Goal: Information Seeking & Learning: Learn about a topic

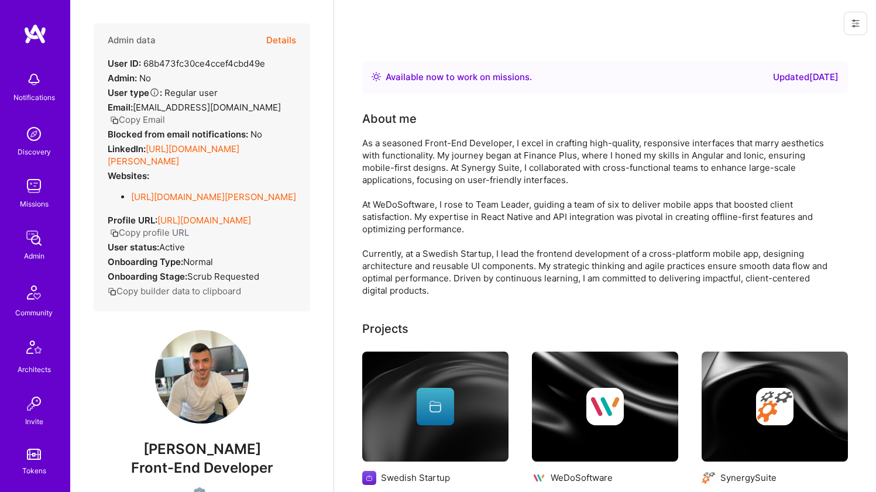
click at [206, 147] on link "https://linkedin.com/in/bosko-jaksic-9b746117a" at bounding box center [174, 154] width 132 height 23
click at [201, 193] on link "https://portfolio-bosko-jaksic.vercel.app" at bounding box center [213, 196] width 165 height 11
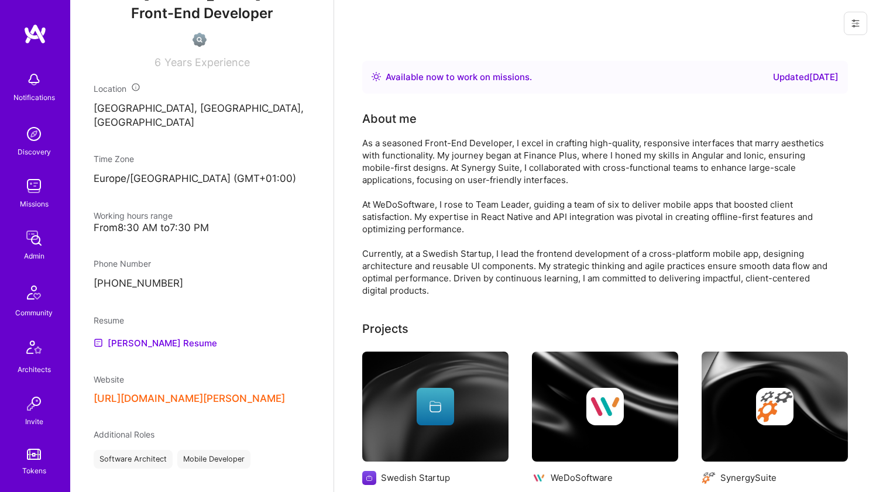
scroll to position [561, 0]
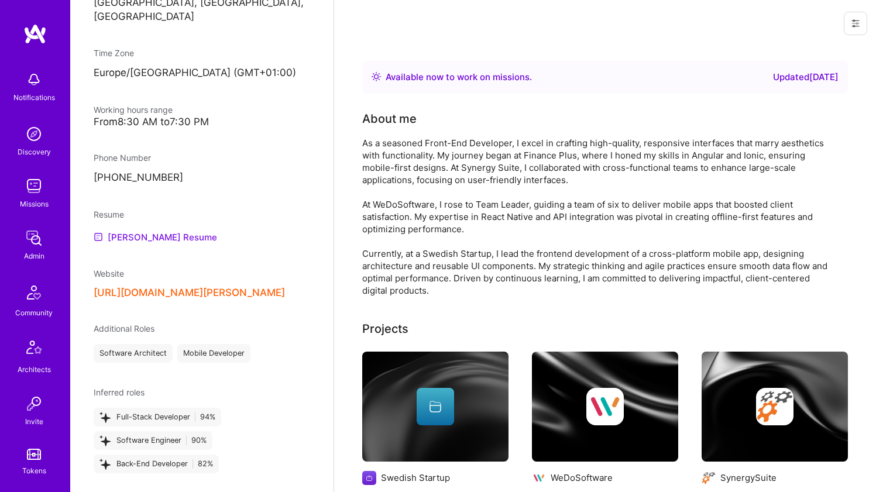
click at [143, 242] on link "Bosko's Resume" at bounding box center [155, 237] width 123 height 14
click at [183, 298] on button "https://portfolio-bosko-jaksic.vercel.app" at bounding box center [189, 293] width 191 height 12
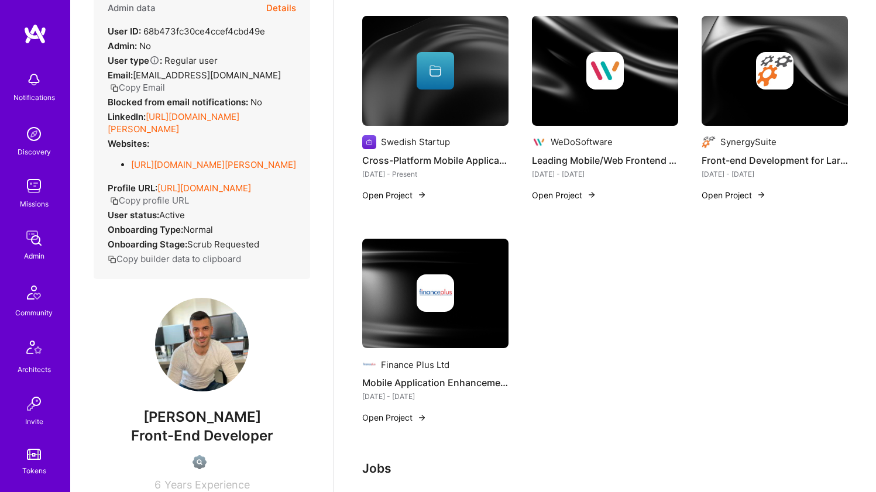
scroll to position [0, 0]
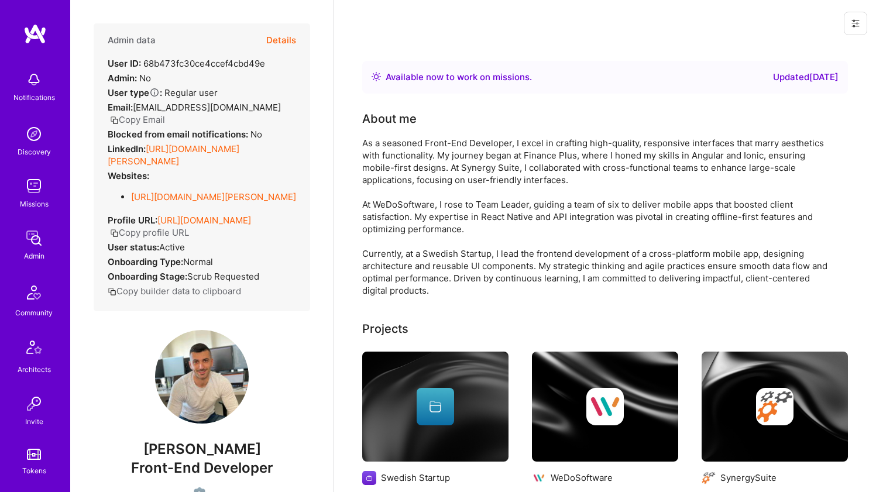
click at [397, 168] on div "As a seasoned Front-End Developer, I excel in crafting high-quality, responsive…" at bounding box center [596, 217] width 468 height 160
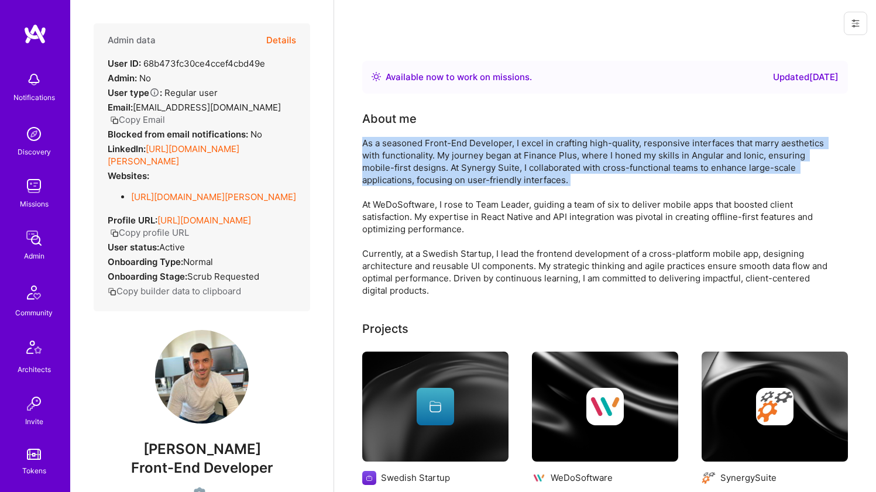
click at [397, 168] on div "As a seasoned Front-End Developer, I excel in crafting high-quality, responsive…" at bounding box center [596, 217] width 468 height 160
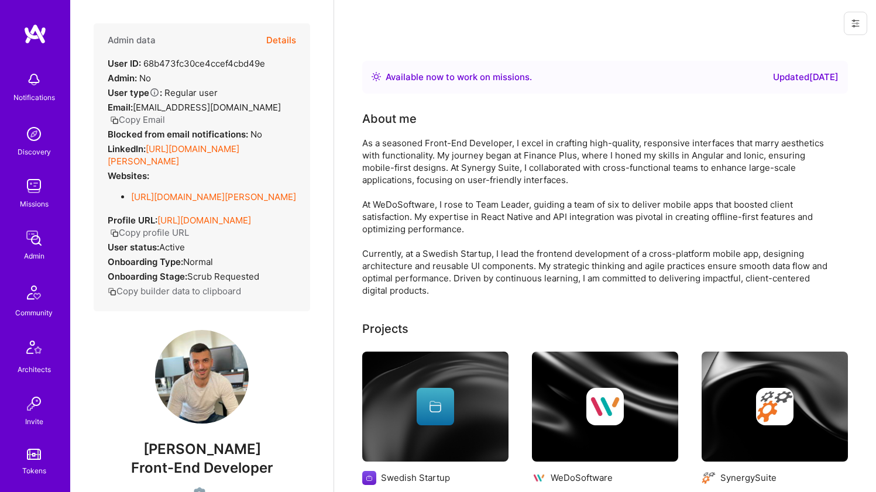
click at [389, 233] on div "As a seasoned Front-End Developer, I excel in crafting high-quality, responsive…" at bounding box center [596, 217] width 468 height 160
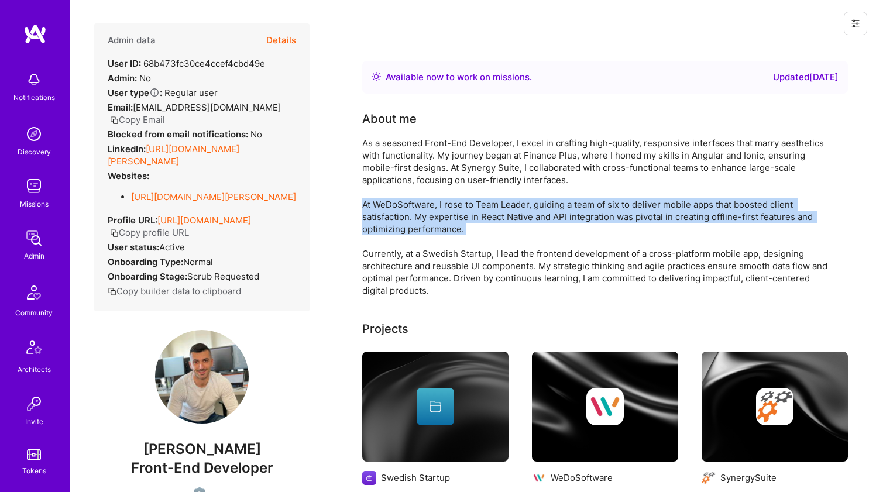
click at [389, 232] on div "As a seasoned Front-End Developer, I excel in crafting high-quality, responsive…" at bounding box center [596, 217] width 468 height 160
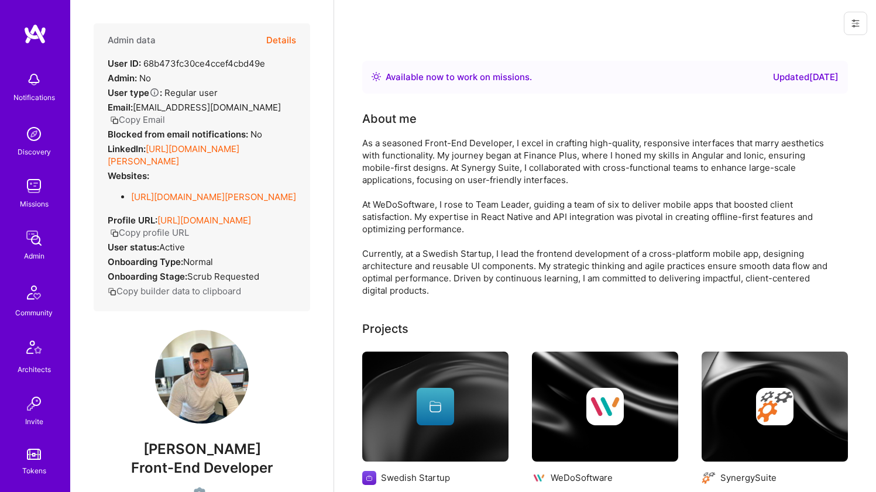
click at [397, 174] on div "As a seasoned Front-End Developer, I excel in crafting high-quality, responsive…" at bounding box center [596, 217] width 468 height 160
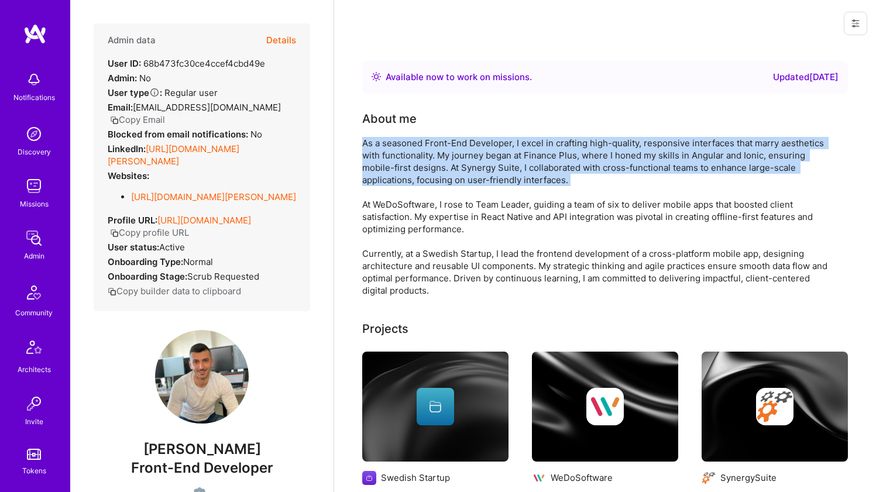
click at [397, 174] on div "As a seasoned Front-End Developer, I excel in crafting high-quality, responsive…" at bounding box center [596, 217] width 468 height 160
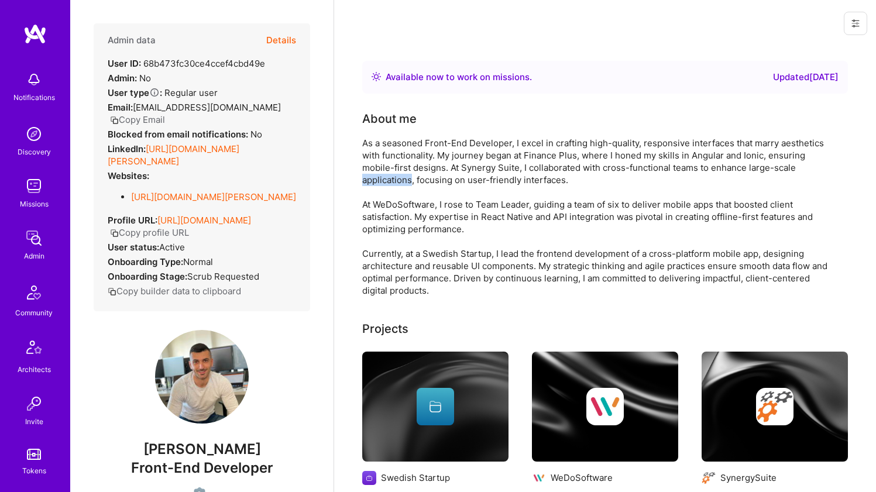
click at [397, 174] on div "As a seasoned Front-End Developer, I excel in crafting high-quality, responsive…" at bounding box center [596, 217] width 468 height 160
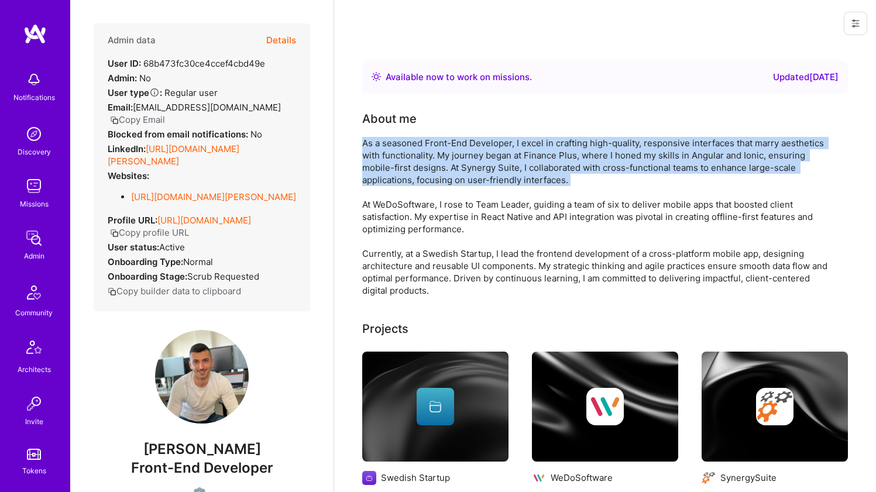
click at [397, 174] on div "As a seasoned Front-End Developer, I excel in crafting high-quality, responsive…" at bounding box center [596, 217] width 468 height 160
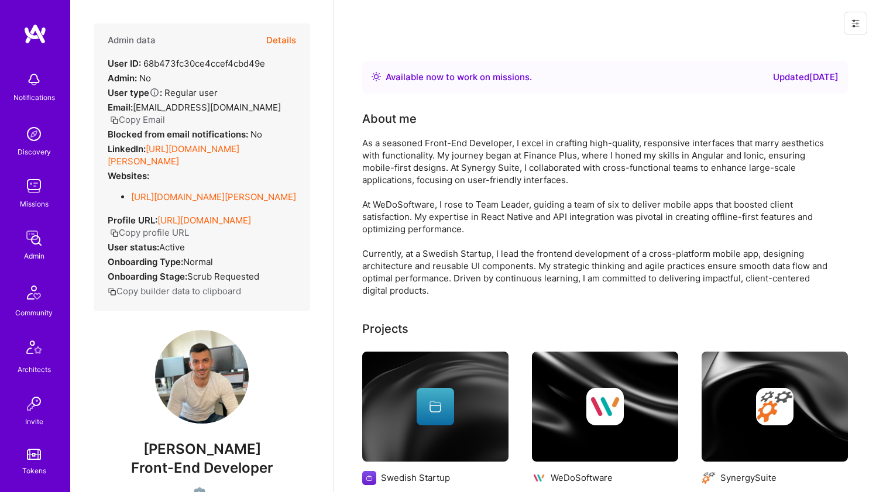
click at [390, 217] on div "As a seasoned Front-End Developer, I excel in crafting high-quality, responsive…" at bounding box center [596, 217] width 468 height 160
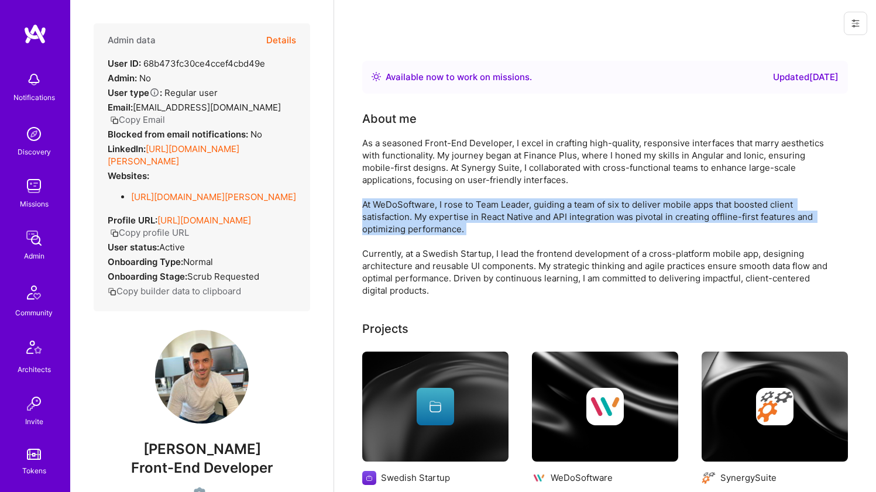
click at [390, 217] on div "As a seasoned Front-End Developer, I excel in crafting high-quality, responsive…" at bounding box center [596, 217] width 468 height 160
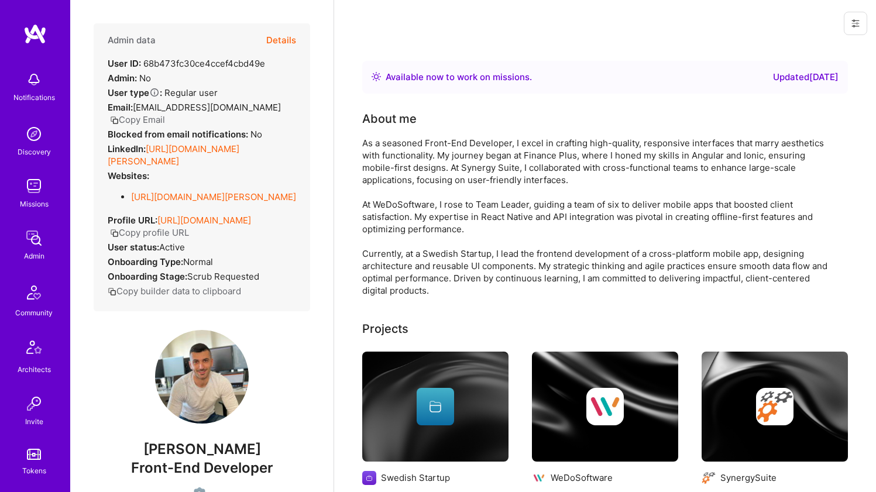
click at [391, 182] on div "As a seasoned Front-End Developer, I excel in crafting high-quality, responsive…" at bounding box center [596, 217] width 468 height 160
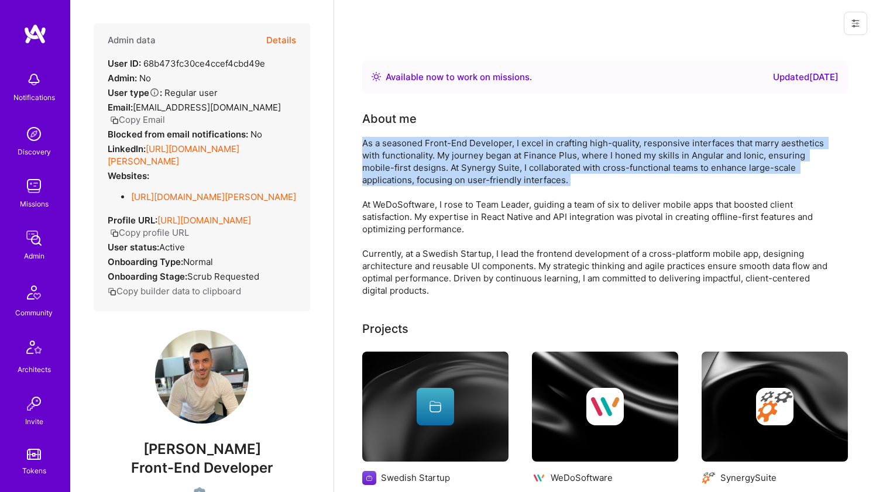
click at [391, 182] on div "As a seasoned Front-End Developer, I excel in crafting high-quality, responsive…" at bounding box center [596, 217] width 468 height 160
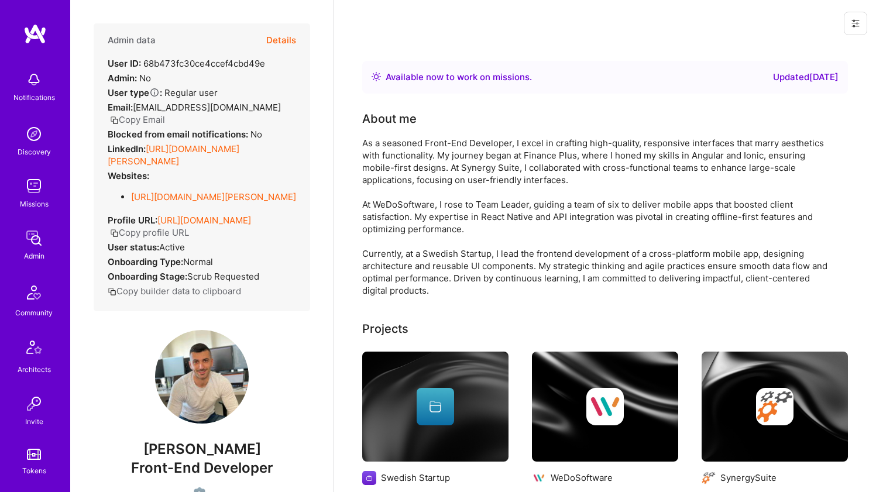
click at [381, 232] on div "As a seasoned Front-End Developer, I excel in crafting high-quality, responsive…" at bounding box center [596, 217] width 468 height 160
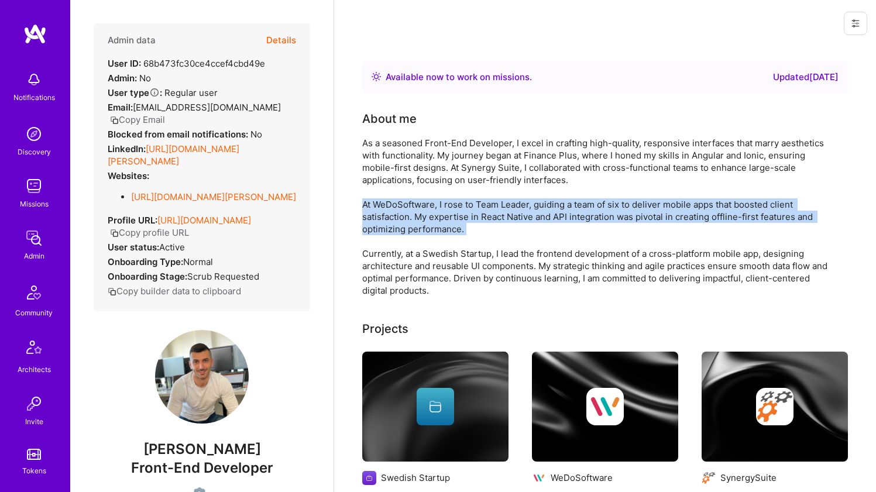
click at [381, 232] on div "As a seasoned Front-End Developer, I excel in crafting high-quality, responsive…" at bounding box center [596, 217] width 468 height 160
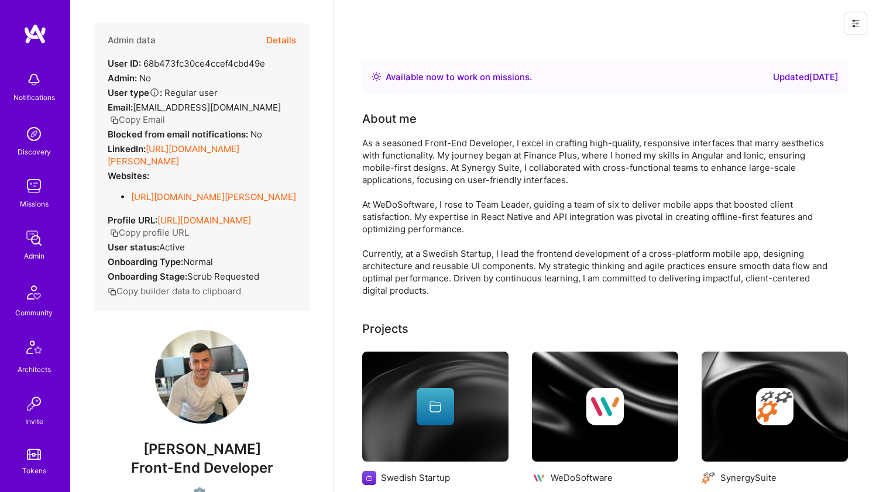
click at [391, 172] on div "As a seasoned Front-End Developer, I excel in crafting high-quality, responsive…" at bounding box center [596, 217] width 468 height 160
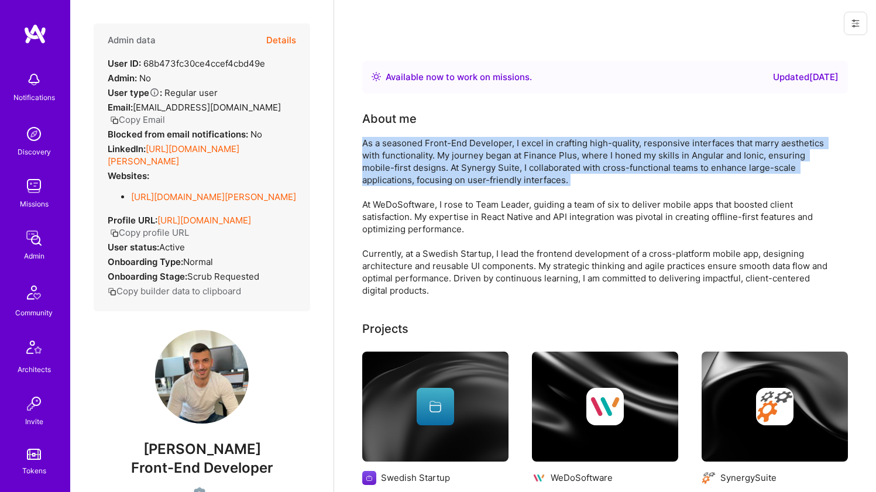
click at [391, 172] on div "As a seasoned Front-End Developer, I excel in crafting high-quality, responsive…" at bounding box center [596, 217] width 468 height 160
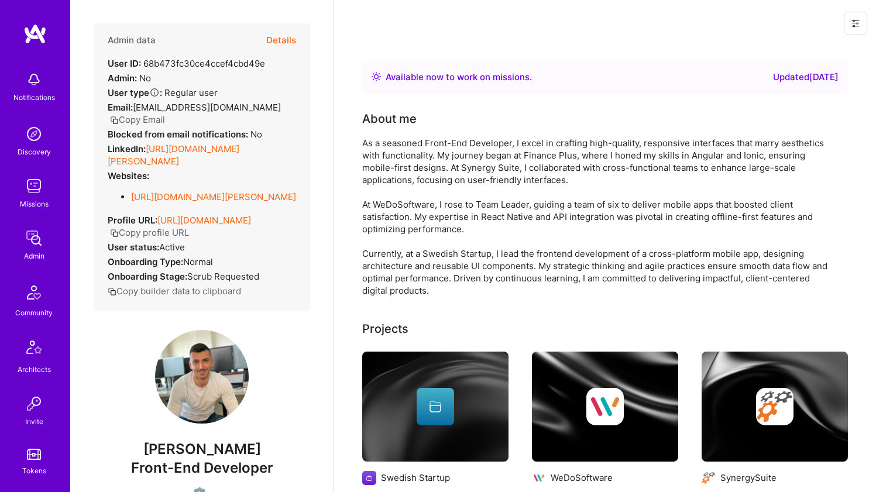
click at [387, 212] on div "As a seasoned Front-End Developer, I excel in crafting high-quality, responsive…" at bounding box center [596, 217] width 468 height 160
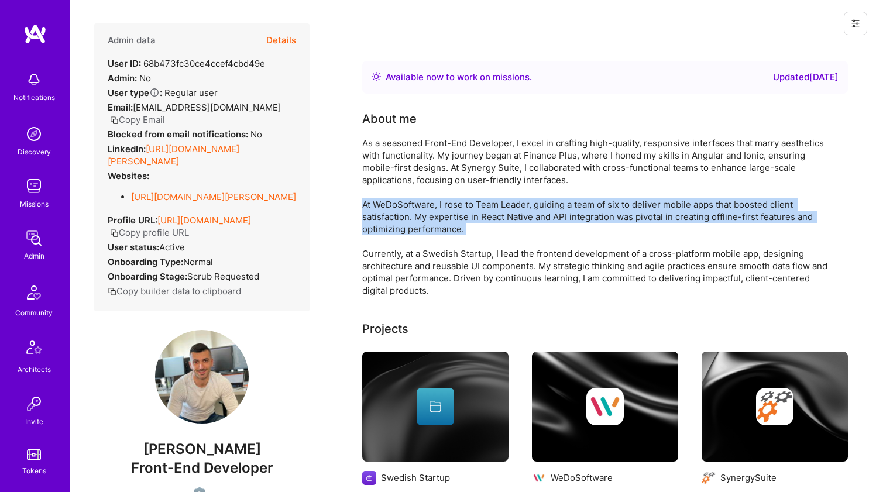
click at [387, 212] on div "As a seasoned Front-End Developer, I excel in crafting high-quality, responsive…" at bounding box center [596, 217] width 468 height 160
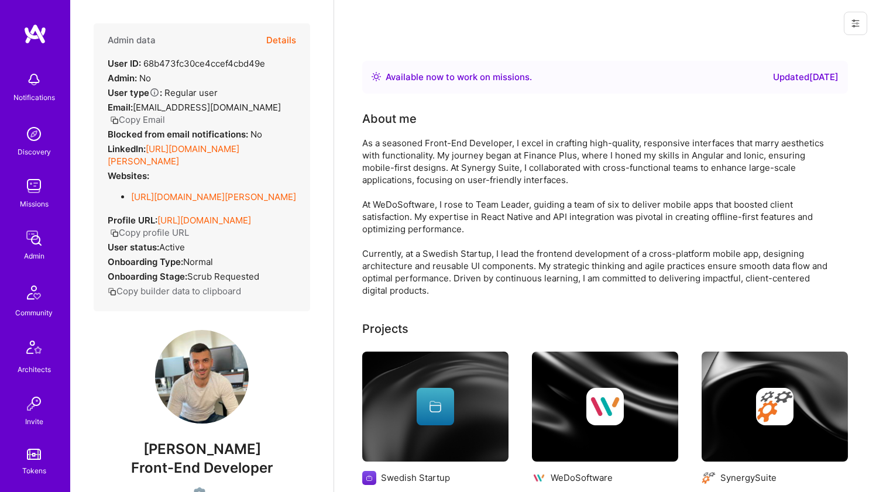
click at [396, 179] on div "As a seasoned Front-End Developer, I excel in crafting high-quality, responsive…" at bounding box center [596, 217] width 468 height 160
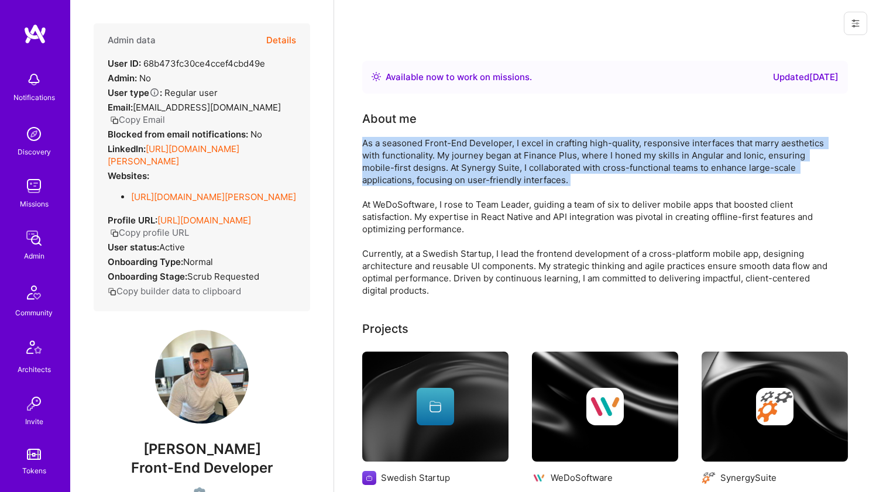
click at [396, 179] on div "As a seasoned Front-End Developer, I excel in crafting high-quality, responsive…" at bounding box center [596, 217] width 468 height 160
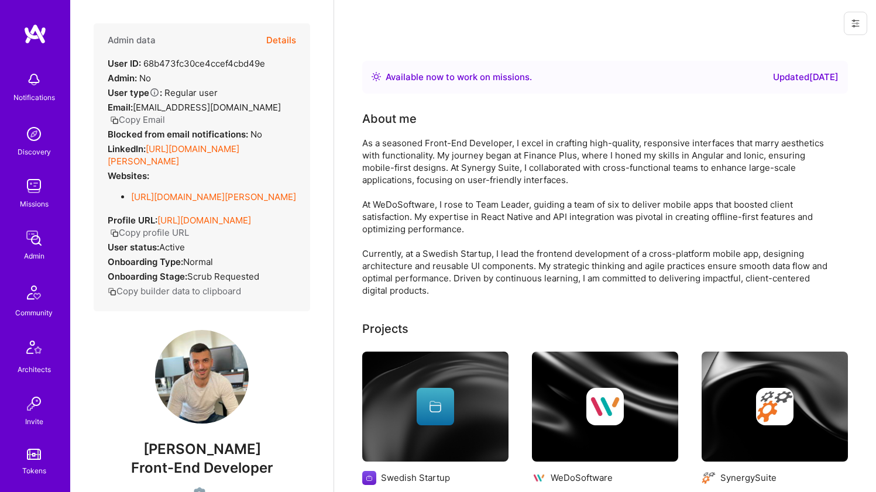
click at [393, 200] on div "As a seasoned Front-End Developer, I excel in crafting high-quality, responsive…" at bounding box center [596, 217] width 468 height 160
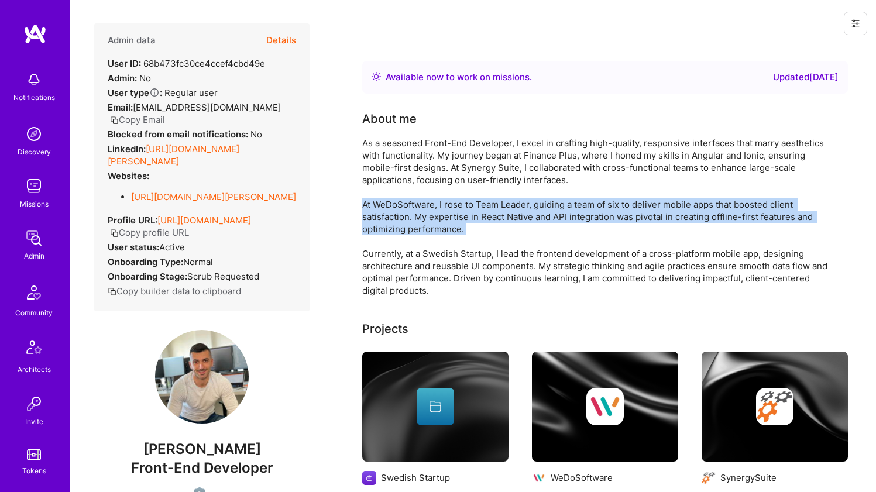
click at [393, 200] on div "As a seasoned Front-End Developer, I excel in crafting high-quality, responsive…" at bounding box center [596, 217] width 468 height 160
click at [397, 169] on div "As a seasoned Front-End Developer, I excel in crafting high-quality, responsive…" at bounding box center [596, 217] width 468 height 160
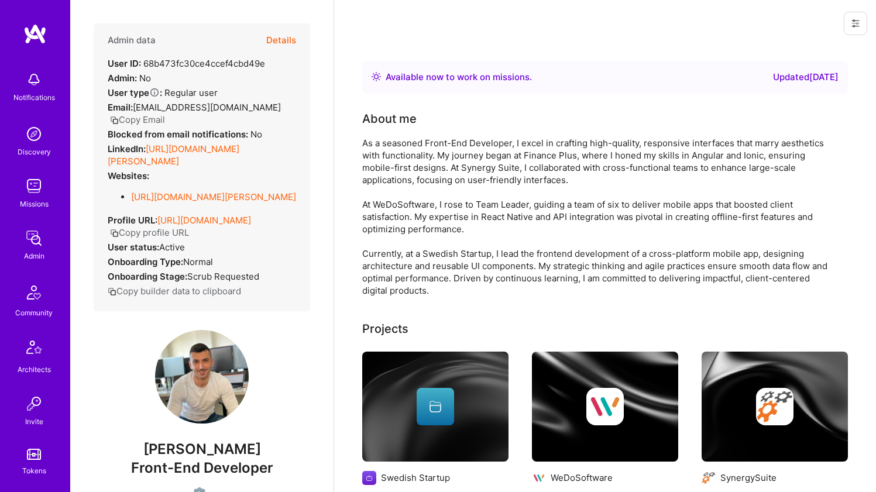
click at [397, 169] on div "As a seasoned Front-End Developer, I excel in crafting high-quality, responsive…" at bounding box center [596, 217] width 468 height 160
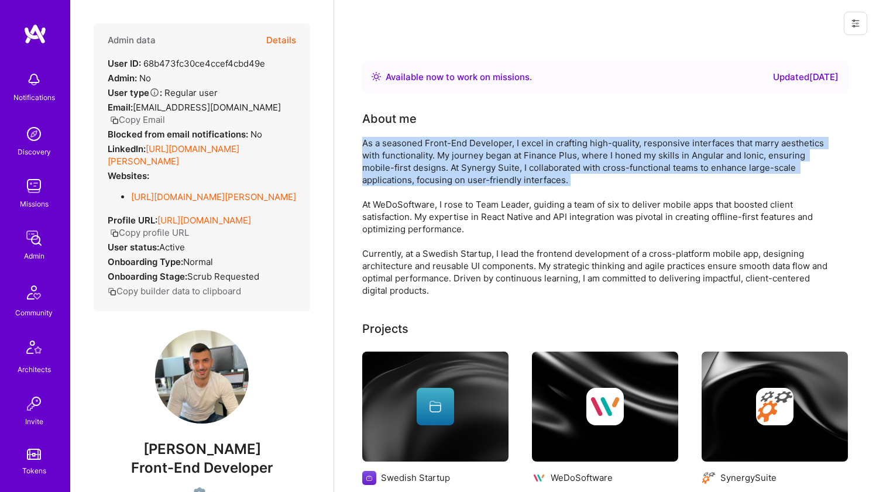
click at [397, 169] on div "As a seasoned Front-End Developer, I excel in crafting high-quality, responsive…" at bounding box center [596, 217] width 468 height 160
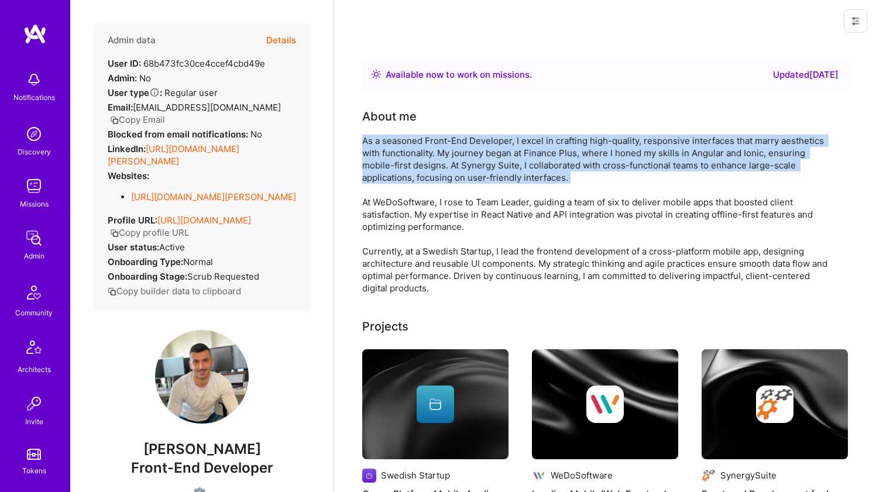
scroll to position [163, 0]
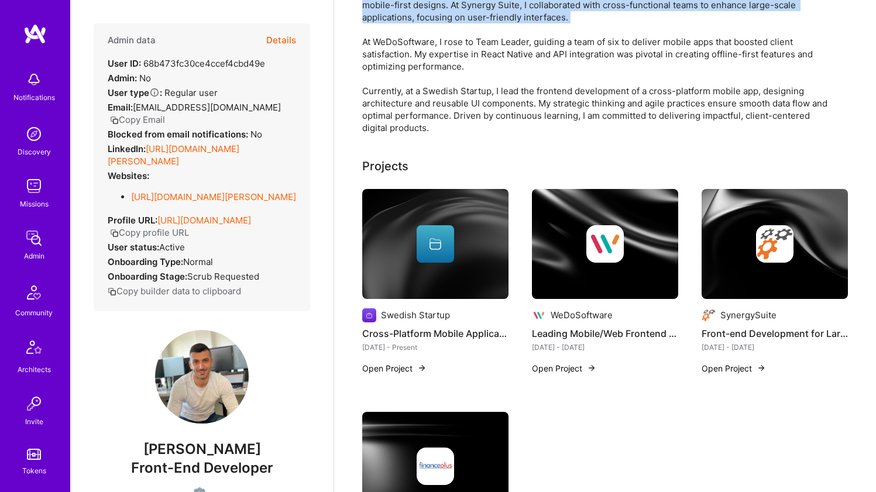
click at [405, 124] on div "As a seasoned Front-End Developer, I excel in crafting high-quality, responsive…" at bounding box center [596, 54] width 468 height 160
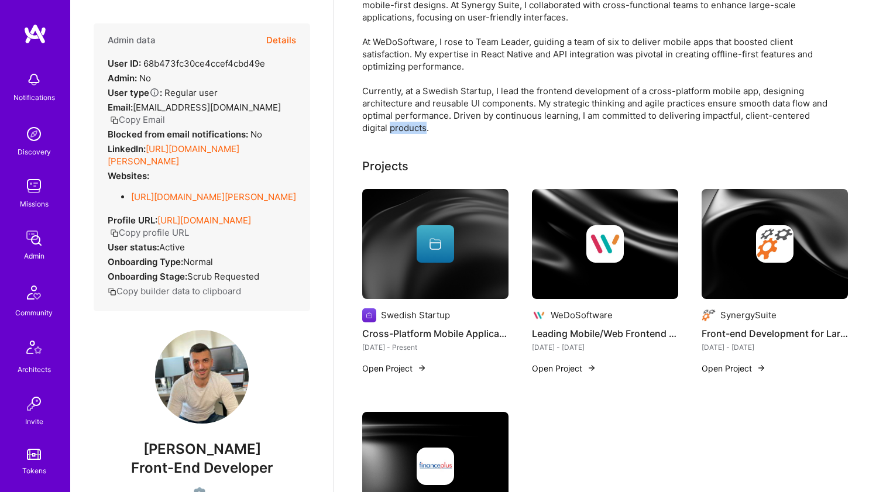
click at [405, 124] on div "As a seasoned Front-End Developer, I excel in crafting high-quality, responsive…" at bounding box center [596, 54] width 468 height 160
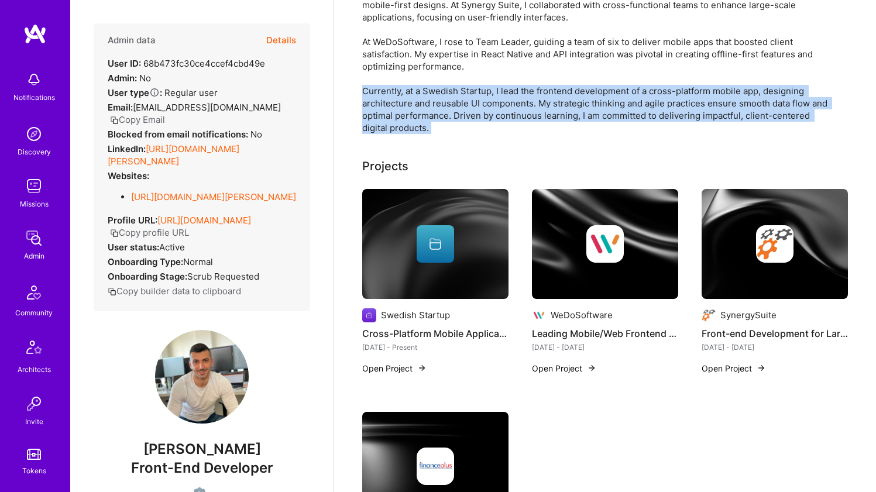
click at [405, 124] on div "As a seasoned Front-End Developer, I excel in crafting high-quality, responsive…" at bounding box center [596, 54] width 468 height 160
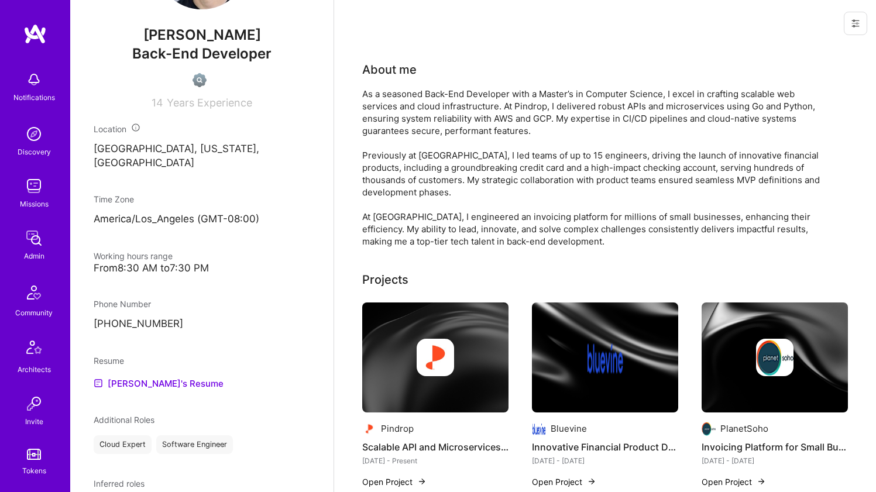
click at [397, 111] on div "As a seasoned Back-End Developer with a Master’s in Computer Science, I excel i…" at bounding box center [596, 168] width 468 height 160
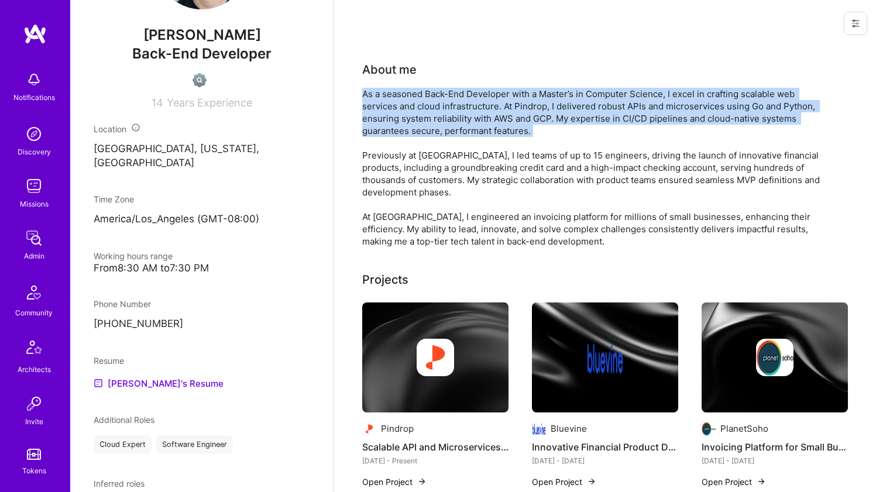
click at [397, 110] on div "As a seasoned Back-End Developer with a Master’s in Computer Science, I excel i…" at bounding box center [596, 168] width 468 height 160
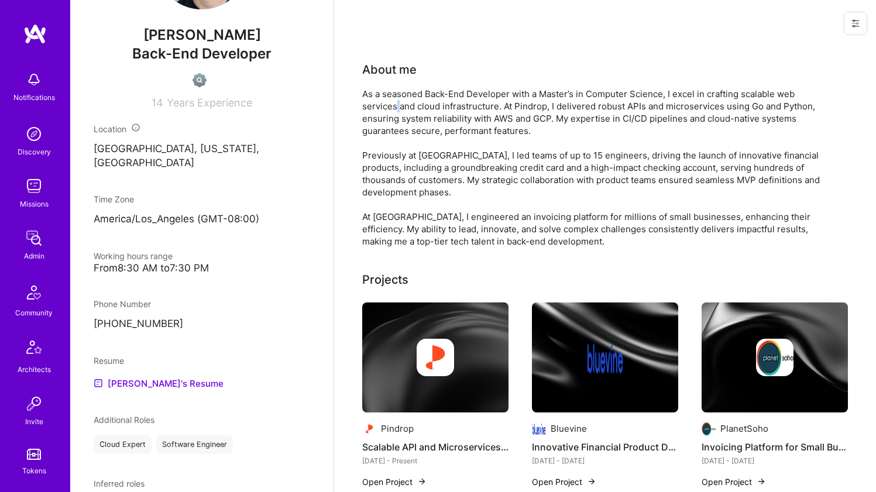
click at [397, 110] on div "As a seasoned Back-End Developer with a Master’s in Computer Science, I excel i…" at bounding box center [596, 168] width 468 height 160
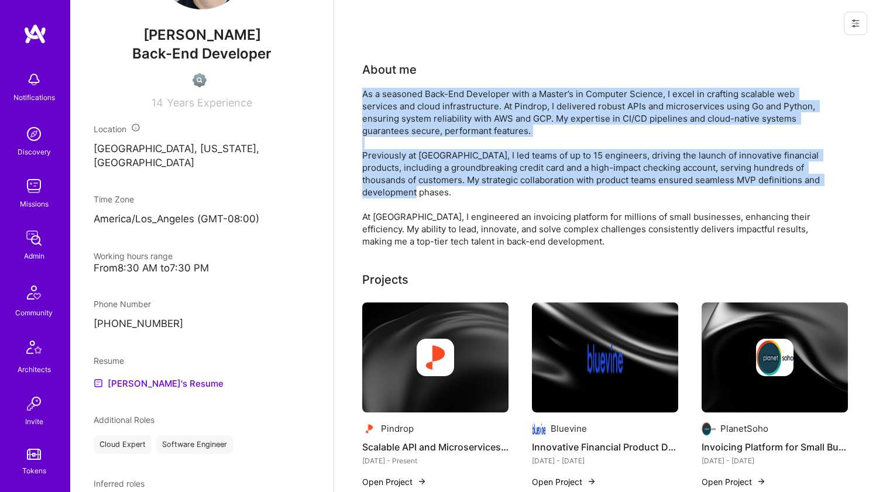
drag, startPoint x: 397, startPoint y: 110, endPoint x: 396, endPoint y: 169, distance: 58.5
click at [396, 169] on div "As a seasoned Back-End Developer with a Master’s in Computer Science, I excel i…" at bounding box center [596, 168] width 468 height 160
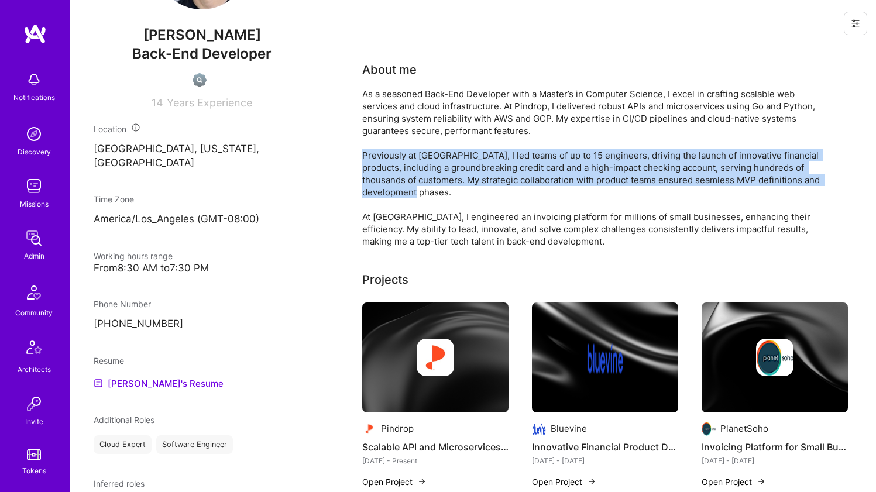
click at [396, 169] on div "As a seasoned Back-End Developer with a Master’s in Computer Science, I excel i…" at bounding box center [596, 168] width 468 height 160
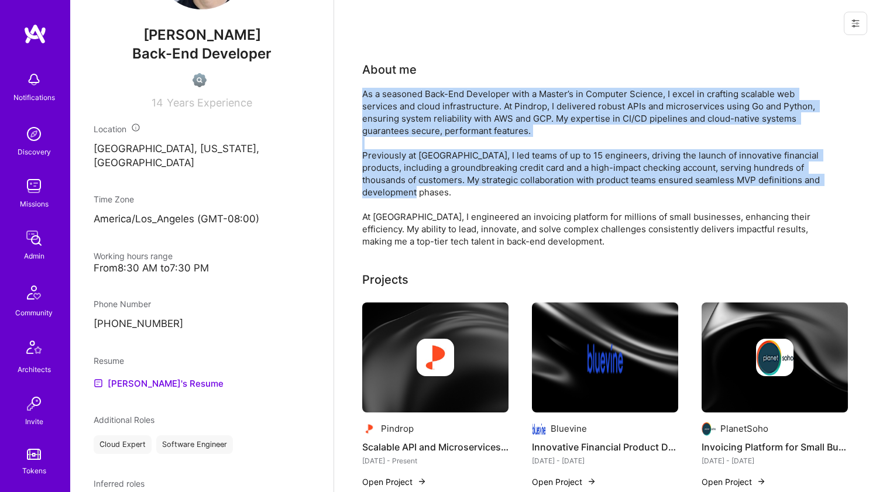
drag, startPoint x: 396, startPoint y: 169, endPoint x: 406, endPoint y: 118, distance: 51.9
click at [406, 118] on div "As a seasoned Back-End Developer with a Master’s in Computer Science, I excel i…" at bounding box center [596, 168] width 468 height 160
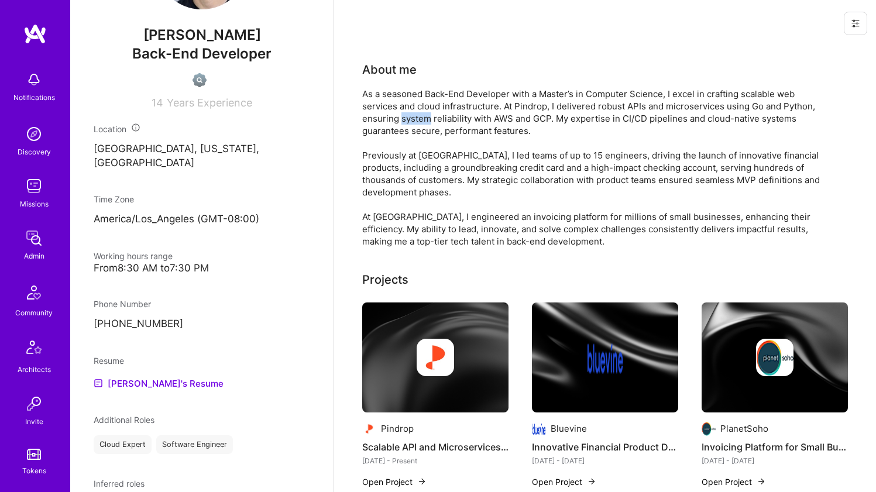
click at [406, 118] on div "As a seasoned Back-End Developer with a Master’s in Computer Science, I excel i…" at bounding box center [596, 168] width 468 height 160
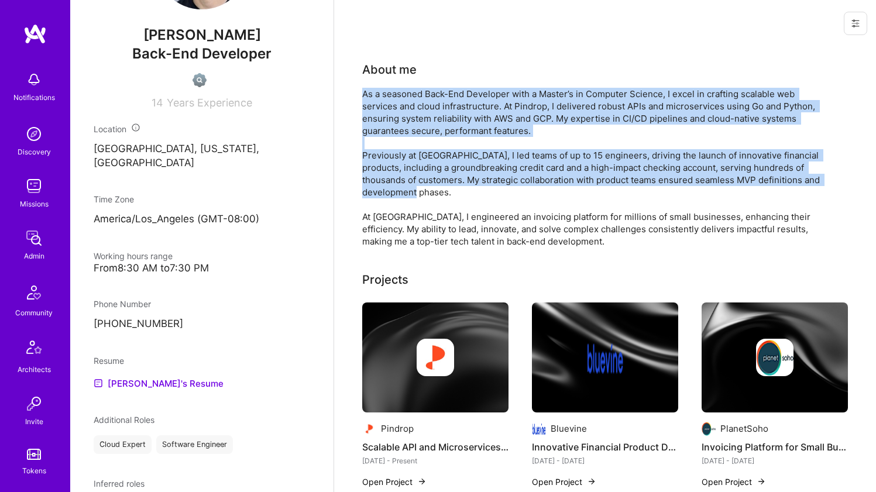
drag, startPoint x: 406, startPoint y: 118, endPoint x: 411, endPoint y: 170, distance: 52.9
click at [411, 170] on div "As a seasoned Back-End Developer with a Master’s in Computer Science, I excel i…" at bounding box center [596, 168] width 468 height 160
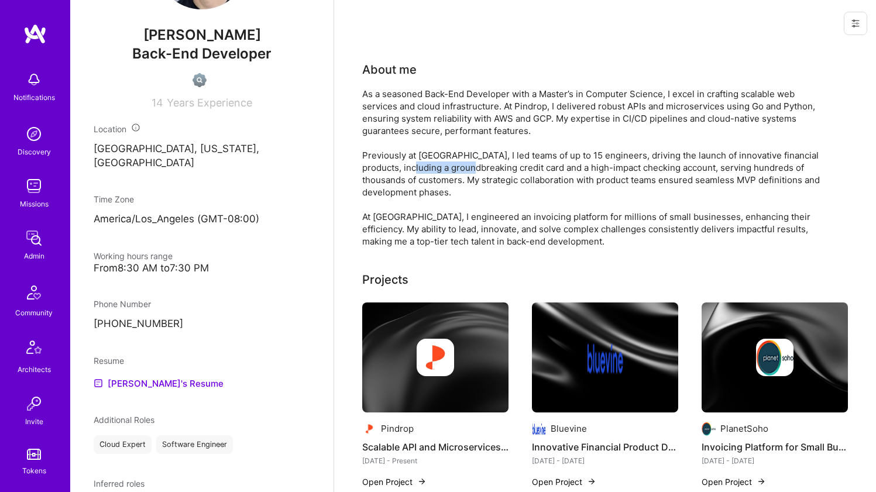
click at [411, 170] on div "As a seasoned Back-End Developer with a Master’s in Computer Science, I excel i…" at bounding box center [596, 168] width 468 height 160
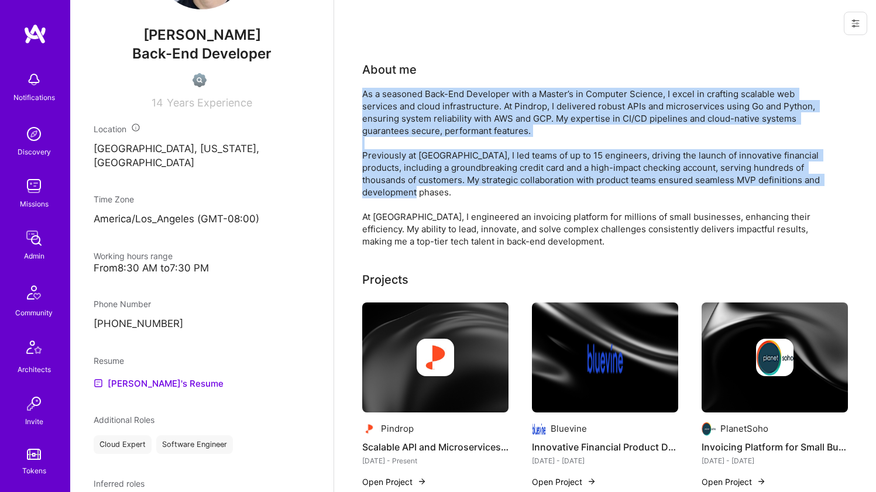
drag, startPoint x: 411, startPoint y: 170, endPoint x: 418, endPoint y: 123, distance: 47.9
click at [418, 123] on div "As a seasoned Back-End Developer with a Master’s in Computer Science, I excel i…" at bounding box center [596, 168] width 468 height 160
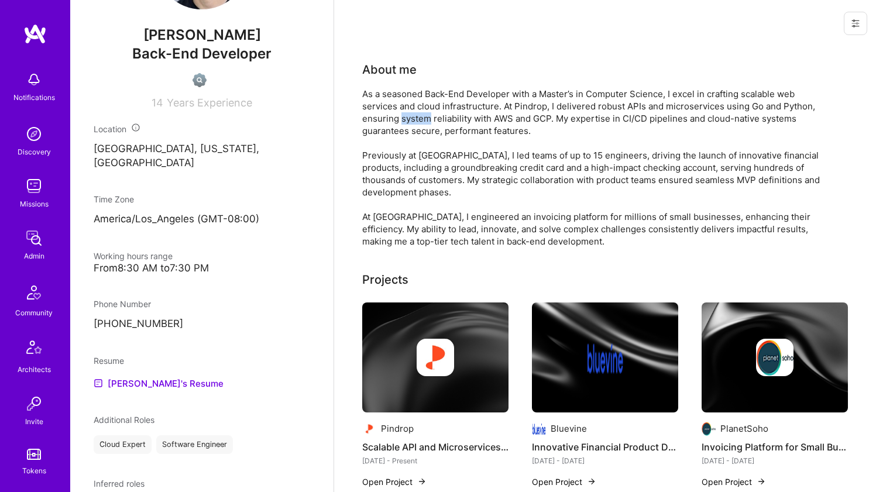
click at [418, 123] on div "As a seasoned Back-End Developer with a Master’s in Computer Science, I excel i…" at bounding box center [596, 168] width 468 height 160
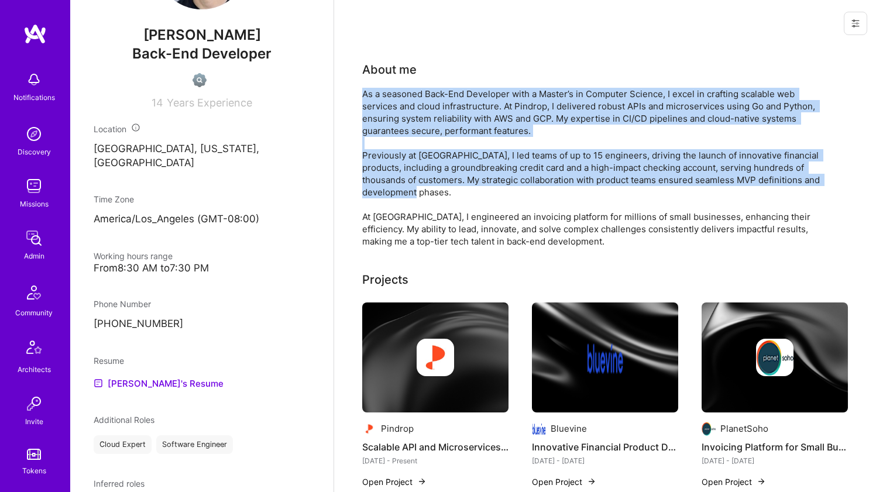
drag, startPoint x: 418, startPoint y: 123, endPoint x: 407, endPoint y: 178, distance: 56.1
click at [407, 178] on div "As a seasoned Back-End Developer with a Master’s in Computer Science, I excel i…" at bounding box center [596, 168] width 468 height 160
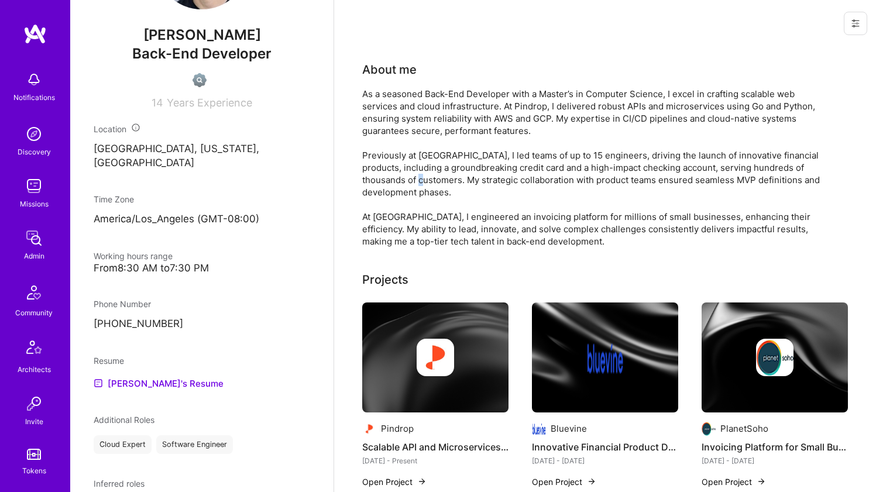
click at [407, 178] on div "As a seasoned Back-End Developer with a Master’s in Computer Science, I excel i…" at bounding box center [596, 168] width 468 height 160
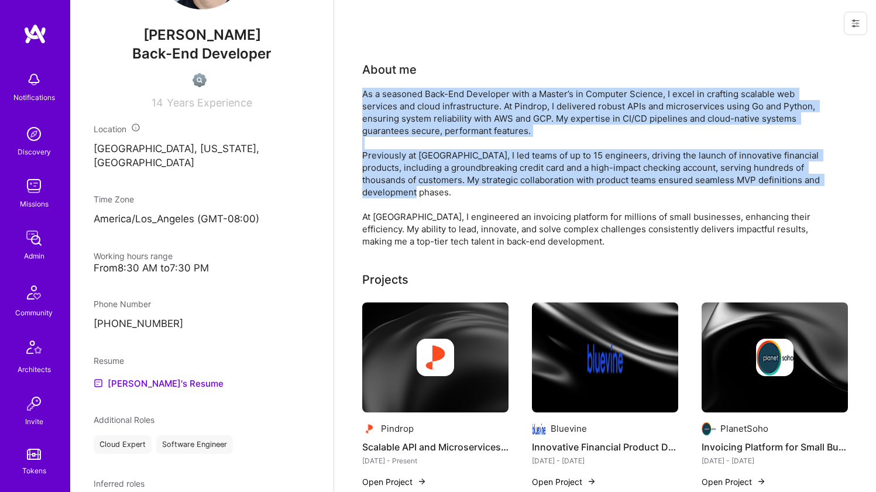
drag, startPoint x: 407, startPoint y: 178, endPoint x: 414, endPoint y: 128, distance: 50.3
click at [414, 128] on div "As a seasoned Back-End Developer with a Master’s in Computer Science, I excel i…" at bounding box center [596, 168] width 468 height 160
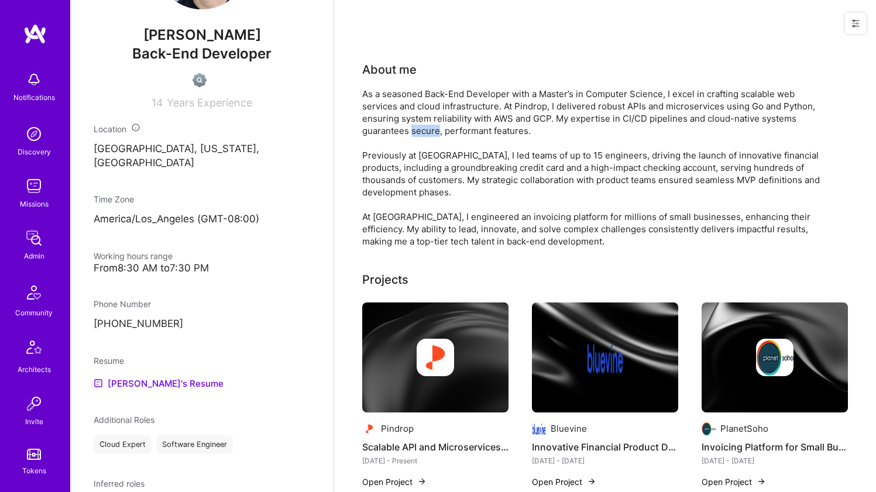
click at [414, 128] on div "As a seasoned Back-End Developer with a Master’s in Computer Science, I excel i…" at bounding box center [596, 168] width 468 height 160
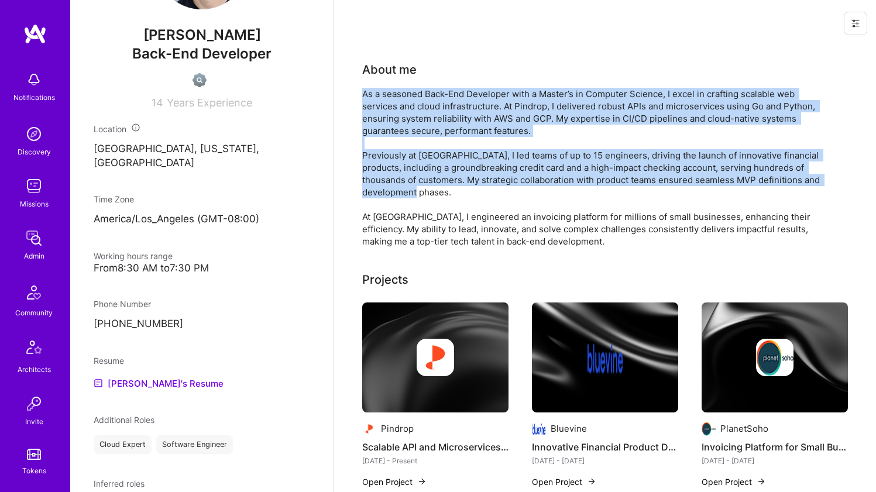
drag, startPoint x: 414, startPoint y: 128, endPoint x: 403, endPoint y: 184, distance: 56.7
click at [403, 184] on div "As a seasoned Back-End Developer with a Master’s in Computer Science, I excel i…" at bounding box center [596, 168] width 468 height 160
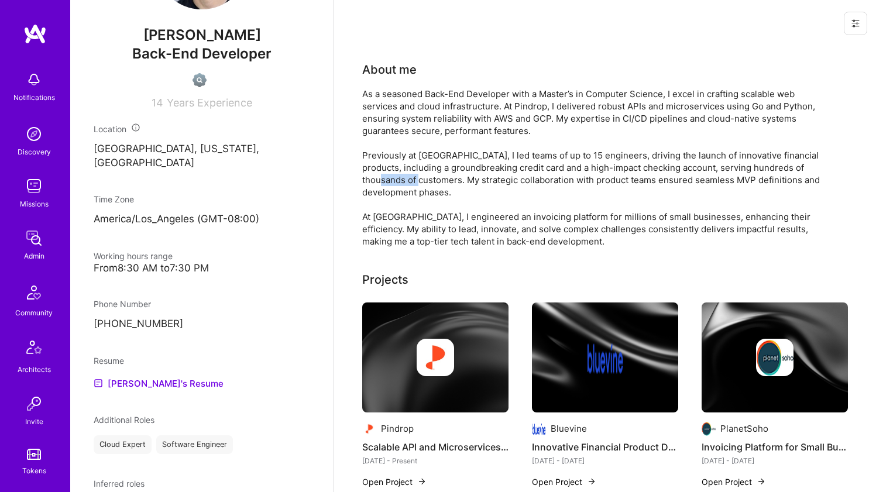
click at [403, 184] on div "As a seasoned Back-End Developer with a Master’s in Computer Science, I excel i…" at bounding box center [596, 168] width 468 height 160
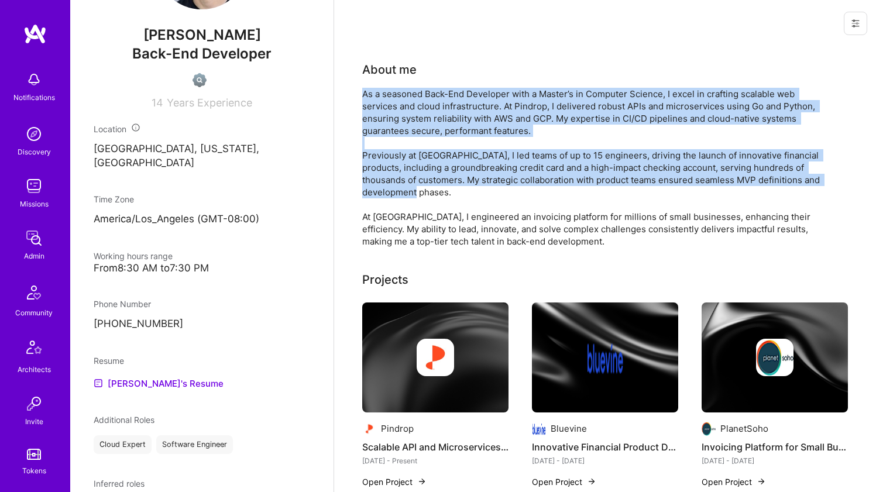
drag, startPoint x: 403, startPoint y: 184, endPoint x: 415, endPoint y: 132, distance: 53.4
click at [415, 132] on div "As a seasoned Back-End Developer with a Master’s in Computer Science, I excel i…" at bounding box center [596, 168] width 468 height 160
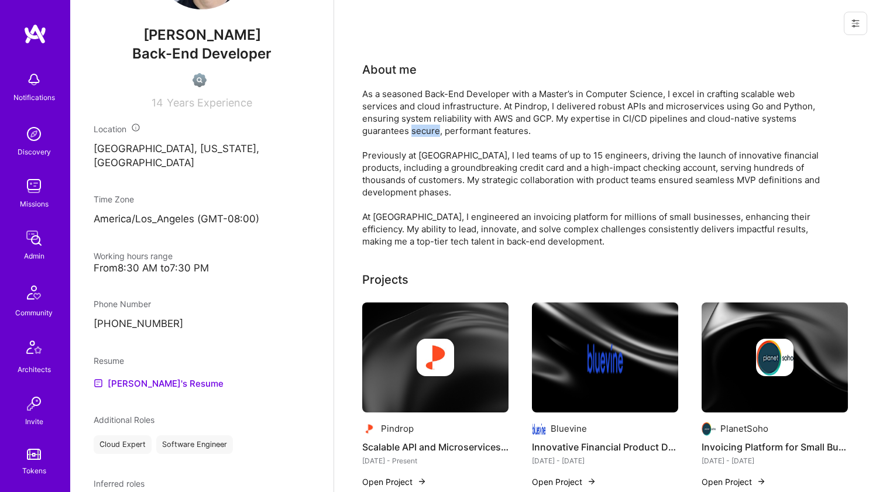
click at [415, 132] on div "As a seasoned Back-End Developer with a Master’s in Computer Science, I excel i…" at bounding box center [596, 168] width 468 height 160
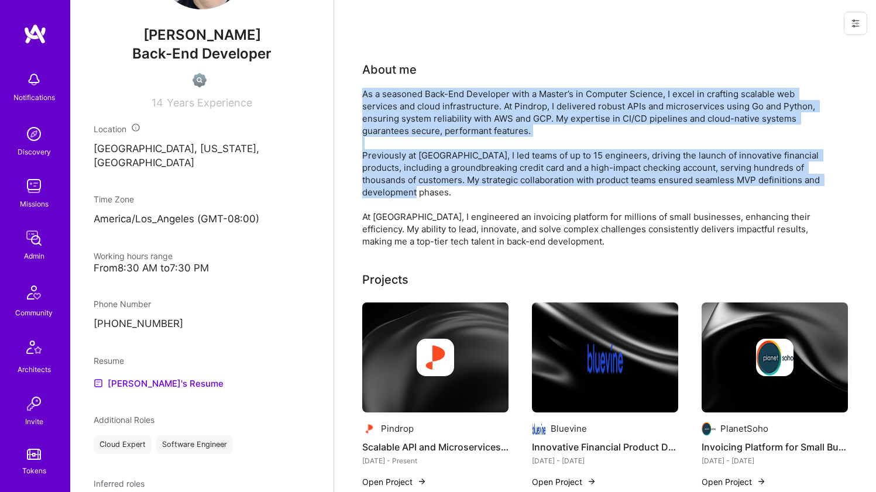
drag, startPoint x: 415, startPoint y: 132, endPoint x: 407, endPoint y: 171, distance: 40.6
click at [407, 171] on div "As a seasoned Back-End Developer with a Master’s in Computer Science, I excel i…" at bounding box center [596, 168] width 468 height 160
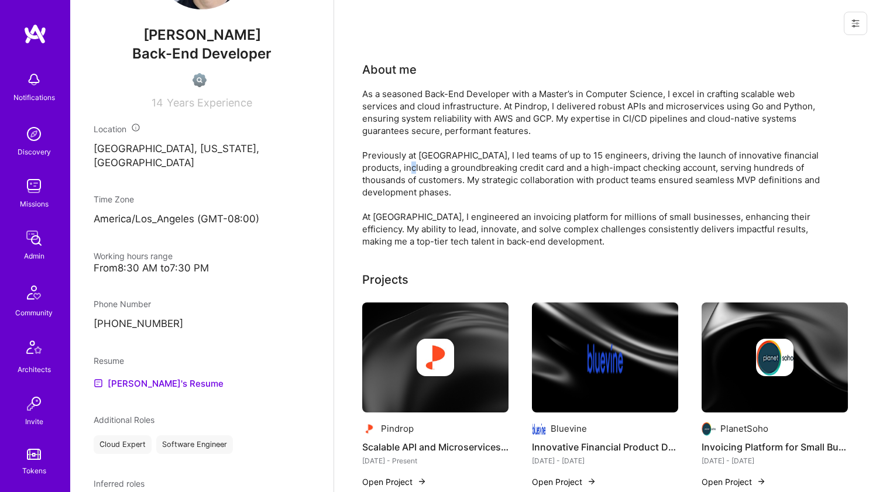
click at [407, 171] on div "As a seasoned Back-End Developer with a Master’s in Computer Science, I excel i…" at bounding box center [596, 168] width 468 height 160
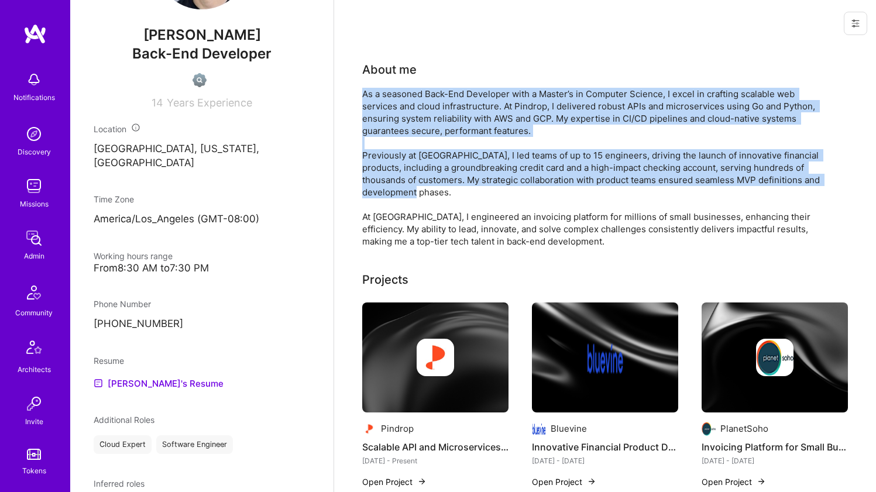
drag, startPoint x: 407, startPoint y: 171, endPoint x: 417, endPoint y: 130, distance: 42.7
click at [416, 131] on div "As a seasoned Back-End Developer with a Master’s in Computer Science, I excel i…" at bounding box center [596, 168] width 468 height 160
click at [417, 130] on div "As a seasoned Back-End Developer with a Master’s in Computer Science, I excel i…" at bounding box center [596, 168] width 468 height 160
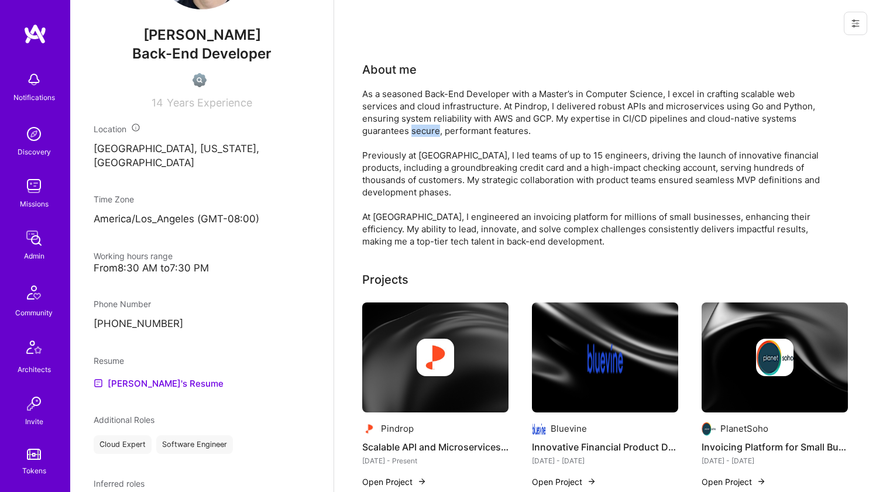
click at [417, 130] on div "As a seasoned Back-End Developer with a Master’s in Computer Science, I excel i…" at bounding box center [596, 168] width 468 height 160
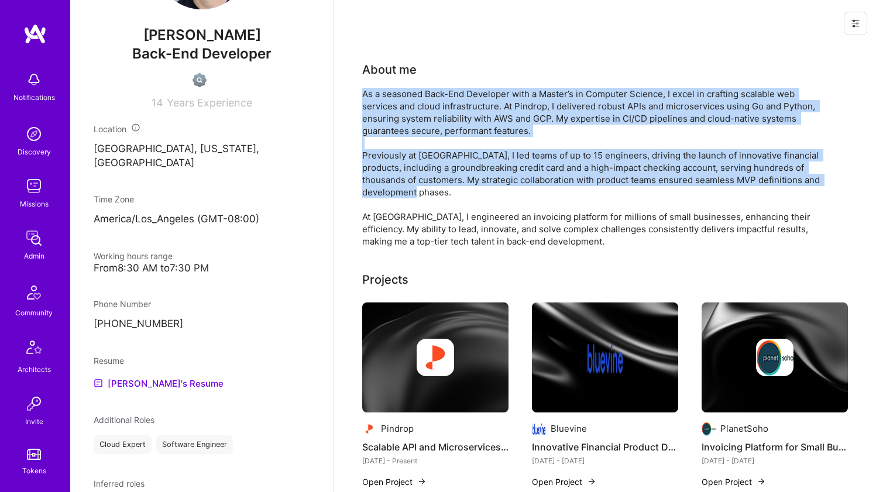
drag, startPoint x: 417, startPoint y: 130, endPoint x: 405, endPoint y: 176, distance: 47.1
click at [405, 176] on div "As a seasoned Back-End Developer with a Master’s in Computer Science, I excel i…" at bounding box center [596, 168] width 468 height 160
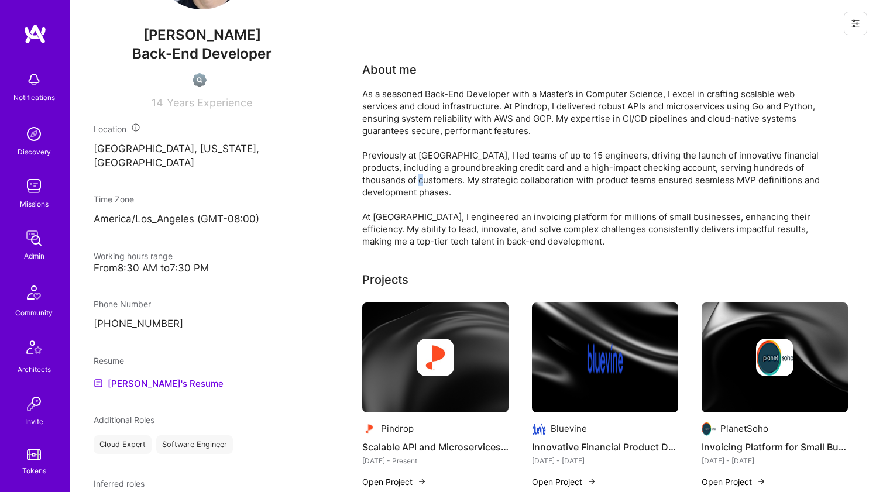
click at [405, 176] on div "As a seasoned Back-End Developer with a Master’s in Computer Science, I excel i…" at bounding box center [596, 168] width 468 height 160
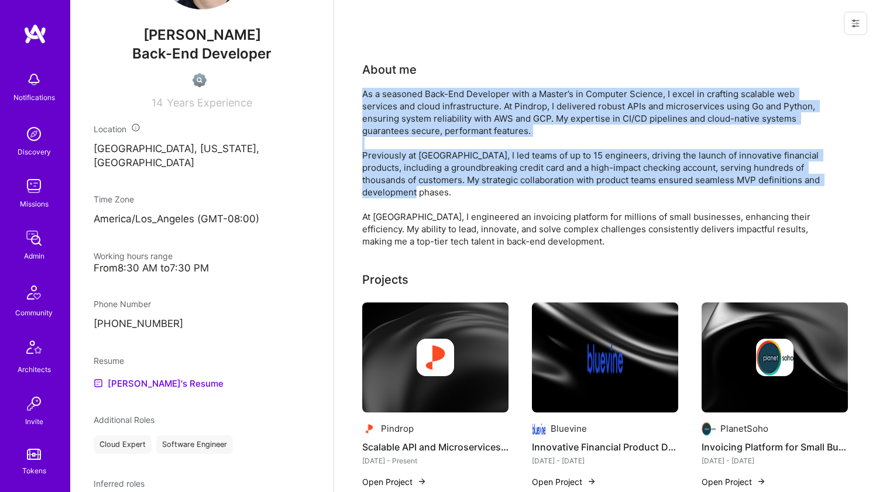
drag, startPoint x: 405, startPoint y: 175, endPoint x: 415, endPoint y: 127, distance: 49.0
click at [415, 127] on div "As a seasoned Back-End Developer with a Master’s in Computer Science, I excel i…" at bounding box center [596, 168] width 468 height 160
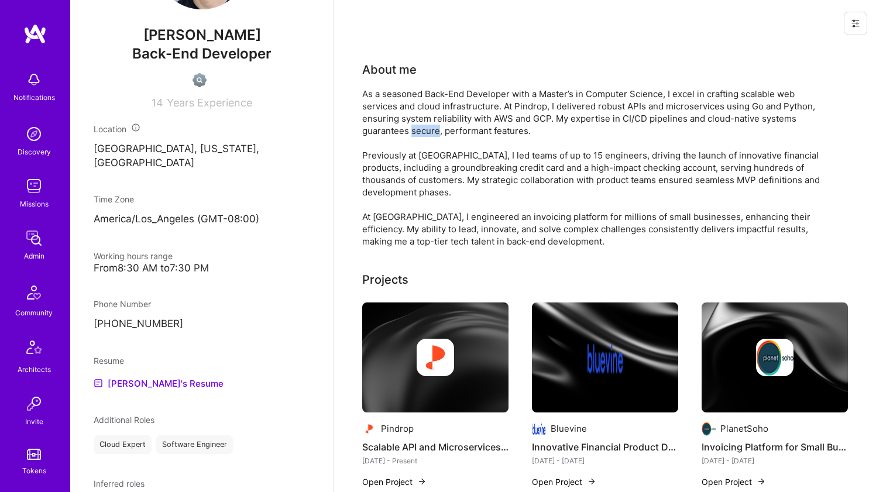
click at [415, 127] on div "As a seasoned Back-End Developer with a Master’s in Computer Science, I excel i…" at bounding box center [596, 168] width 468 height 160
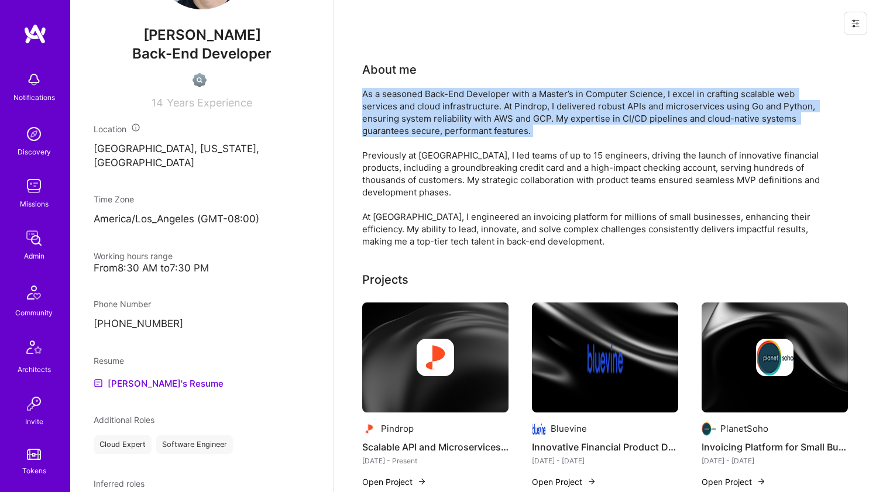
click at [415, 127] on div "As a seasoned Back-End Developer with a Master’s in Computer Science, I excel i…" at bounding box center [596, 168] width 468 height 160
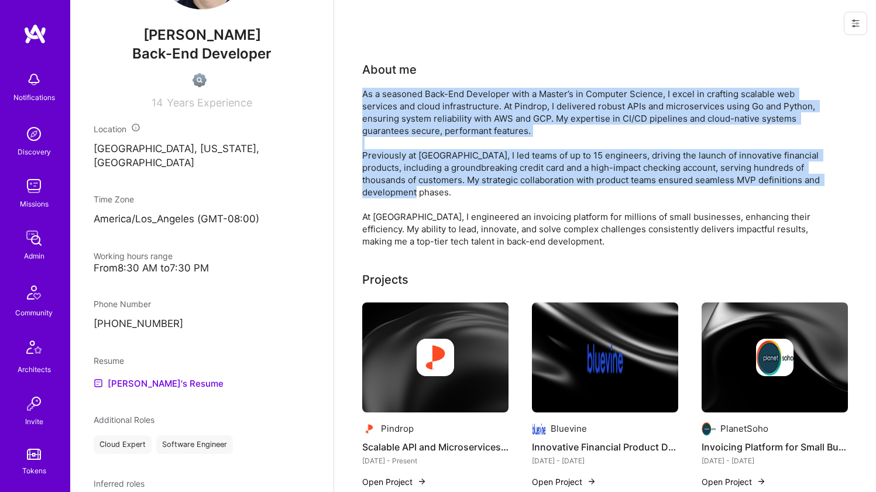
drag, startPoint x: 415, startPoint y: 127, endPoint x: 407, endPoint y: 180, distance: 53.2
click at [407, 180] on div "As a seasoned Back-End Developer with a Master’s in Computer Science, I excel i…" at bounding box center [596, 168] width 468 height 160
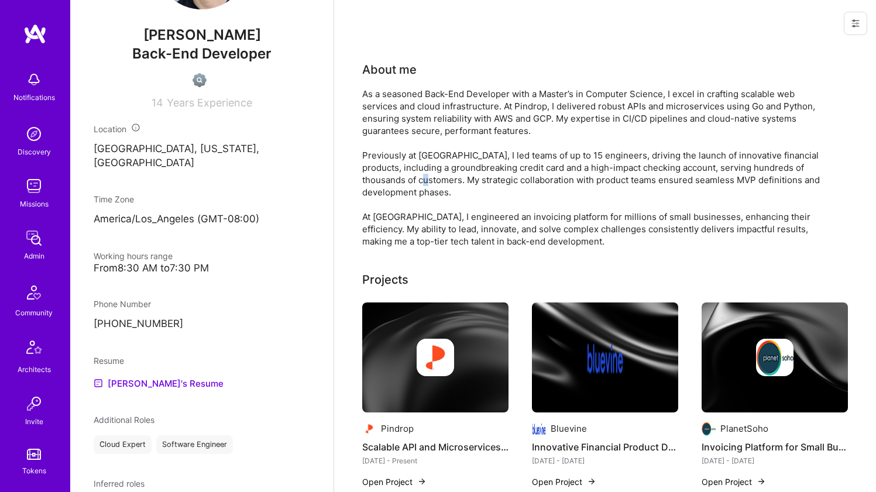
click at [407, 179] on div "As a seasoned Back-End Developer with a Master’s in Computer Science, I excel i…" at bounding box center [596, 168] width 468 height 160
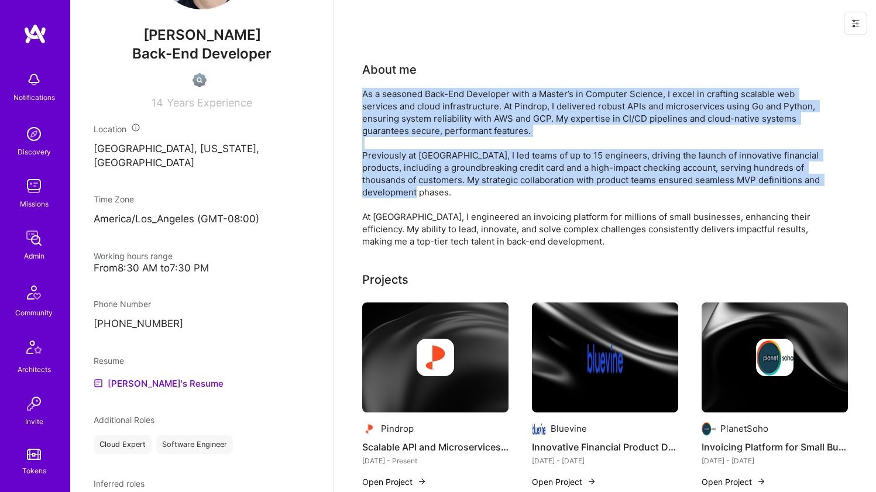
drag, startPoint x: 407, startPoint y: 179, endPoint x: 429, endPoint y: 124, distance: 59.1
click at [429, 124] on div "As a seasoned Back-End Developer with a Master’s in Computer Science, I excel i…" at bounding box center [596, 168] width 468 height 160
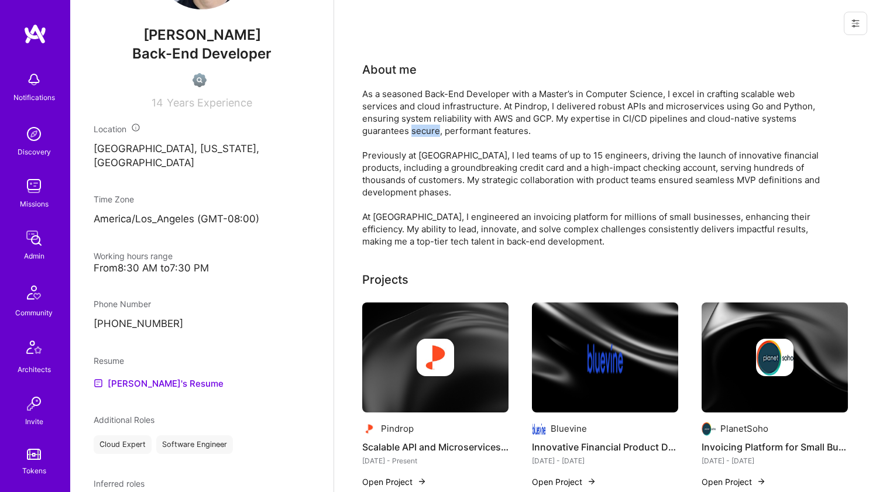
click at [429, 124] on div "As a seasoned Back-End Developer with a Master’s in Computer Science, I excel i…" at bounding box center [596, 168] width 468 height 160
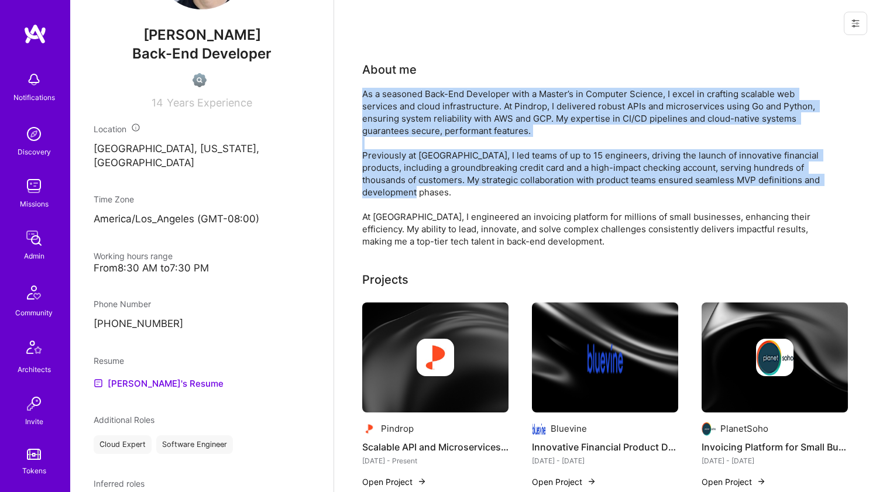
drag, startPoint x: 429, startPoint y: 124, endPoint x: 421, endPoint y: 162, distance: 38.8
click at [421, 162] on div "As a seasoned Back-End Developer with a Master’s in Computer Science, I excel i…" at bounding box center [596, 168] width 468 height 160
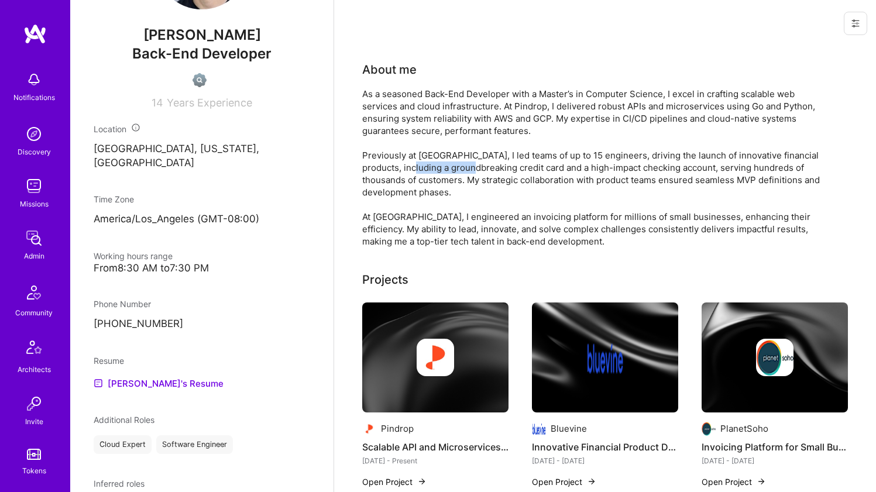
click at [421, 162] on div "As a seasoned Back-End Developer with a Master’s in Computer Science, I excel i…" at bounding box center [596, 168] width 468 height 160
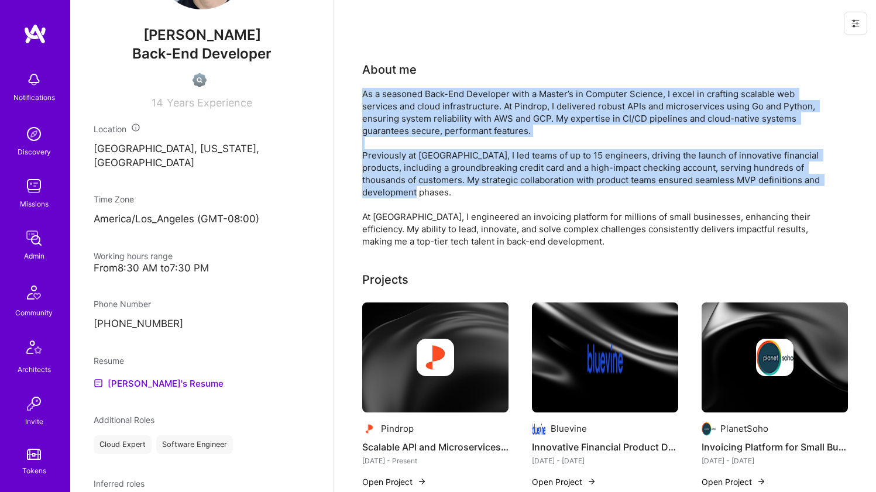
drag, startPoint x: 421, startPoint y: 162, endPoint x: 437, endPoint y: 125, distance: 40.1
click at [437, 125] on div "As a seasoned Back-End Developer with a Master’s in Computer Science, I excel i…" at bounding box center [596, 168] width 468 height 160
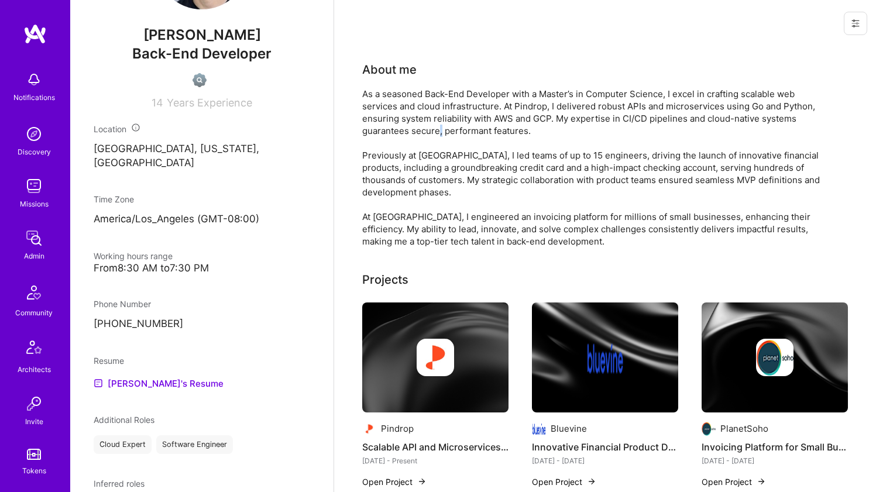
click at [437, 125] on div "As a seasoned Back-End Developer with a Master’s in Computer Science, I excel i…" at bounding box center [596, 168] width 468 height 160
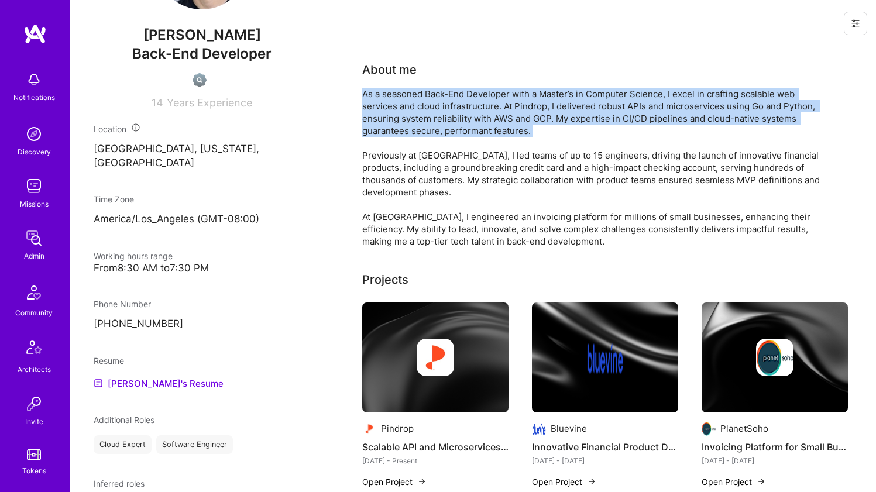
click at [437, 125] on div "As a seasoned Back-End Developer with a Master’s in Computer Science, I excel i…" at bounding box center [596, 168] width 468 height 160
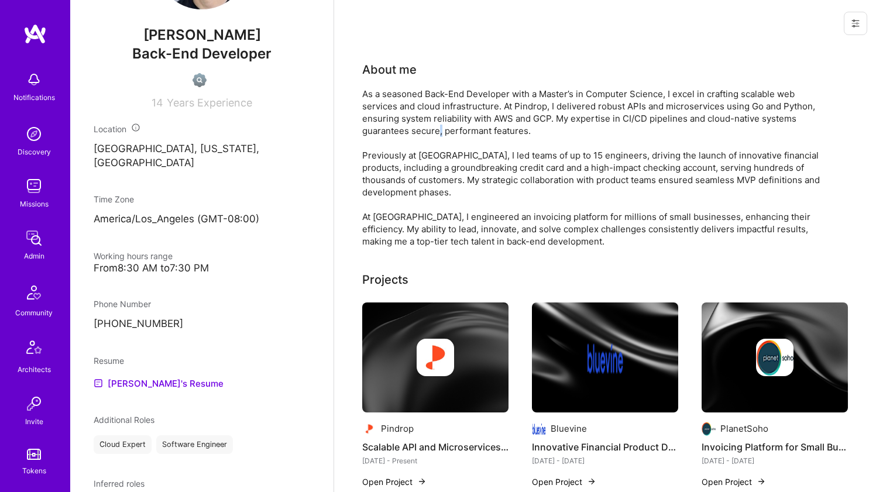
click at [437, 125] on div "As a seasoned Back-End Developer with a Master’s in Computer Science, I excel i…" at bounding box center [596, 168] width 468 height 160
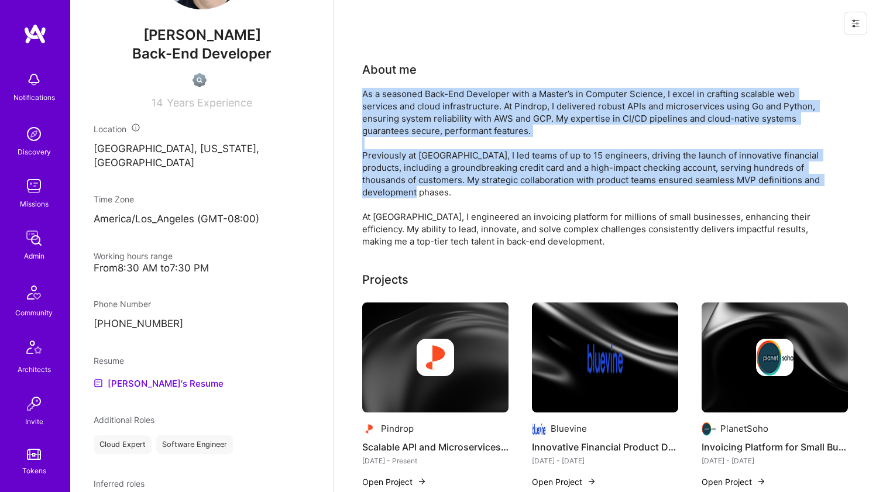
drag, startPoint x: 437, startPoint y: 125, endPoint x: 434, endPoint y: 161, distance: 36.4
click at [434, 161] on div "As a seasoned Back-End Developer with a Master’s in Computer Science, I excel i…" at bounding box center [596, 168] width 468 height 160
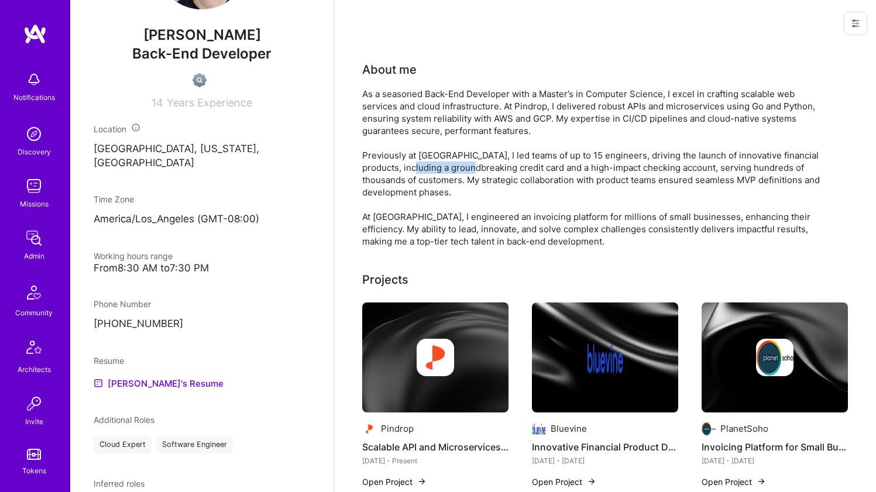
click at [434, 161] on div "As a seasoned Back-End Developer with a Master’s in Computer Science, I excel i…" at bounding box center [596, 168] width 468 height 160
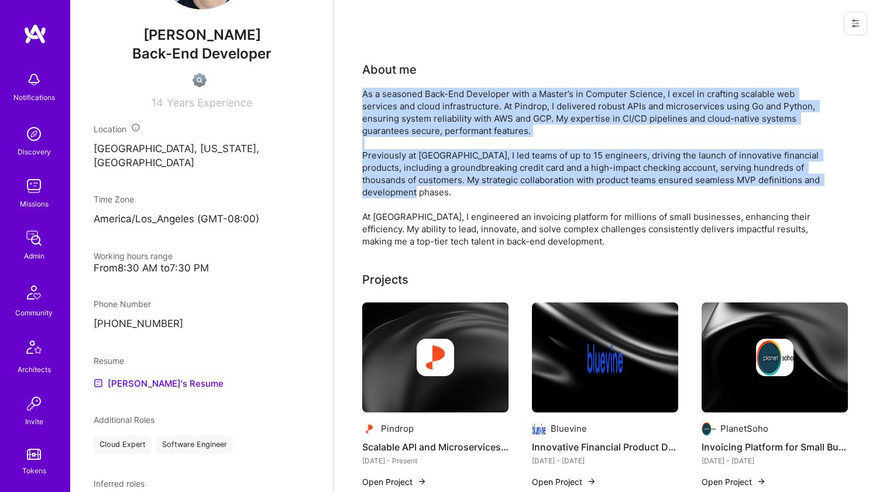
drag, startPoint x: 434, startPoint y: 161, endPoint x: 441, endPoint y: 131, distance: 31.1
click at [441, 131] on div "As a seasoned Back-End Developer with a Master’s in Computer Science, I excel i…" at bounding box center [596, 168] width 468 height 160
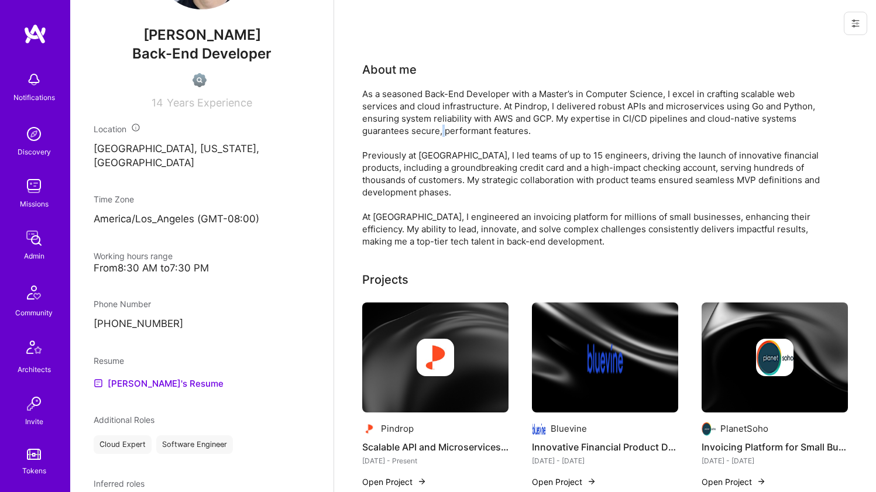
click at [441, 131] on div "As a seasoned Back-End Developer with a Master’s in Computer Science, I excel i…" at bounding box center [596, 168] width 468 height 160
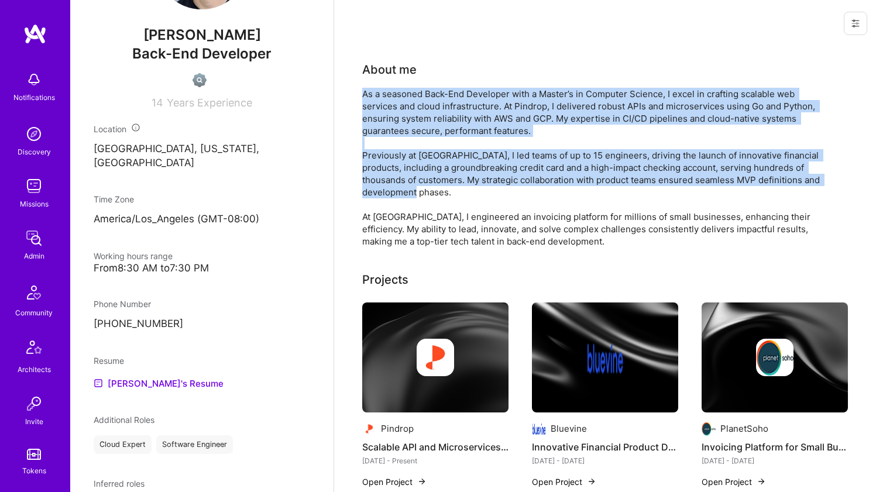
drag, startPoint x: 441, startPoint y: 131, endPoint x: 434, endPoint y: 174, distance: 43.8
click at [434, 174] on div "As a seasoned Back-End Developer with a Master’s in Computer Science, I excel i…" at bounding box center [596, 168] width 468 height 160
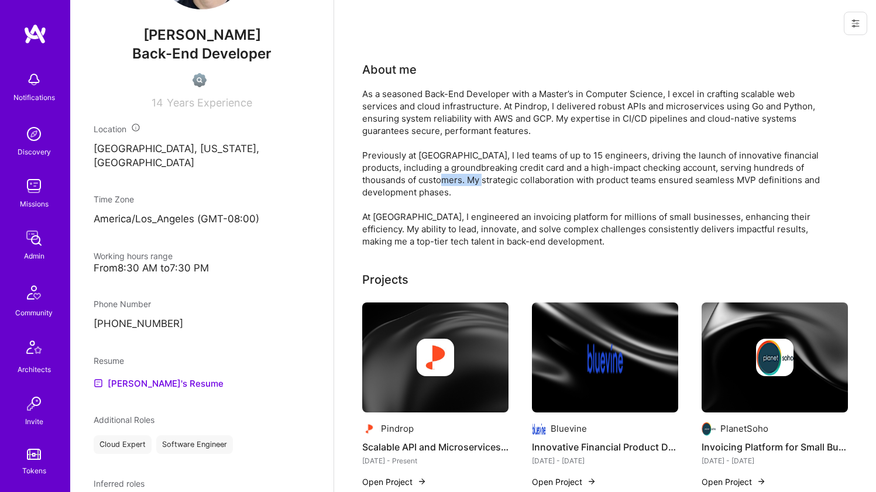
click at [434, 174] on div "As a seasoned Back-End Developer with a Master’s in Computer Science, I excel i…" at bounding box center [596, 168] width 468 height 160
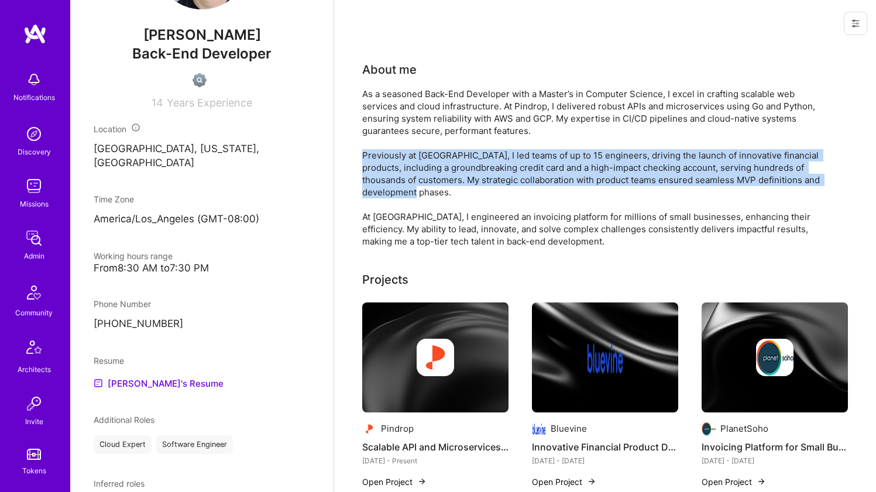
click at [434, 174] on div "As a seasoned Back-End Developer with a Master’s in Computer Science, I excel i…" at bounding box center [596, 168] width 468 height 160
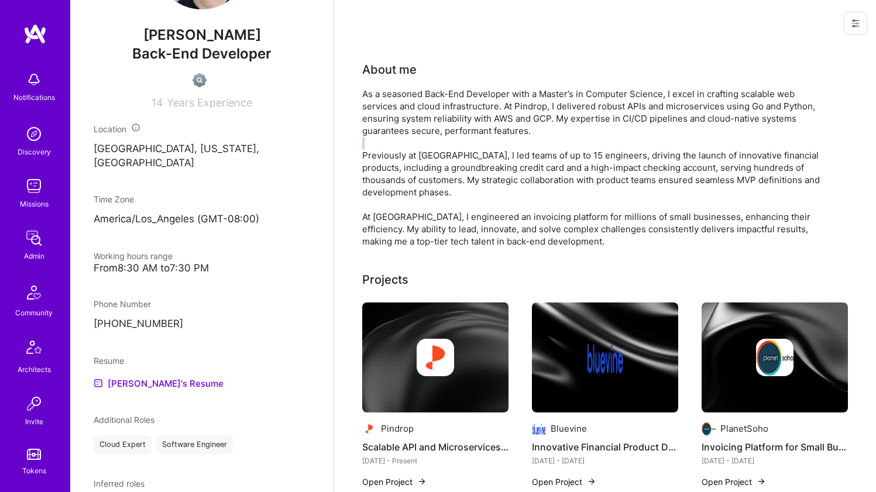
drag, startPoint x: 434, startPoint y: 174, endPoint x: 437, endPoint y: 142, distance: 32.3
click at [437, 142] on div "As a seasoned Back-End Developer with a Master’s in Computer Science, I excel i…" at bounding box center [596, 168] width 468 height 160
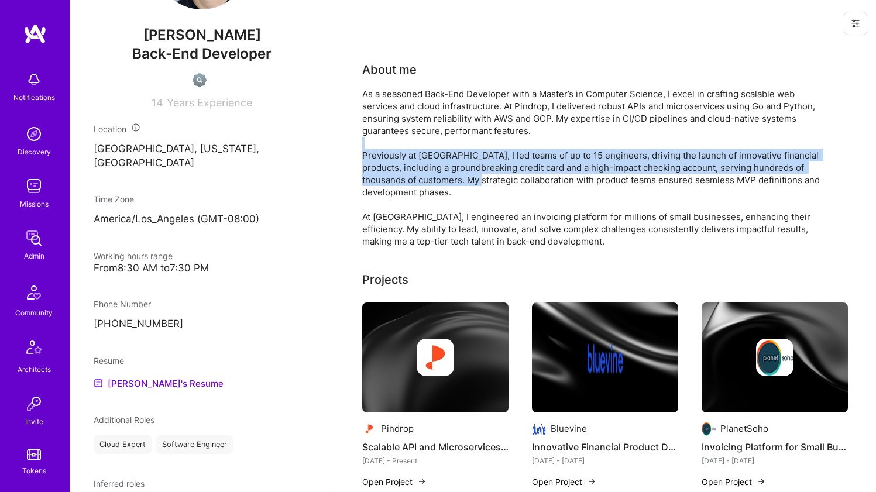
drag, startPoint x: 437, startPoint y: 142, endPoint x: 433, endPoint y: 181, distance: 39.4
click at [433, 181] on div "As a seasoned Back-End Developer with a Master’s in Computer Science, I excel i…" at bounding box center [596, 168] width 468 height 160
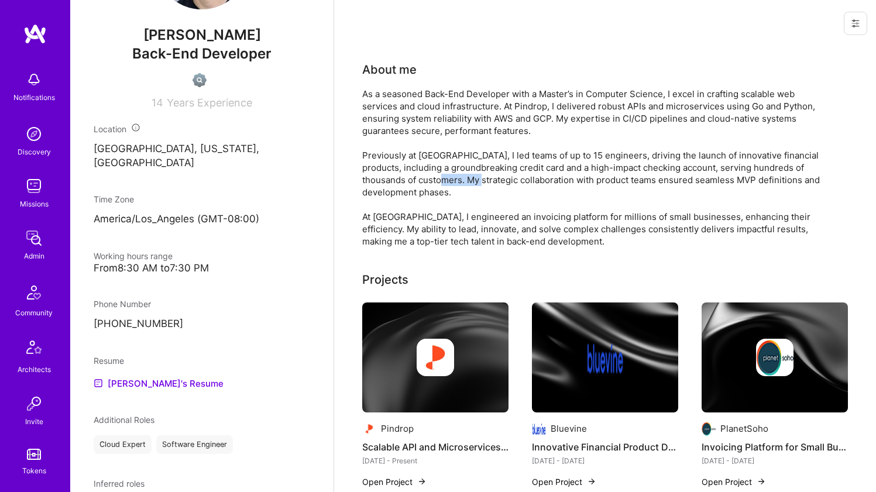
click at [433, 180] on div "As a seasoned Back-End Developer with a Master’s in Computer Science, I excel i…" at bounding box center [596, 168] width 468 height 160
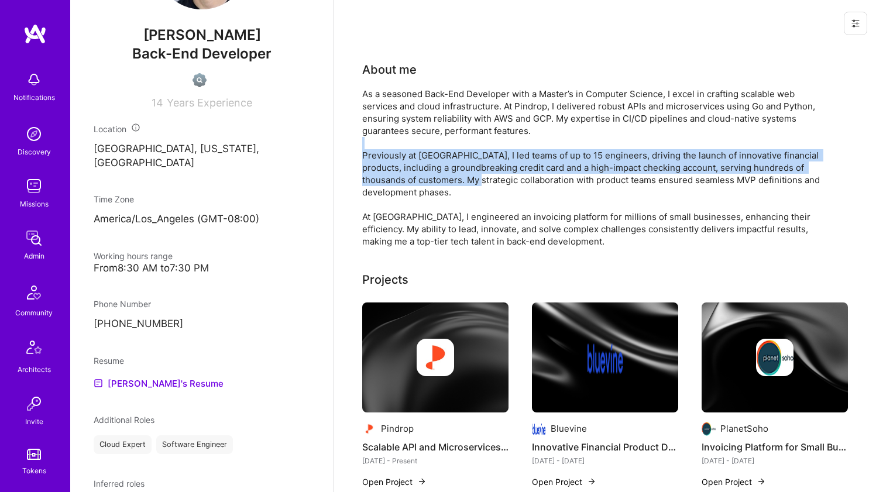
drag, startPoint x: 434, startPoint y: 177, endPoint x: 441, endPoint y: 138, distance: 39.9
click at [441, 139] on div "As a seasoned Back-End Developer with a Master’s in Computer Science, I excel i…" at bounding box center [596, 168] width 468 height 160
click at [441, 138] on div "As a seasoned Back-End Developer with a Master’s in Computer Science, I excel i…" at bounding box center [596, 168] width 468 height 160
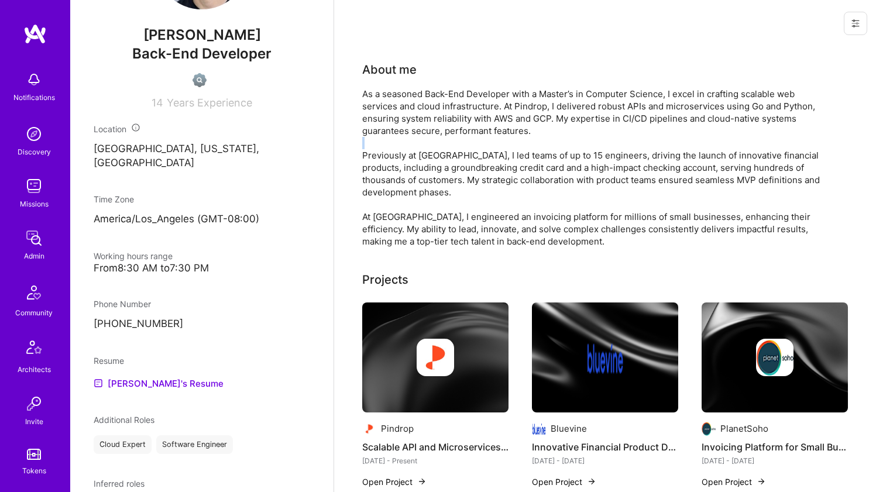
click at [442, 138] on div "As a seasoned Back-End Developer with a Master’s in Computer Science, I excel i…" at bounding box center [596, 168] width 468 height 160
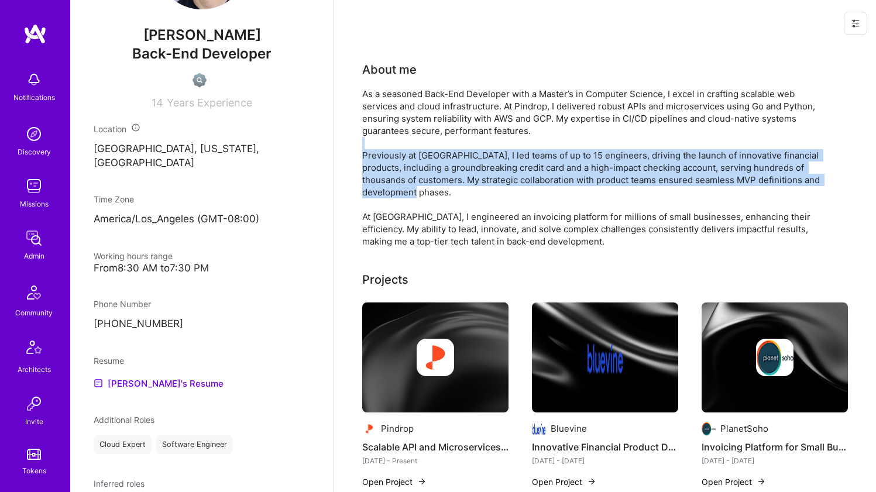
drag, startPoint x: 442, startPoint y: 138, endPoint x: 430, endPoint y: 195, distance: 58.5
click at [430, 195] on div "As a seasoned Back-End Developer with a Master’s in Computer Science, I excel i…" at bounding box center [596, 168] width 468 height 160
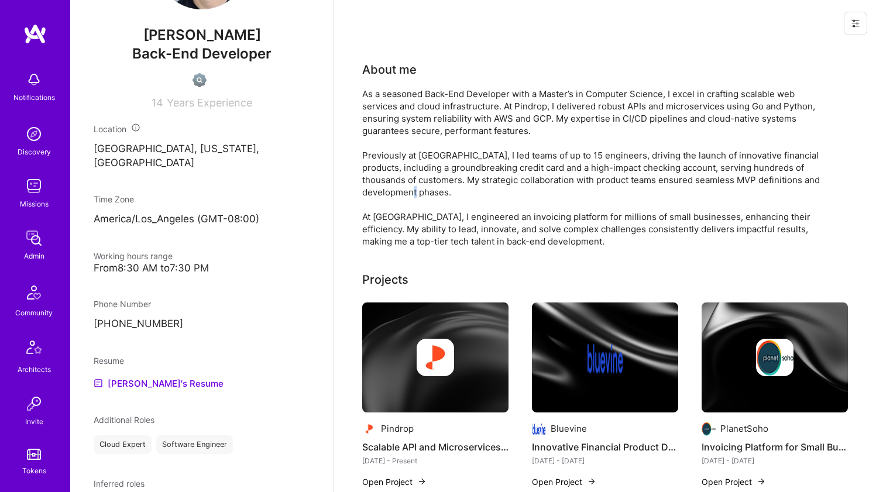
click at [430, 195] on div "As a seasoned Back-End Developer with a Master’s in Computer Science, I excel i…" at bounding box center [596, 168] width 468 height 160
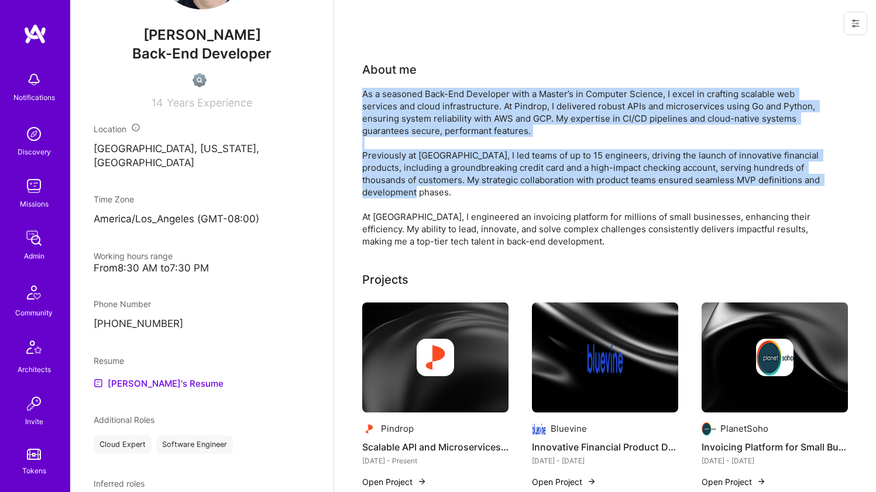
drag, startPoint x: 430, startPoint y: 195, endPoint x: 444, endPoint y: 126, distance: 70.5
click at [444, 126] on div "As a seasoned Back-End Developer with a Master’s in Computer Science, I excel i…" at bounding box center [596, 168] width 468 height 160
click at [444, 125] on div "As a seasoned Back-End Developer with a Master’s in Computer Science, I excel i…" at bounding box center [596, 168] width 468 height 160
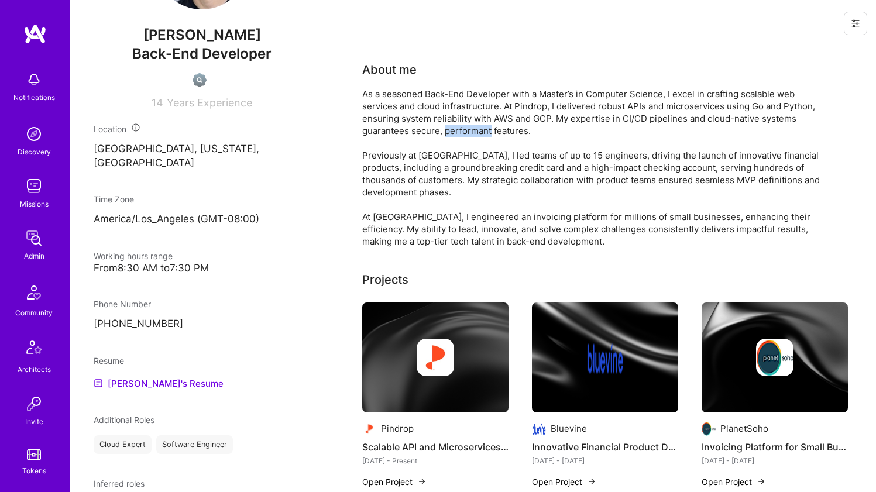
click at [444, 125] on div "As a seasoned Back-End Developer with a Master’s in Computer Science, I excel i…" at bounding box center [596, 168] width 468 height 160
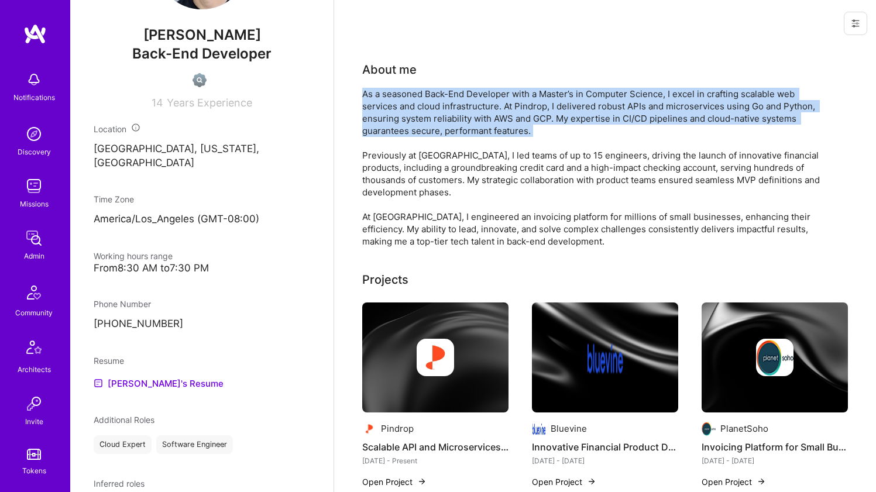
click at [444, 125] on div "As a seasoned Back-End Developer with a Master’s in Computer Science, I excel i…" at bounding box center [596, 168] width 468 height 160
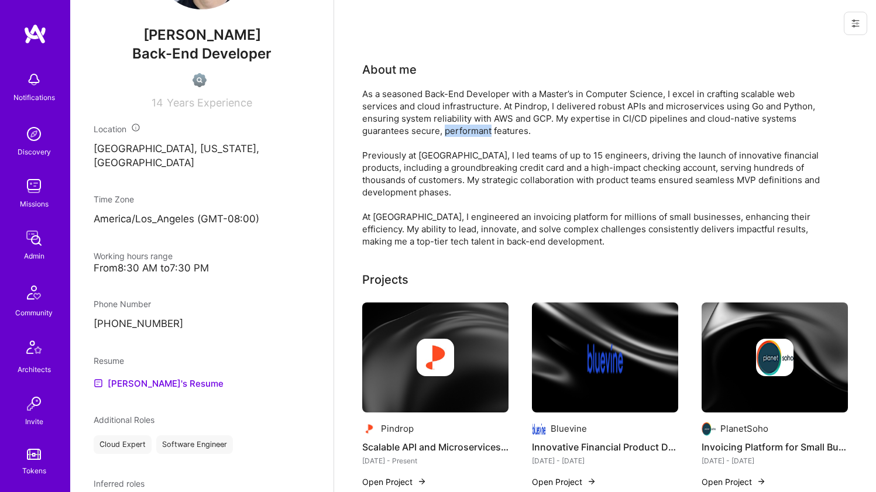
click at [444, 125] on div "As a seasoned Back-End Developer with a Master’s in Computer Science, I excel i…" at bounding box center [596, 168] width 468 height 160
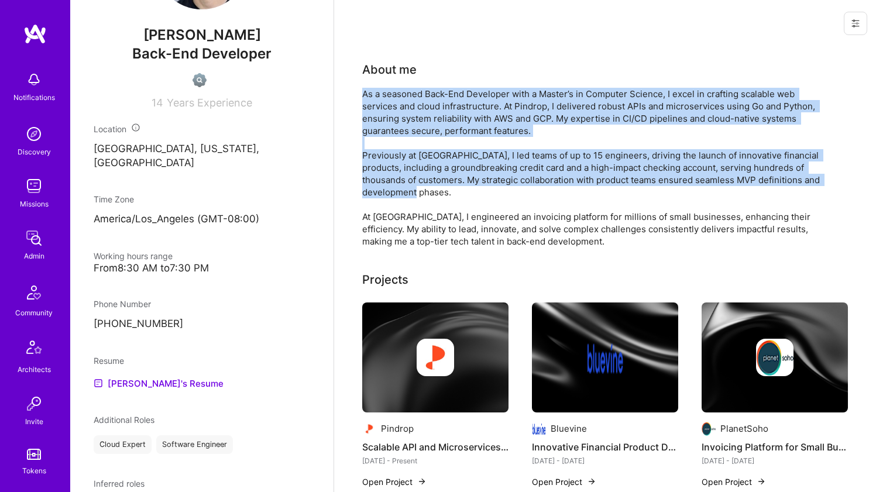
drag, startPoint x: 444, startPoint y: 125, endPoint x: 436, endPoint y: 163, distance: 38.9
click at [436, 163] on div "As a seasoned Back-End Developer with a Master’s in Computer Science, I excel i…" at bounding box center [596, 168] width 468 height 160
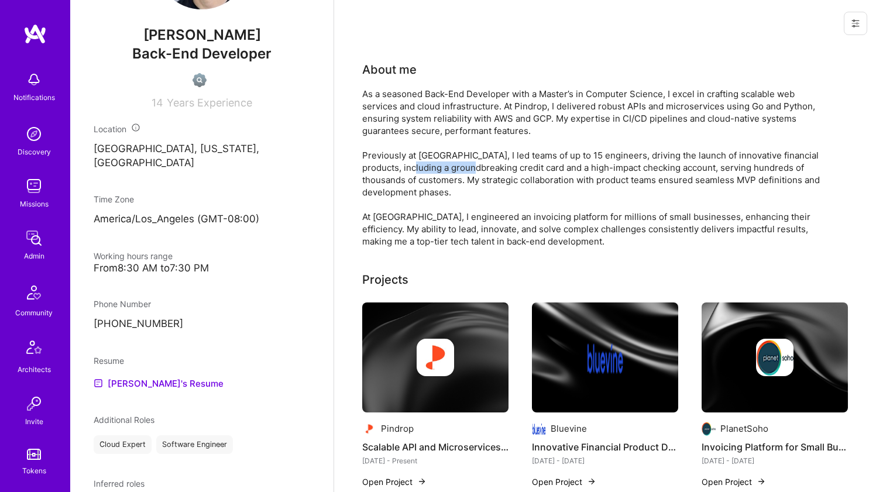
click at [436, 163] on div "As a seasoned Back-End Developer with a Master’s in Computer Science, I excel i…" at bounding box center [596, 168] width 468 height 160
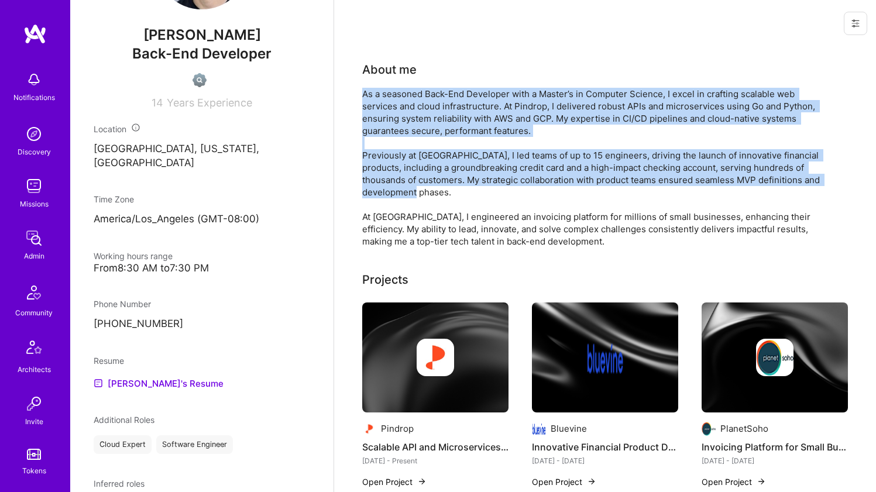
drag, startPoint x: 436, startPoint y: 163, endPoint x: 444, endPoint y: 114, distance: 50.4
click at [444, 114] on div "As a seasoned Back-End Developer with a Master’s in Computer Science, I excel i…" at bounding box center [596, 168] width 468 height 160
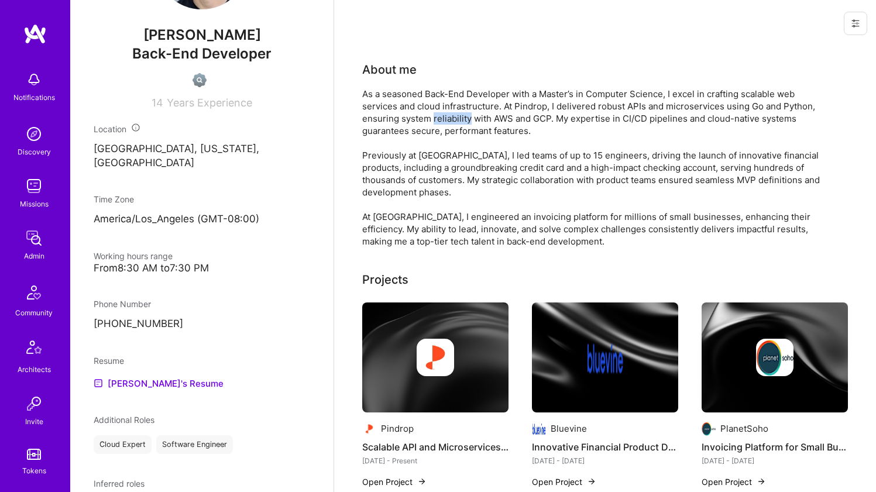
click at [444, 114] on div "As a seasoned Back-End Developer with a Master’s in Computer Science, I excel i…" at bounding box center [596, 168] width 468 height 160
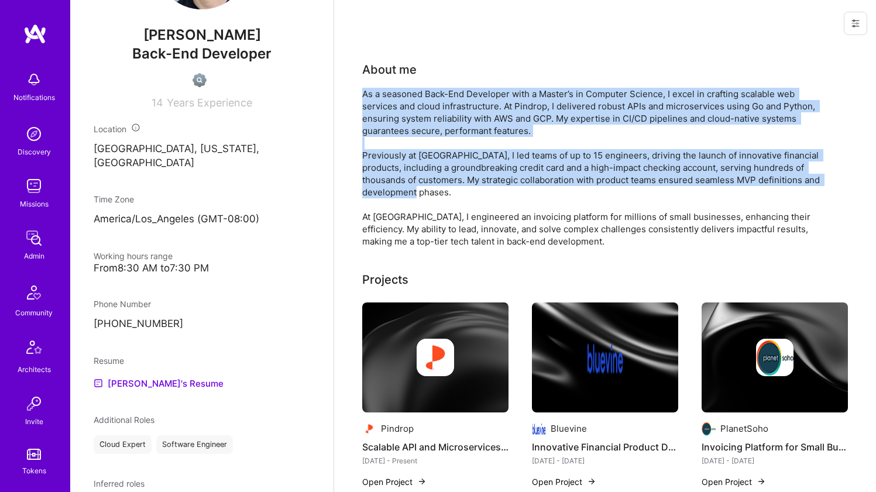
drag, startPoint x: 444, startPoint y: 114, endPoint x: 431, endPoint y: 157, distance: 45.7
click at [431, 157] on div "As a seasoned Back-End Developer with a Master’s in Computer Science, I excel i…" at bounding box center [596, 168] width 468 height 160
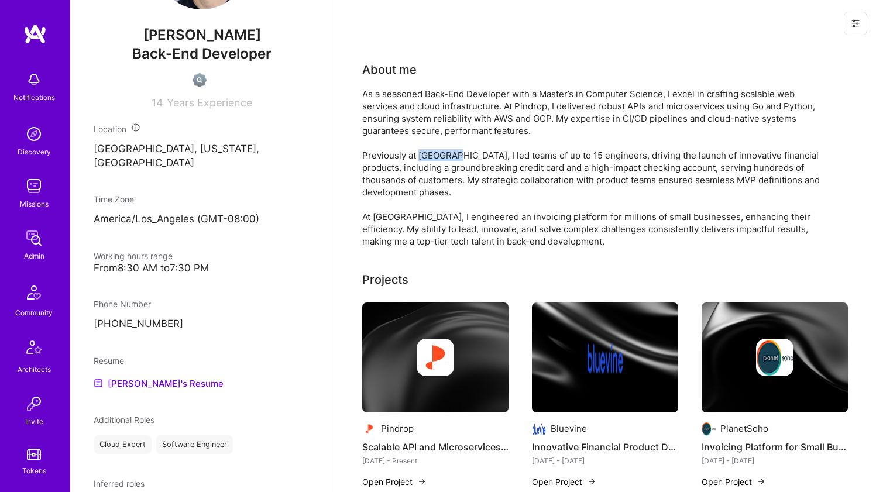
click at [431, 157] on div "As a seasoned Back-End Developer with a Master’s in Computer Science, I excel i…" at bounding box center [596, 168] width 468 height 160
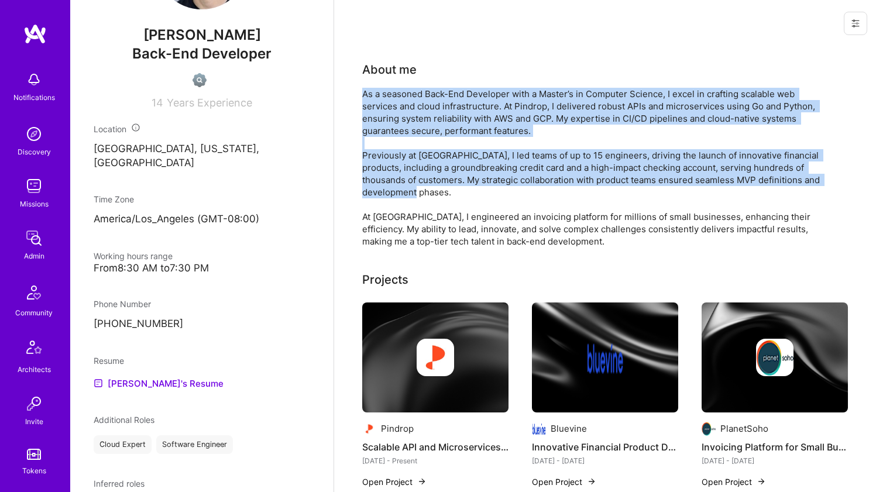
drag, startPoint x: 431, startPoint y: 157, endPoint x: 440, endPoint y: 132, distance: 27.2
click at [440, 132] on div "As a seasoned Back-End Developer with a Master’s in Computer Science, I excel i…" at bounding box center [596, 168] width 468 height 160
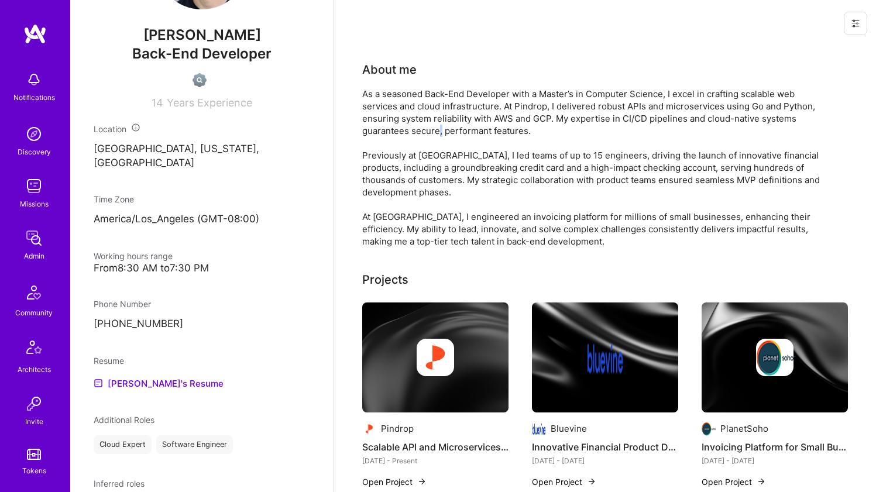
click at [440, 132] on div "As a seasoned Back-End Developer with a Master’s in Computer Science, I excel i…" at bounding box center [596, 168] width 468 height 160
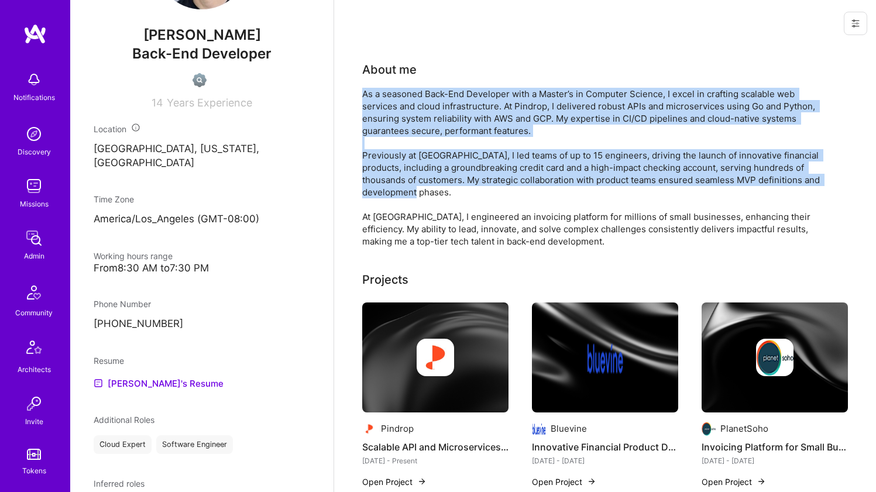
drag, startPoint x: 440, startPoint y: 132, endPoint x: 433, endPoint y: 160, distance: 29.0
click at [433, 160] on div "As a seasoned Back-End Developer with a Master’s in Computer Science, I excel i…" at bounding box center [596, 168] width 468 height 160
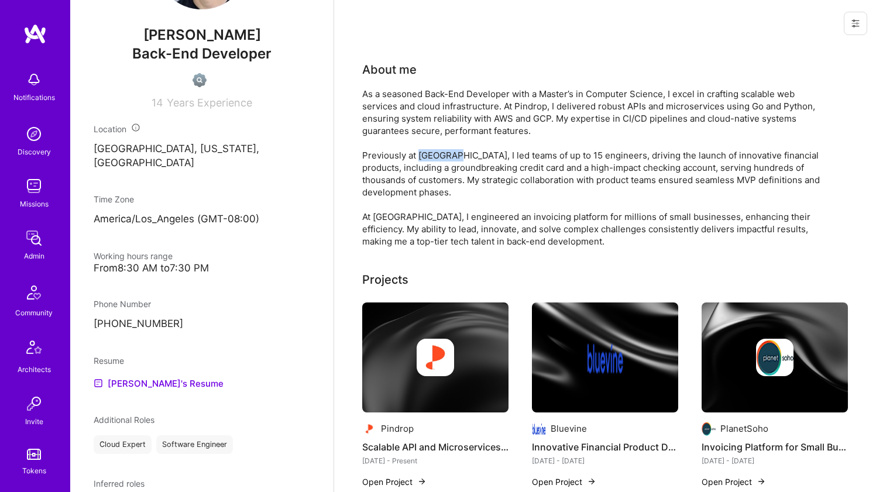
click at [433, 160] on div "As a seasoned Back-End Developer with a Master’s in Computer Science, I excel i…" at bounding box center [596, 168] width 468 height 160
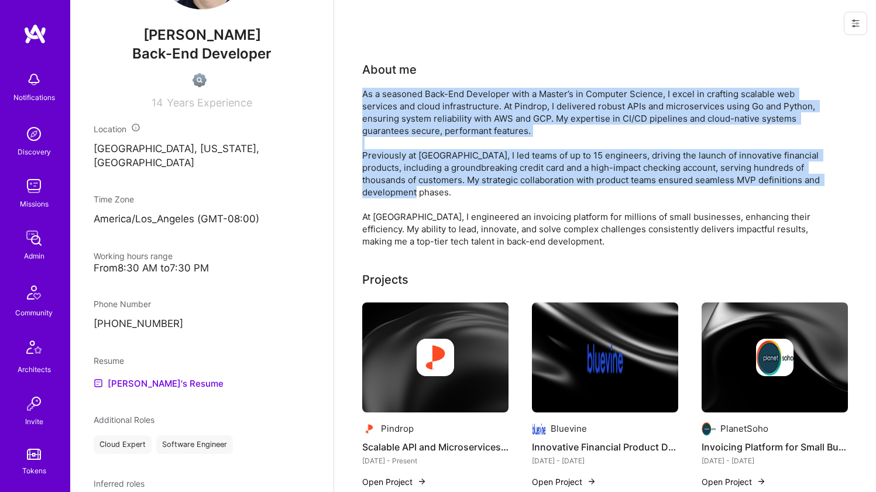
drag, startPoint x: 433, startPoint y: 160, endPoint x: 439, endPoint y: 126, distance: 34.5
click at [439, 126] on div "As a seasoned Back-End Developer with a Master’s in Computer Science, I excel i…" at bounding box center [596, 168] width 468 height 160
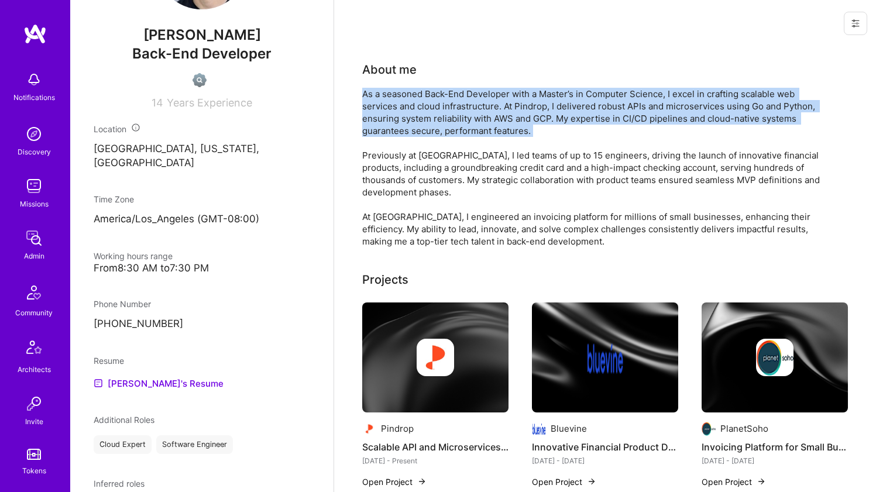
click at [439, 126] on div "As a seasoned Back-End Developer with a Master’s in Computer Science, I excel i…" at bounding box center [596, 168] width 468 height 160
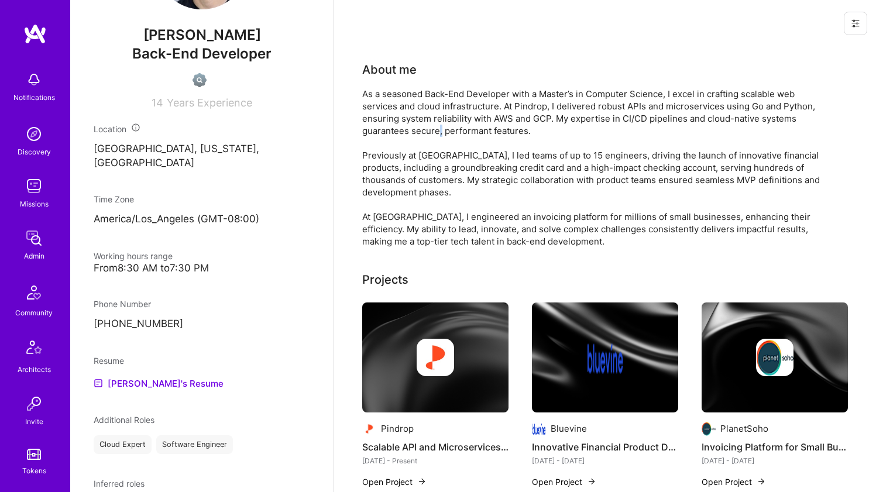
click at [439, 126] on div "As a seasoned Back-End Developer with a Master’s in Computer Science, I excel i…" at bounding box center [596, 168] width 468 height 160
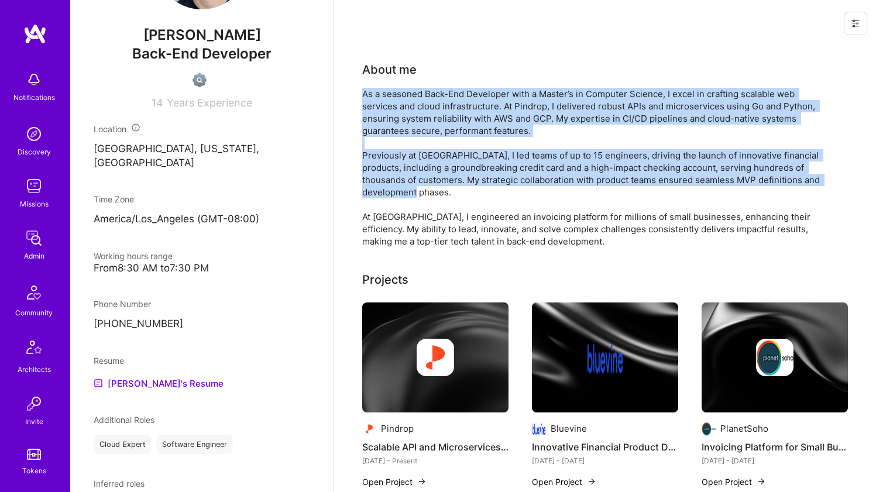
drag
click at [434, 156] on div "As a seasoned Back-End Developer with a Master’s in Computer Science, I excel i…" at bounding box center [596, 168] width 468 height 160
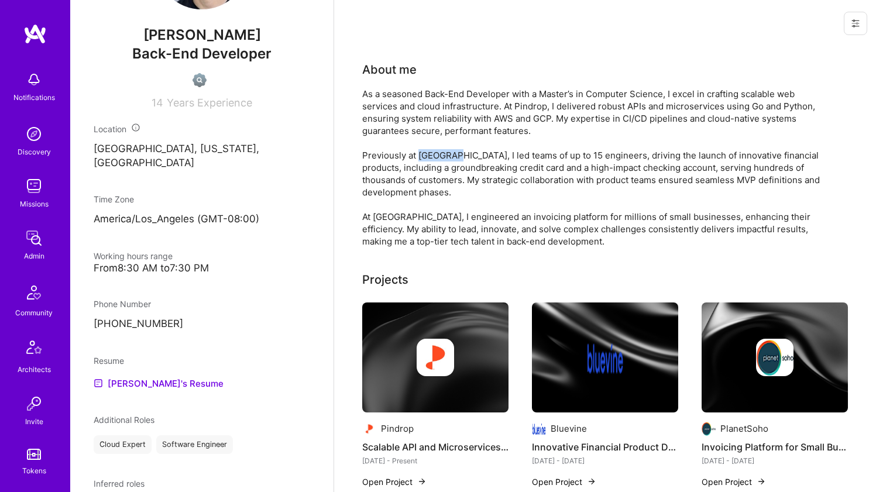
click at [434, 156] on div "As a seasoned Back-End Developer with a Master’s in Computer Science, I excel i…" at bounding box center [596, 168] width 468 height 160
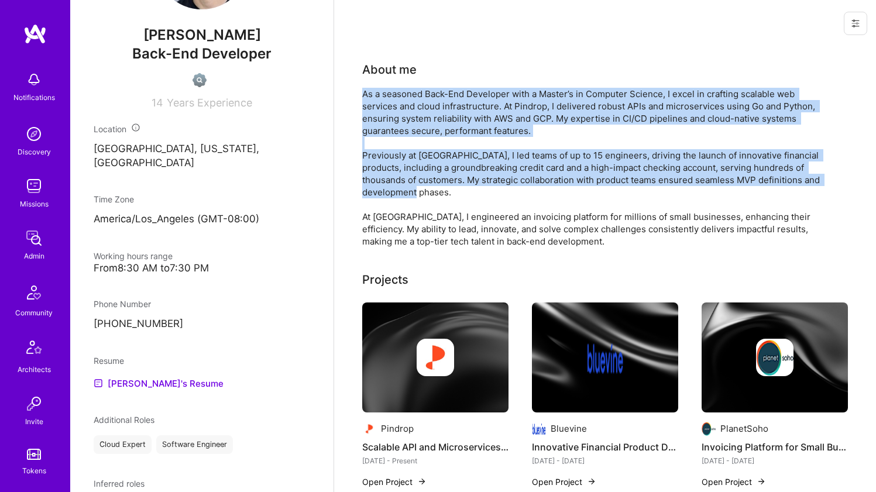
click at [441, 125] on div "As a seasoned Back-End Developer with a Master’s in Computer Science, I excel i…" at bounding box center [596, 168] width 468 height 160
click at [440, 125] on div "As a seasoned Back-End Developer with a Master’s in Computer Science, I excel i…" at bounding box center [596, 168] width 468 height 160
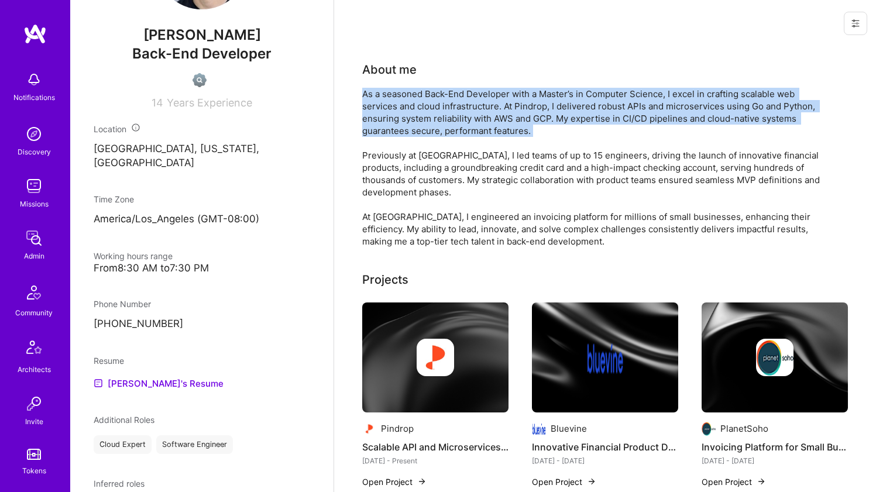
click at [440, 125] on div "As a seasoned Back-End Developer with a Master’s in Computer Science, I excel i…" at bounding box center [596, 168] width 468 height 160
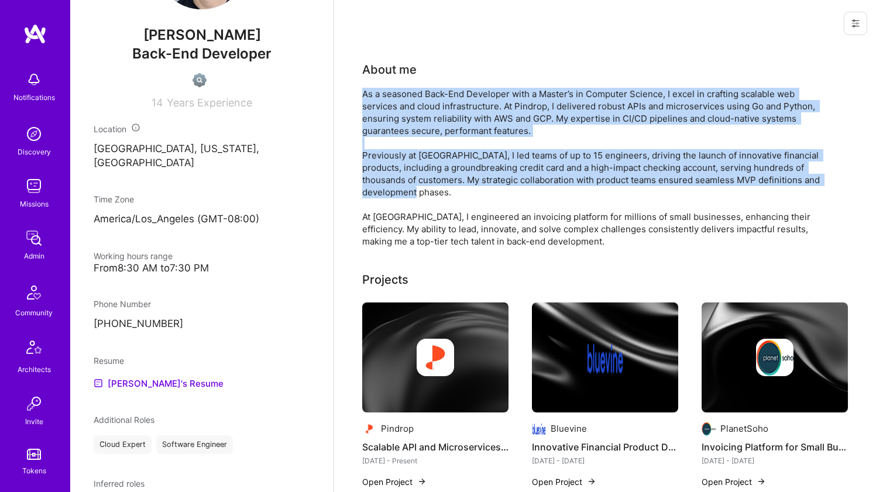
click at [437, 153] on div "As a seasoned Back-End Developer with a Master’s in Computer Science, I excel i…" at bounding box center [596, 168] width 468 height 160
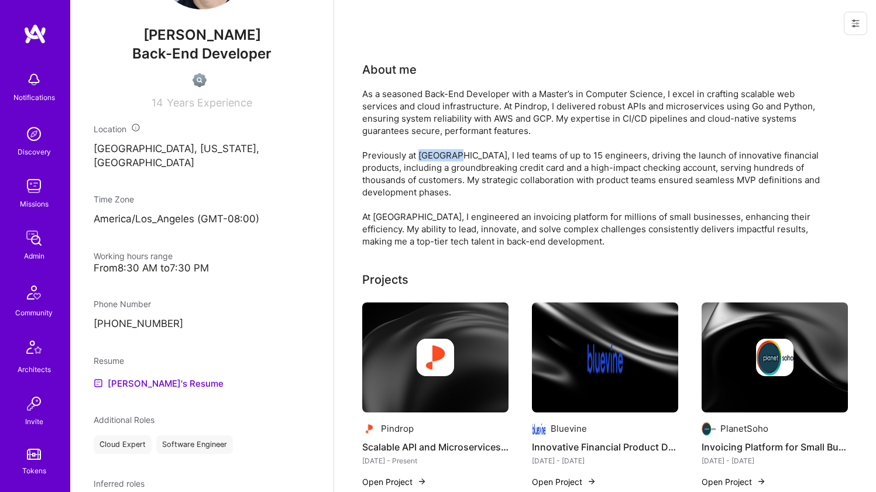
click at [437, 153] on div "As a seasoned Back-End Developer with a Master’s in Computer Science, I excel i…" at bounding box center [596, 168] width 468 height 160
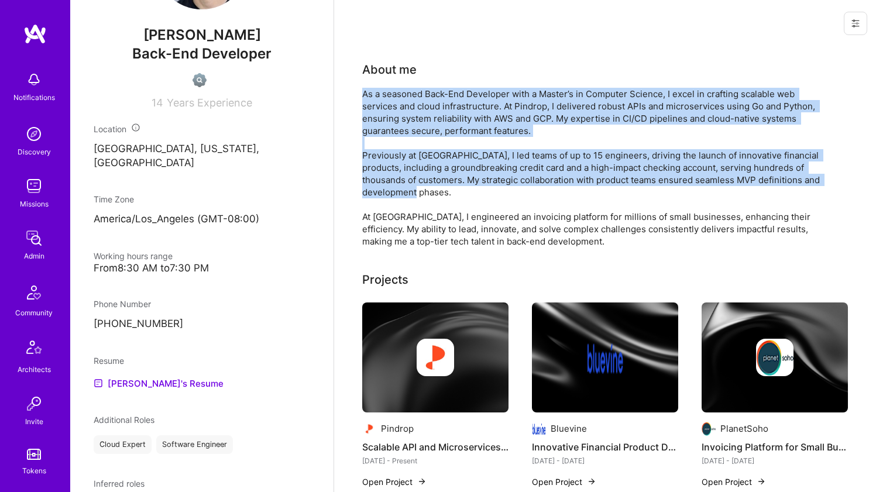
click at [441, 123] on div "As a seasoned Back-End Developer with a Master’s in Computer Science, I excel i…" at bounding box center [596, 168] width 468 height 160
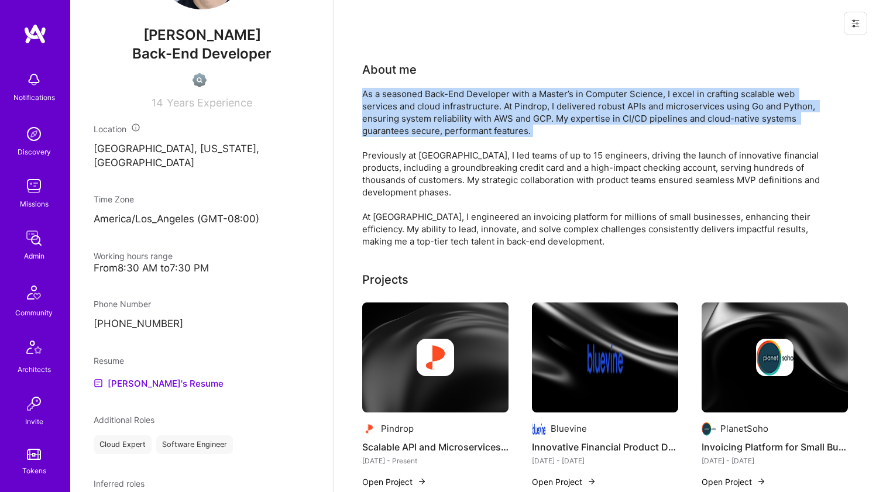
click at [441, 123] on div "As a seasoned Back-End Developer with a Master’s in Computer Science, I excel i…" at bounding box center [596, 168] width 468 height 160
click at [441, 128] on div "As a seasoned Back-End Developer with a Master’s in Computer Science, I excel i…" at bounding box center [596, 168] width 468 height 160
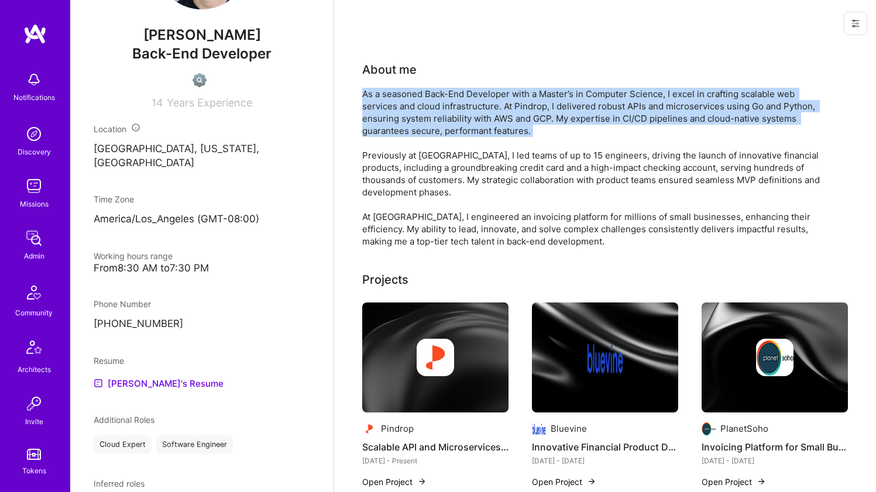
click at [441, 128] on div "As a seasoned Back-End Developer with a Master’s in Computer Science, I excel i…" at bounding box center [596, 168] width 468 height 160
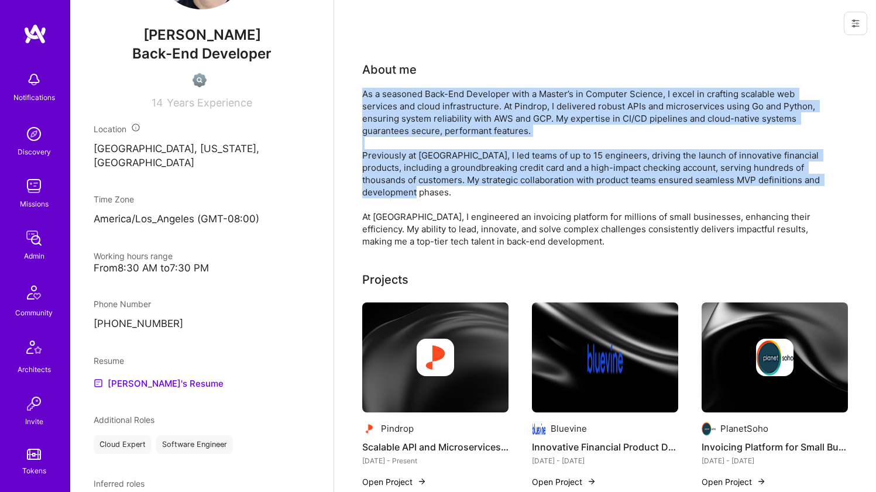
click at [433, 162] on div "As a seasoned Back-End Developer with a Master’s in Computer Science, I excel i…" at bounding box center [596, 168] width 468 height 160
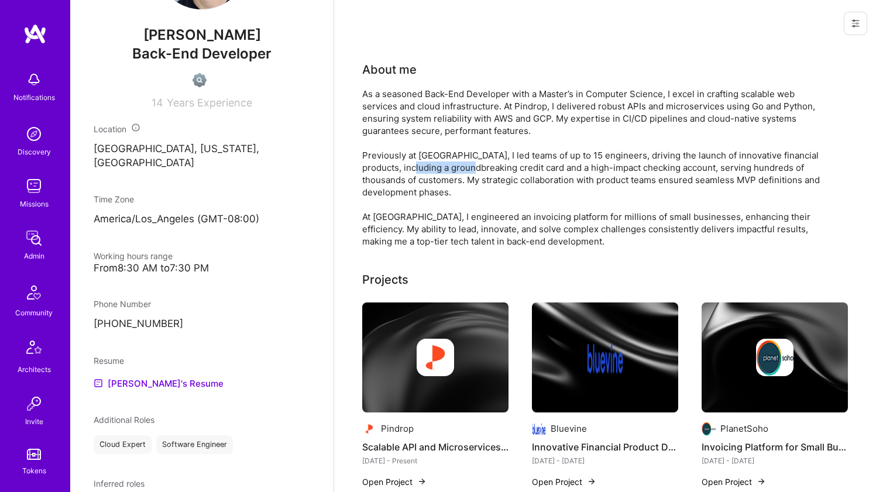
click at [433, 162] on div "As a seasoned Back-End Developer with a Master’s in Computer Science, I excel i…" at bounding box center [596, 168] width 468 height 160
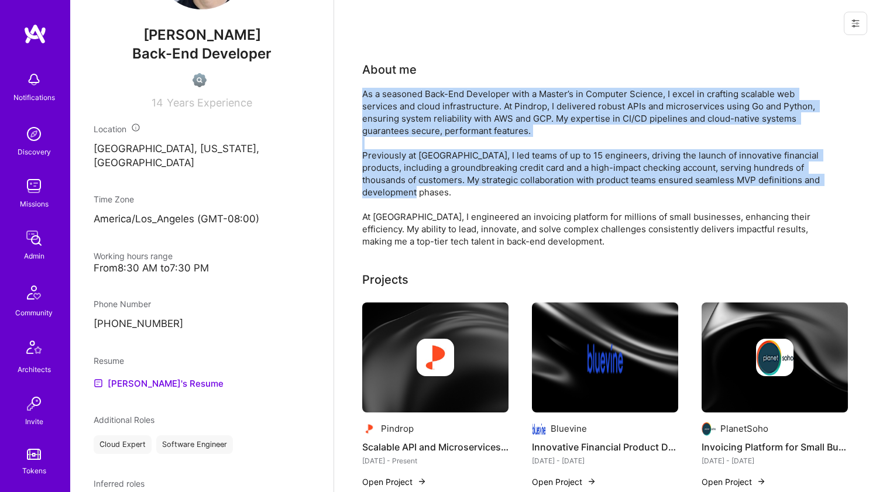
click at [442, 116] on div "As a seasoned Back-End Developer with a Master’s in Computer Science, I excel i…" at bounding box center [596, 168] width 468 height 160
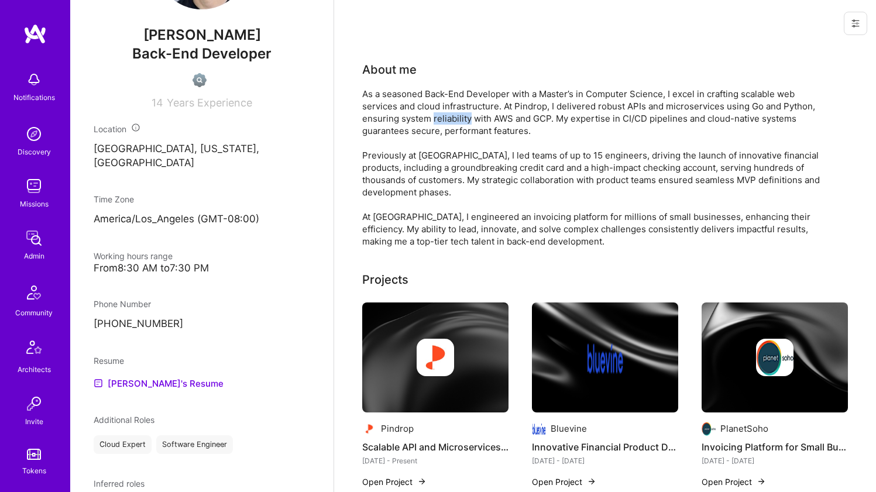
click at [442, 116] on div "As a seasoned Back-End Developer with a Master’s in Computer Science, I excel i…" at bounding box center [596, 168] width 468 height 160
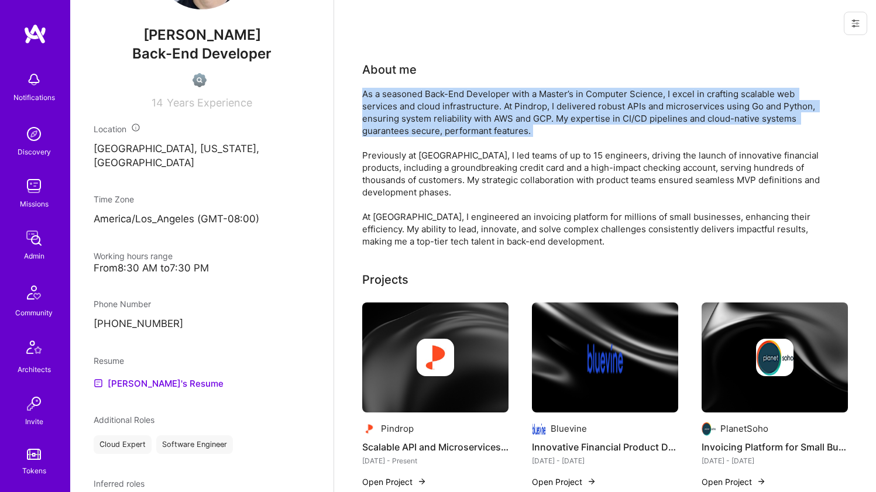
click at [442, 116] on div "As a seasoned Back-End Developer with a Master’s in Computer Science, I excel i…" at bounding box center [596, 168] width 468 height 160
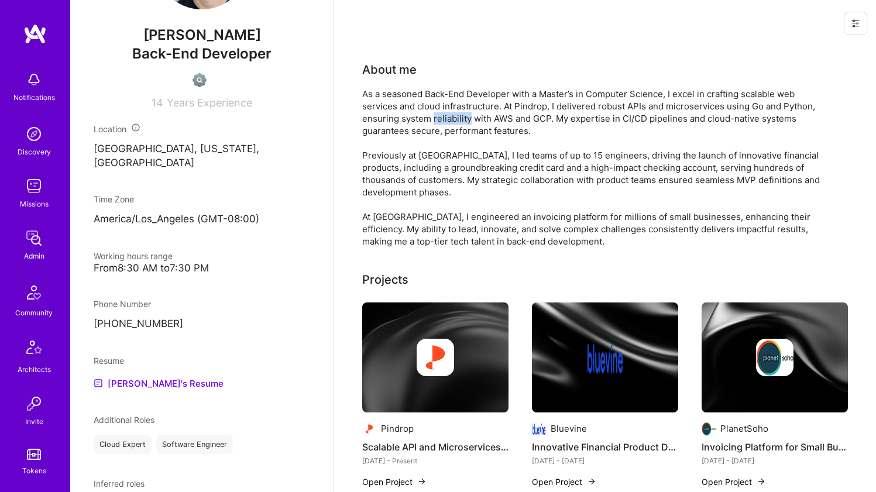
click at [442, 116] on div "As a seasoned Back-End Developer with a Master’s in Computer Science, I excel i…" at bounding box center [596, 168] width 468 height 160
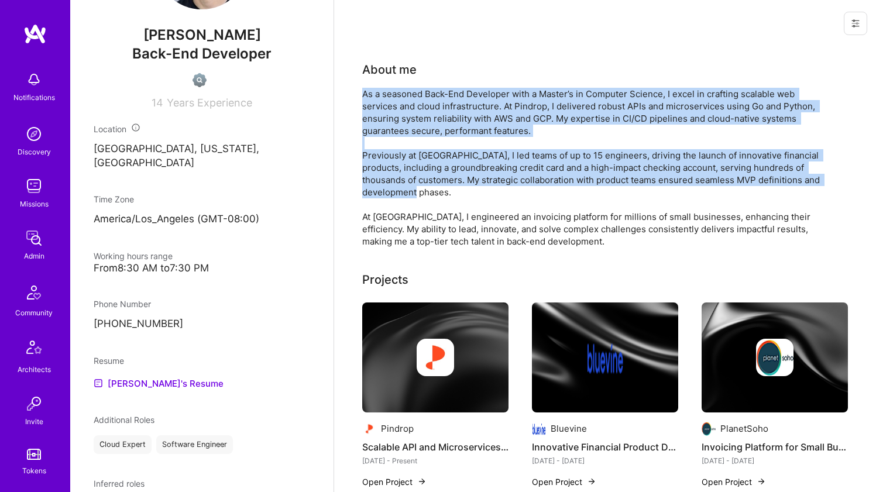
click at [428, 162] on div "As a seasoned Back-End Developer with a Master’s in Computer Science, I excel i…" at bounding box center [596, 168] width 468 height 160
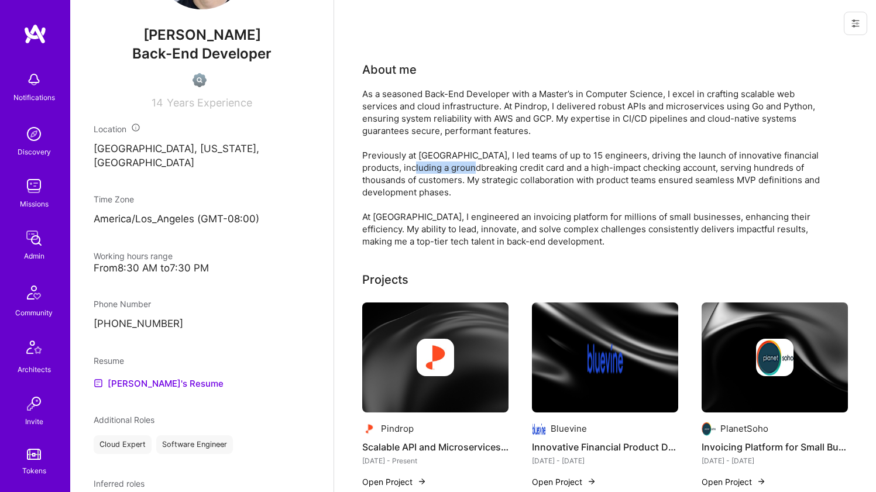
click at [428, 162] on div "As a seasoned Back-End Developer with a Master’s in Computer Science, I excel i…" at bounding box center [596, 168] width 468 height 160
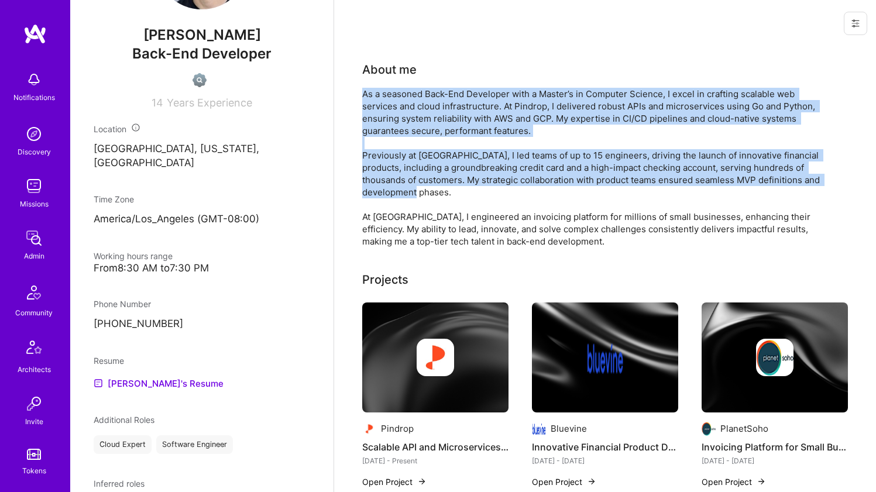
click at [435, 123] on div "As a seasoned Back-End Developer with a Master’s in Computer Science, I excel i…" at bounding box center [596, 168] width 468 height 160
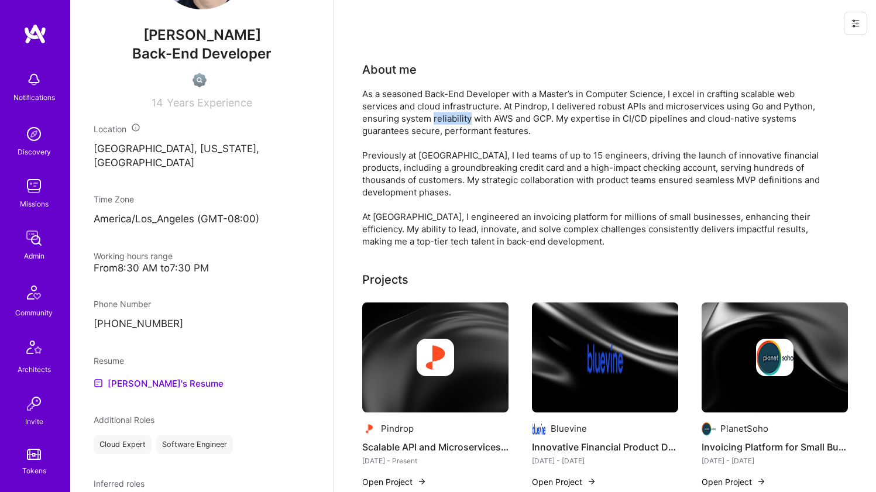
click at [435, 123] on div "As a seasoned Back-End Developer with a Master’s in Computer Science, I excel i…" at bounding box center [596, 168] width 468 height 160
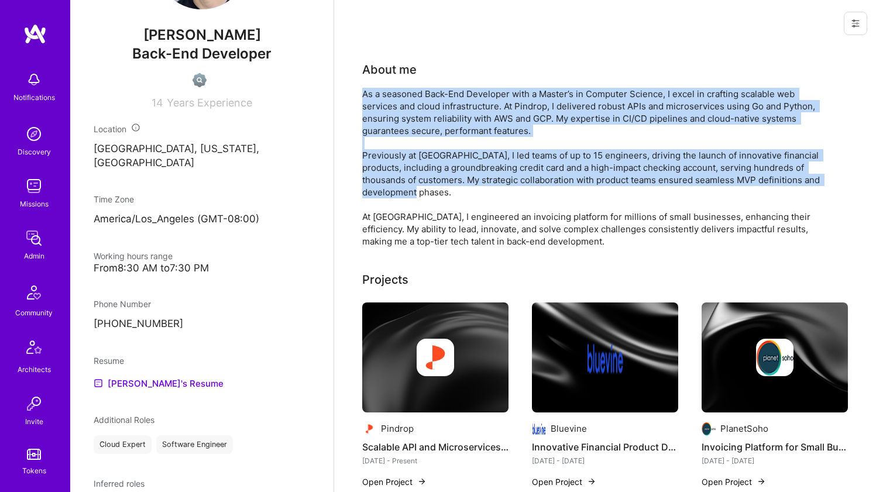
click at [422, 154] on div "As a seasoned Back-End Developer with a Master’s in Computer Science, I excel i…" at bounding box center [596, 168] width 468 height 160
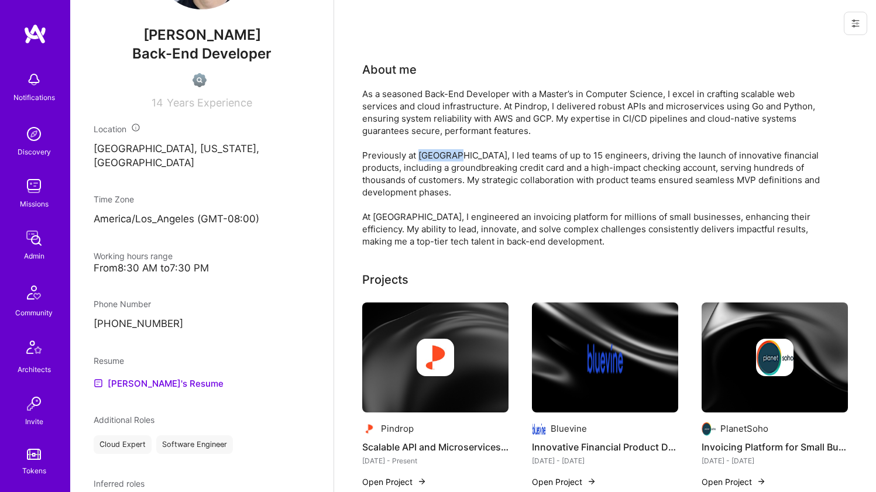
click at [422, 154] on div "As a seasoned Back-End Developer with a Master’s in Computer Science, I excel i…" at bounding box center [596, 168] width 468 height 160
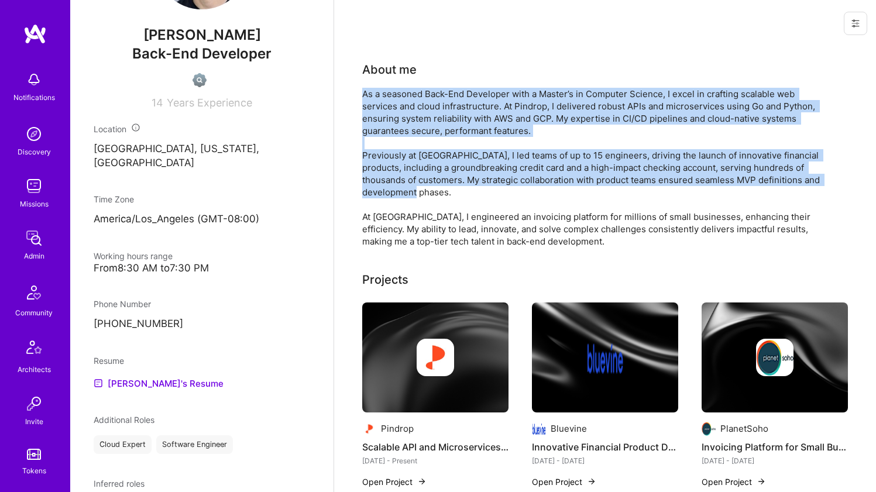
click at [427, 120] on div "As a seasoned Back-End Developer with a Master’s in Computer Science, I excel i…" at bounding box center [596, 168] width 468 height 160
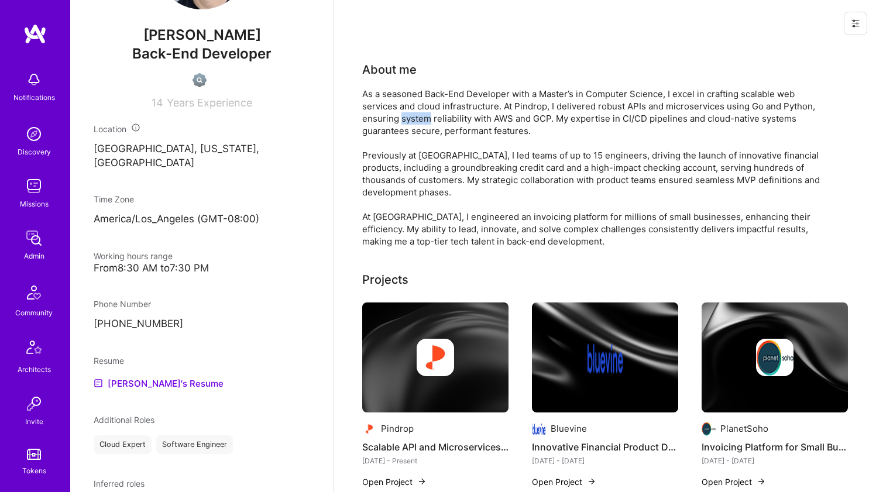
click at [427, 120] on div "As a seasoned Back-End Developer with a Master’s in Computer Science, I excel i…" at bounding box center [596, 168] width 468 height 160
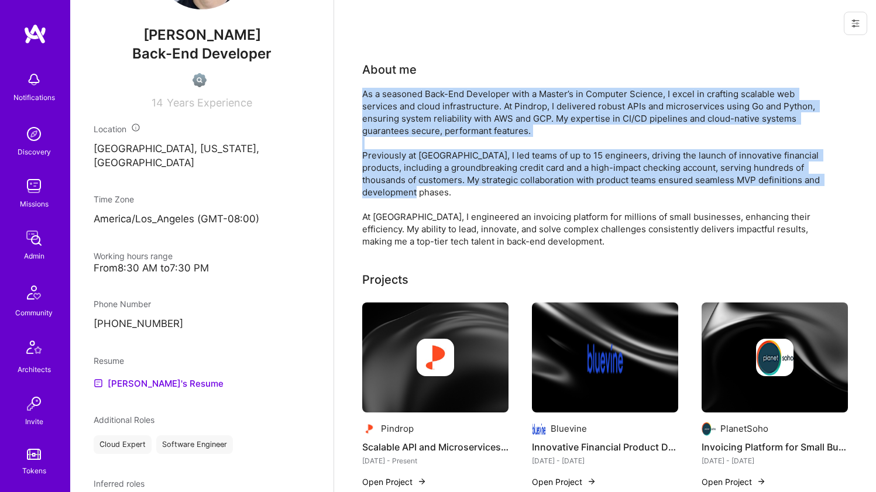
click at [414, 157] on div "As a seasoned Back-End Developer with a Master’s in Computer Science, I excel i…" at bounding box center [596, 168] width 468 height 160
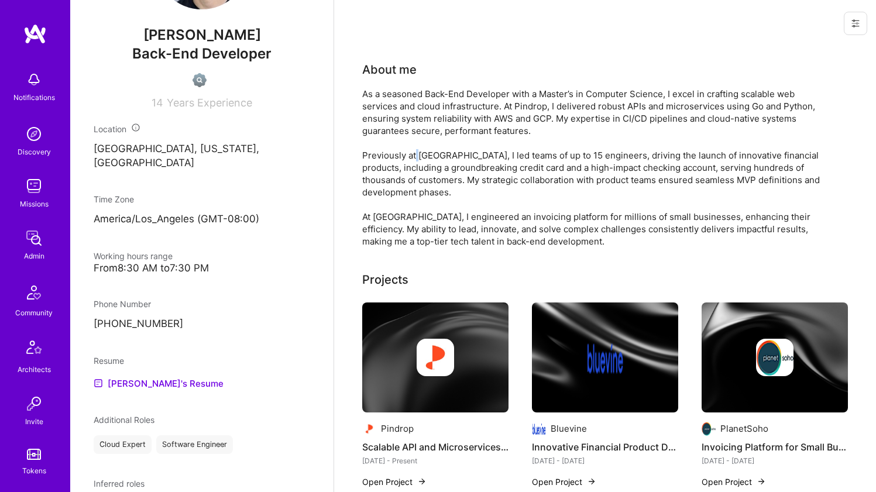
click at [414, 157] on div "As a seasoned Back-End Developer with a Master’s in Computer Science, I excel i…" at bounding box center [596, 168] width 468 height 160
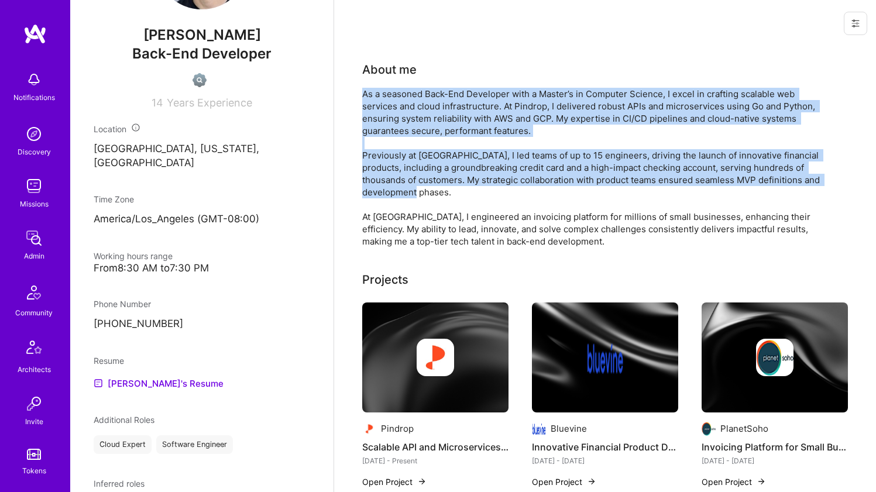
click at [428, 123] on div "As a seasoned Back-End Developer with a Master’s in Computer Science, I excel i…" at bounding box center [596, 168] width 468 height 160
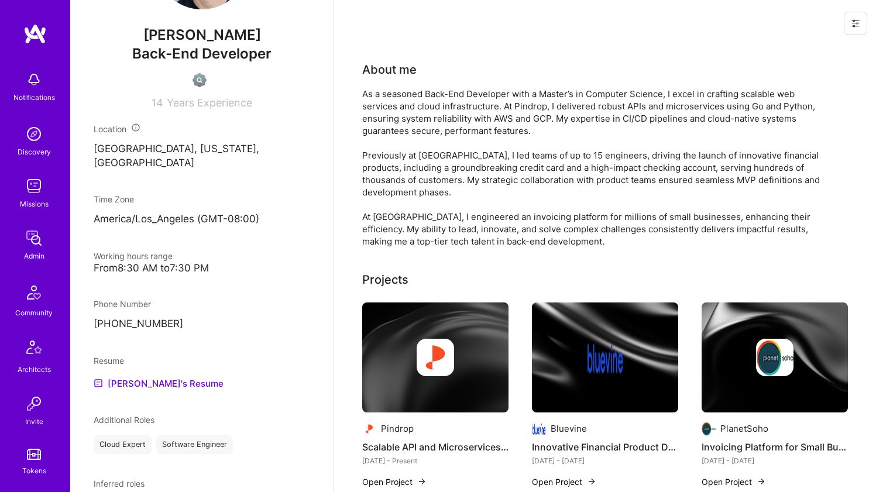
click at [428, 123] on div "As a seasoned Back-End Developer with a Master’s in Computer Science, I excel i…" at bounding box center [596, 168] width 468 height 160
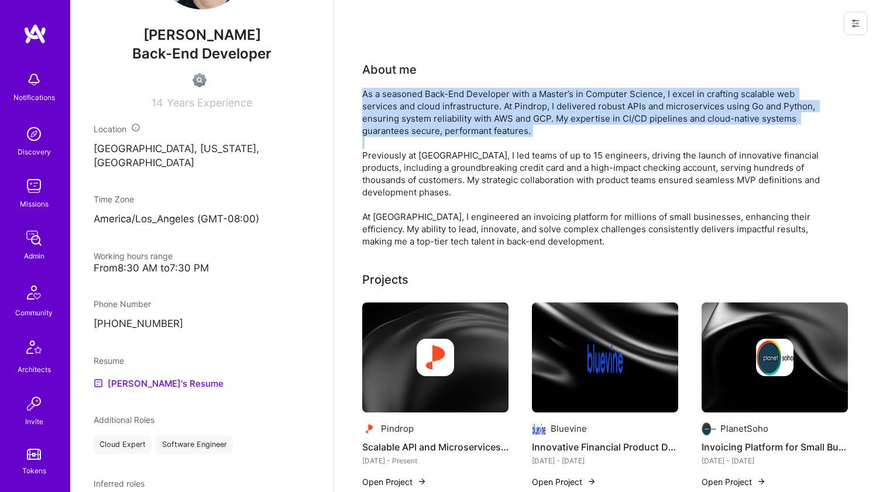
drag, startPoint x: 428, startPoint y: 123, endPoint x: 424, endPoint y: 144, distance: 20.9
click at [424, 144] on div "As a seasoned Back-End Developer with a Master’s in Computer Science, I excel i…" at bounding box center [596, 168] width 468 height 160
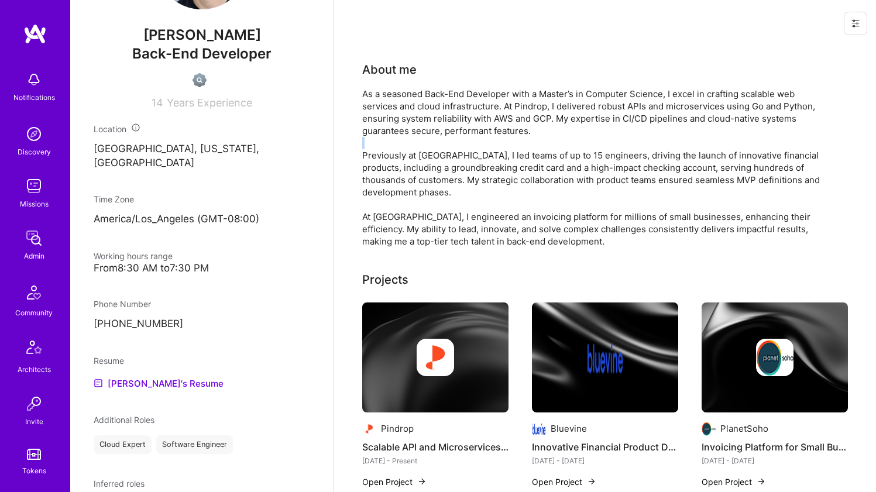
click at [424, 144] on div "As a seasoned Back-End Developer with a Master’s in Computer Science, I excel i…" at bounding box center [596, 168] width 468 height 160
click at [428, 126] on div "As a seasoned Back-End Developer with a Master’s in Computer Science, I excel i…" at bounding box center [596, 168] width 468 height 160
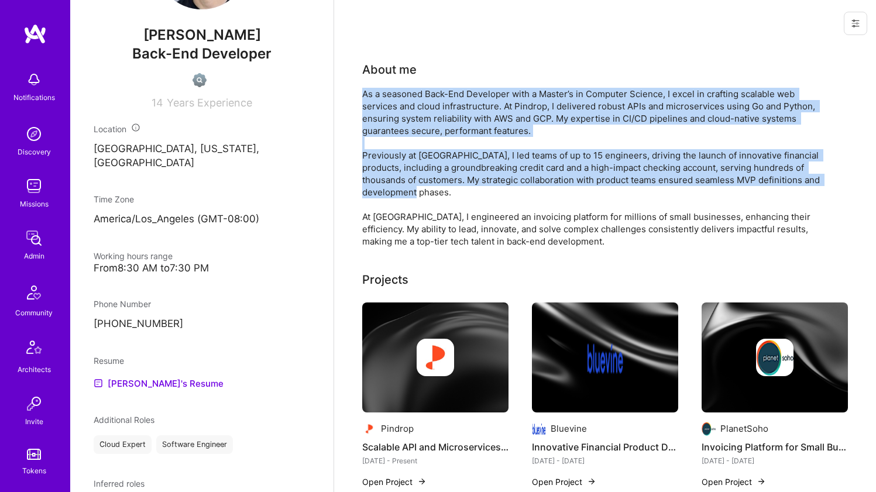
drag, startPoint x: 428, startPoint y: 126, endPoint x: 420, endPoint y: 155, distance: 30.0
click at [420, 155] on div "As a seasoned Back-End Developer with a Master’s in Computer Science, I excel i…" at bounding box center [596, 168] width 468 height 160
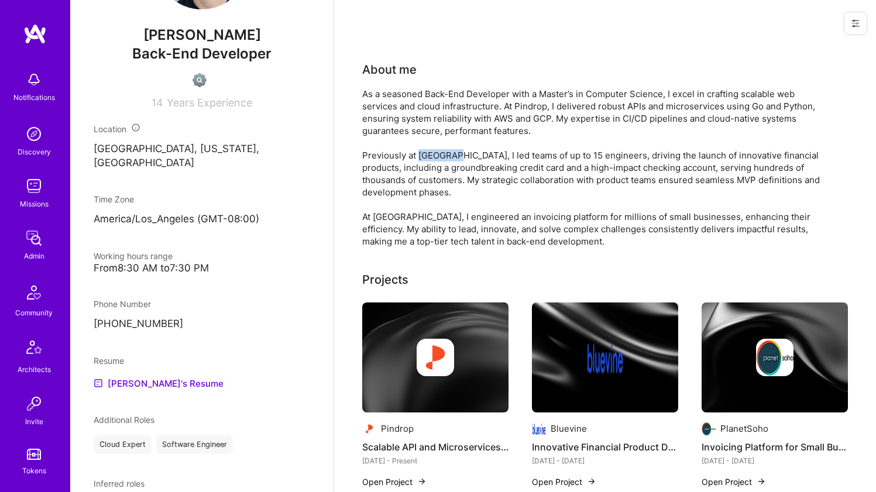
click at [420, 155] on div "As a seasoned Back-End Developer with a Master’s in Computer Science, I excel i…" at bounding box center [596, 168] width 468 height 160
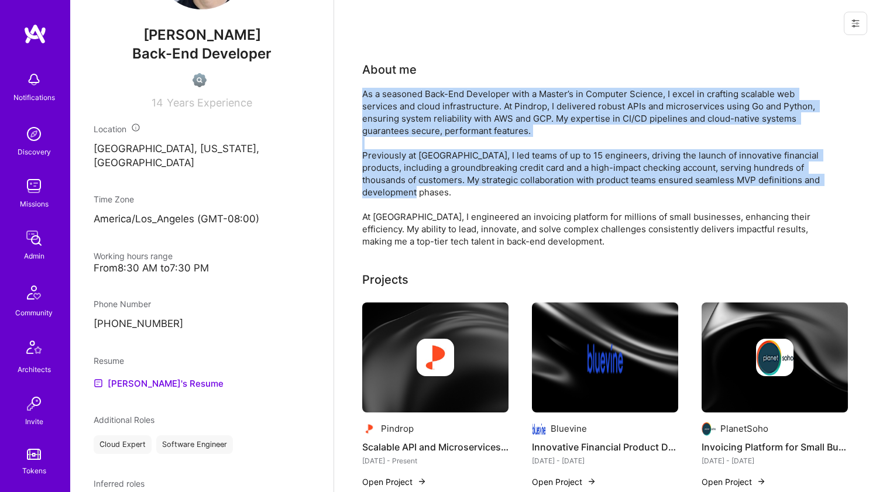
click at [428, 127] on div "As a seasoned Back-End Developer with a Master’s in Computer Science, I excel i…" at bounding box center [596, 168] width 468 height 160
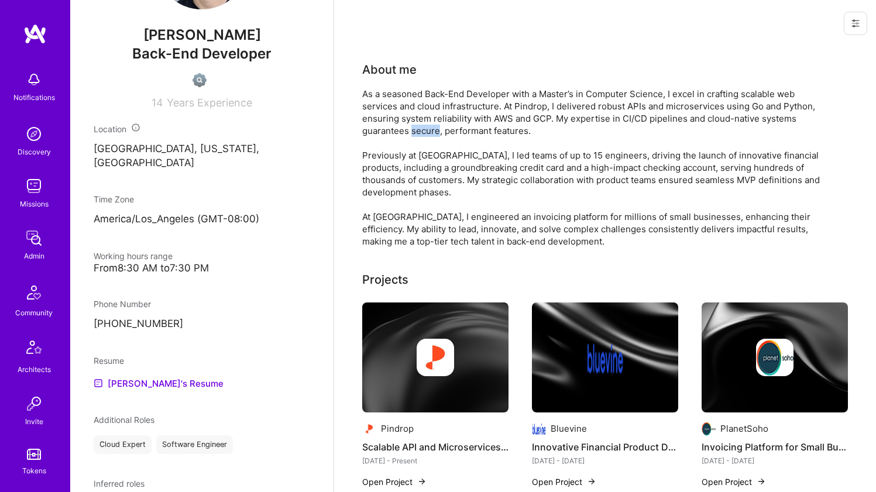
click at [428, 127] on div "As a seasoned Back-End Developer with a Master’s in Computer Science, I excel i…" at bounding box center [596, 168] width 468 height 160
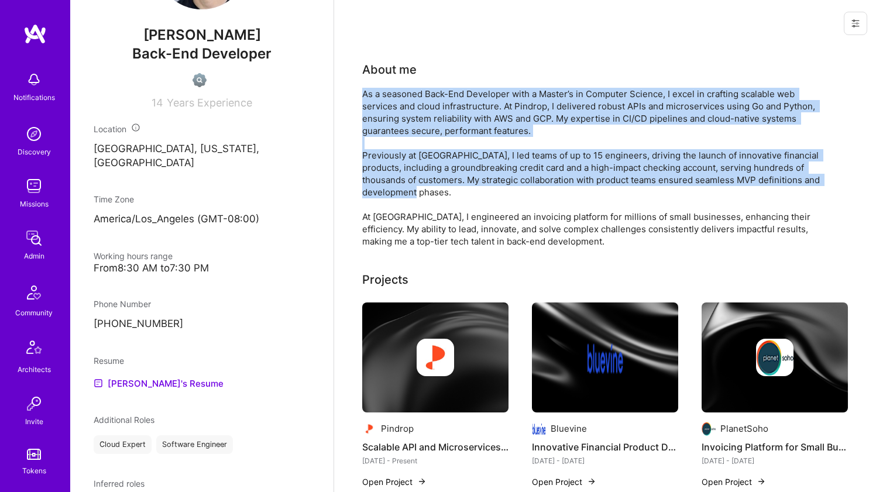
click at [417, 177] on div "As a seasoned Back-End Developer with a Master’s in Computer Science, I excel i…" at bounding box center [596, 168] width 468 height 160
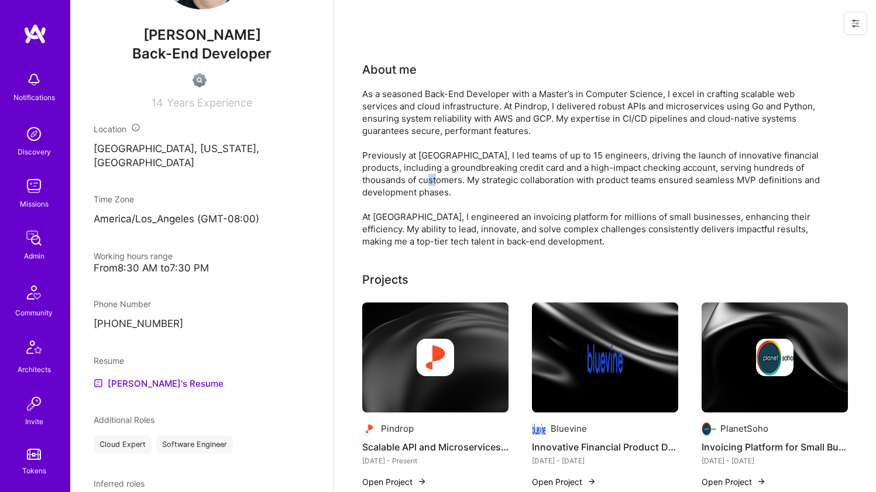
click at [417, 177] on div "As a seasoned Back-End Developer with a Master’s in Computer Science, I excel i…" at bounding box center [596, 168] width 468 height 160
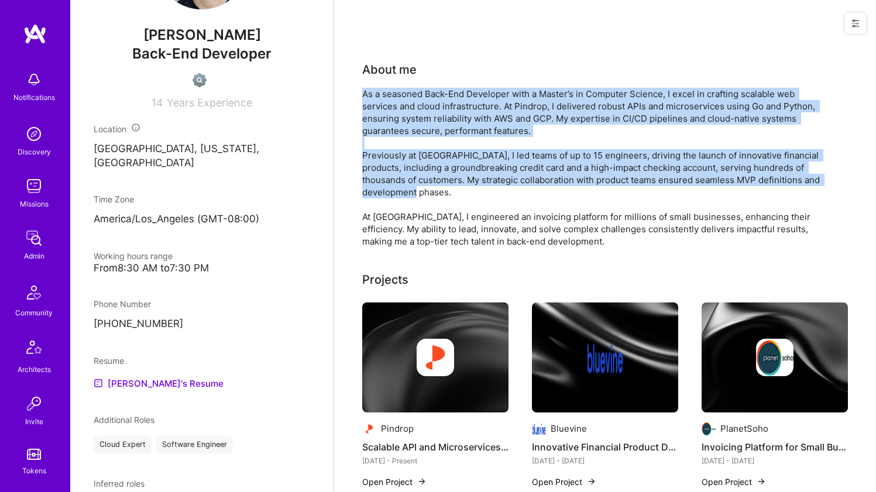
click at [435, 131] on div "As a seasoned Back-End Developer with a Master’s in Computer Science, I excel i…" at bounding box center [596, 168] width 468 height 160
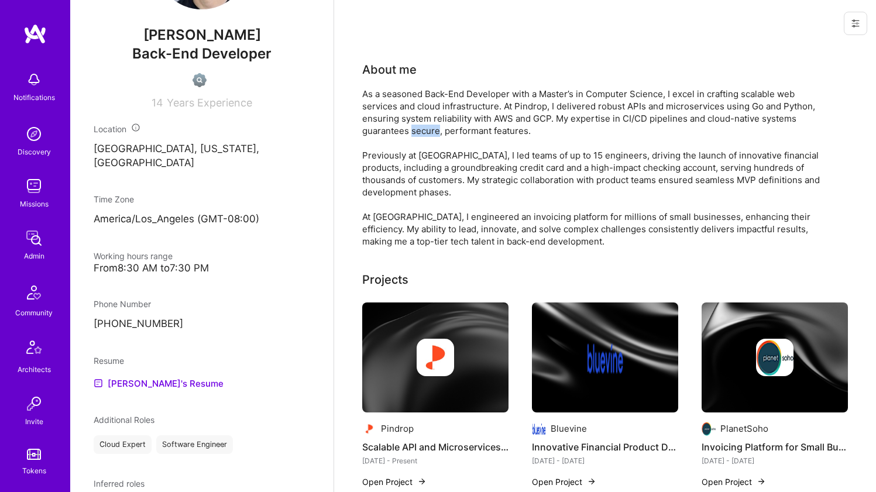
click at [435, 131] on div "As a seasoned Back-End Developer with a Master’s in Computer Science, I excel i…" at bounding box center [596, 168] width 468 height 160
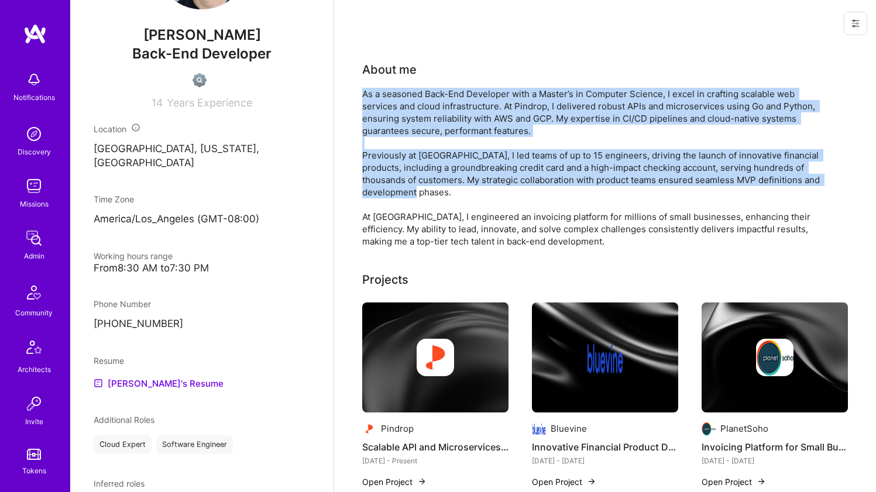
click at [418, 173] on div "As a seasoned Back-End Developer with a Master’s in Computer Science, I excel i…" at bounding box center [596, 168] width 468 height 160
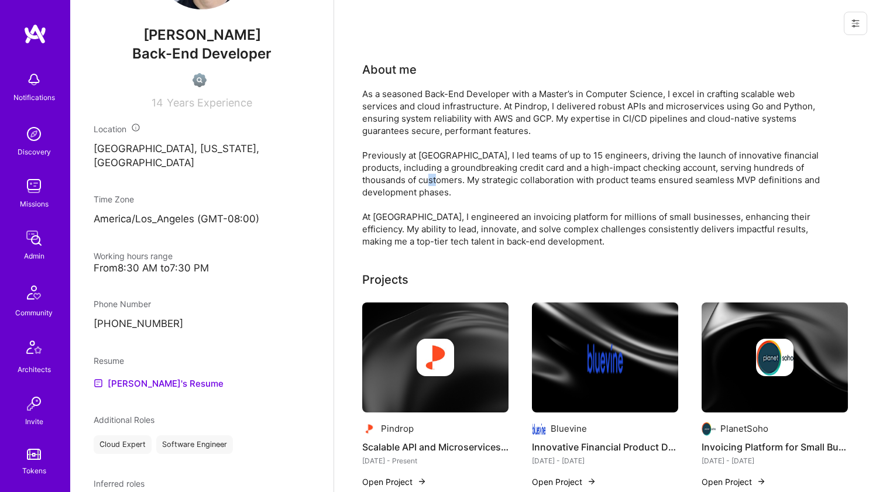
click at [418, 173] on div "As a seasoned Back-End Developer with a Master’s in Computer Science, I excel i…" at bounding box center [596, 168] width 468 height 160
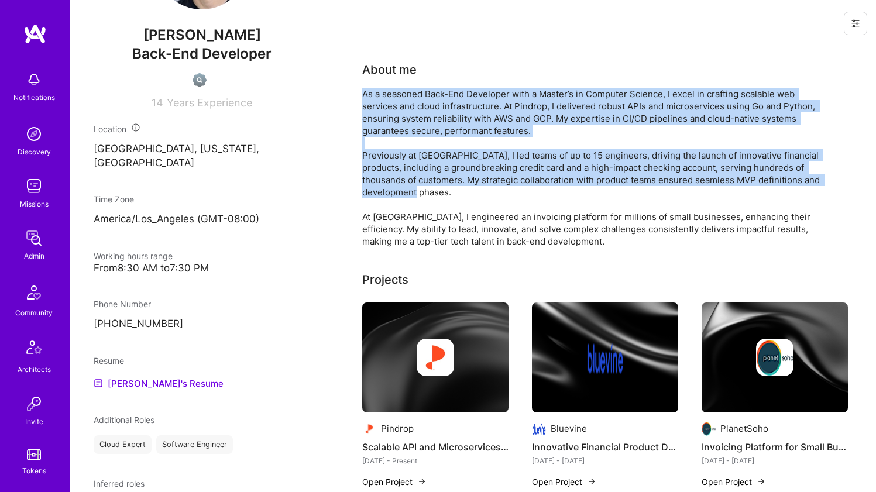
click at [431, 132] on div "As a seasoned Back-End Developer with a Master’s in Computer Science, I excel i…" at bounding box center [596, 168] width 468 height 160
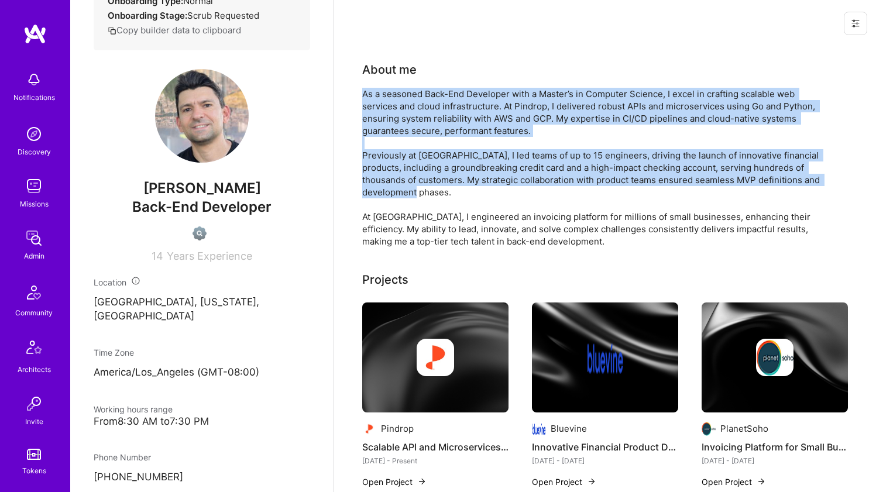
scroll to position [173, 0]
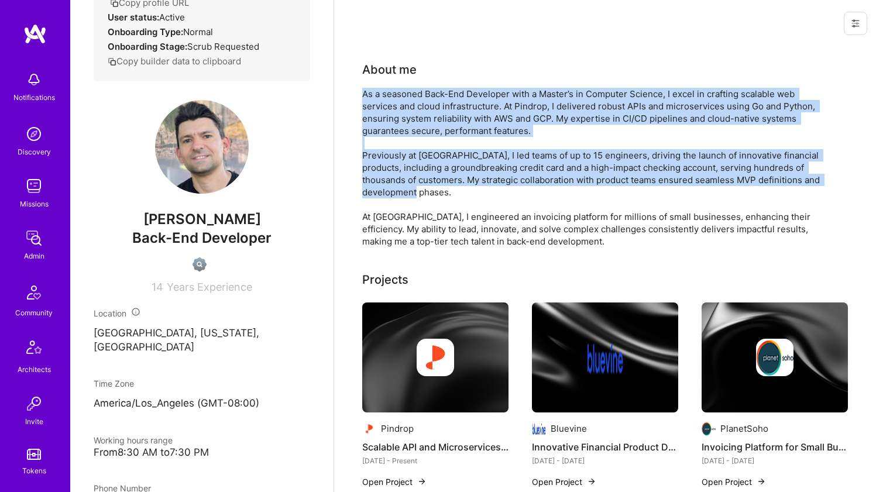
click at [442, 128] on div "As a seasoned Back-End Developer with a Master’s in Computer Science, I excel i…" at bounding box center [596, 168] width 468 height 160
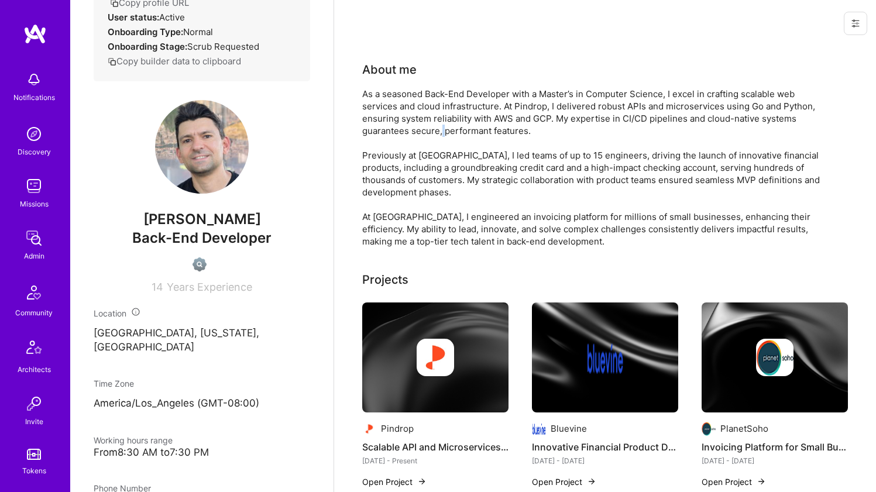
click at [442, 128] on div "As a seasoned Back-End Developer with a Master’s in Computer Science, I excel i…" at bounding box center [596, 168] width 468 height 160
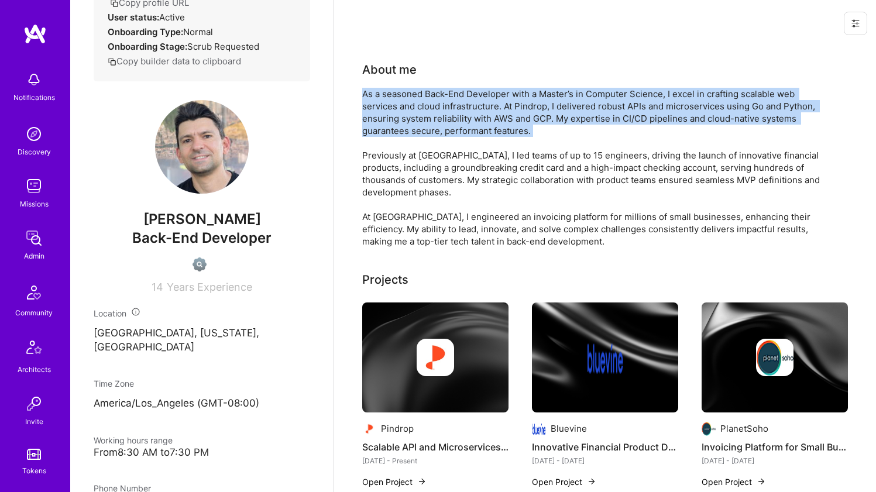
click at [442, 128] on div "As a seasoned Back-End Developer with a Master’s in Computer Science, I excel i…" at bounding box center [596, 168] width 468 height 160
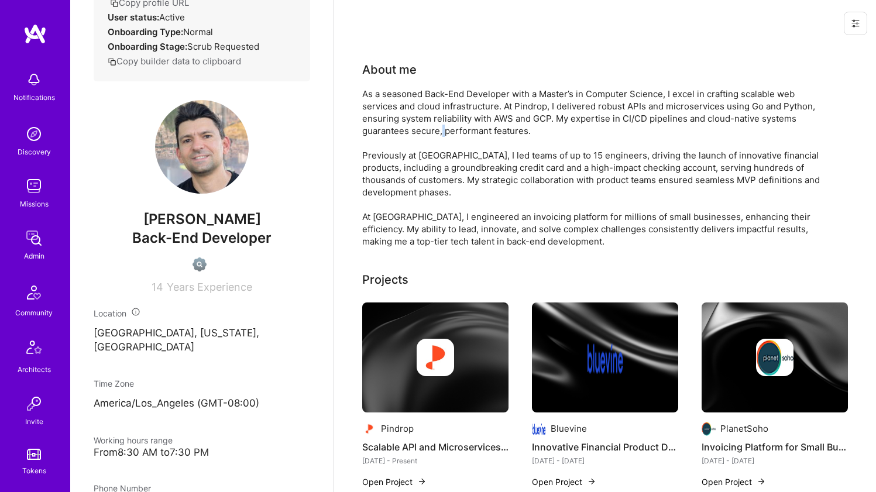
click at [442, 128] on div "As a seasoned Back-End Developer with a Master’s in Computer Science, I excel i…" at bounding box center [596, 168] width 468 height 160
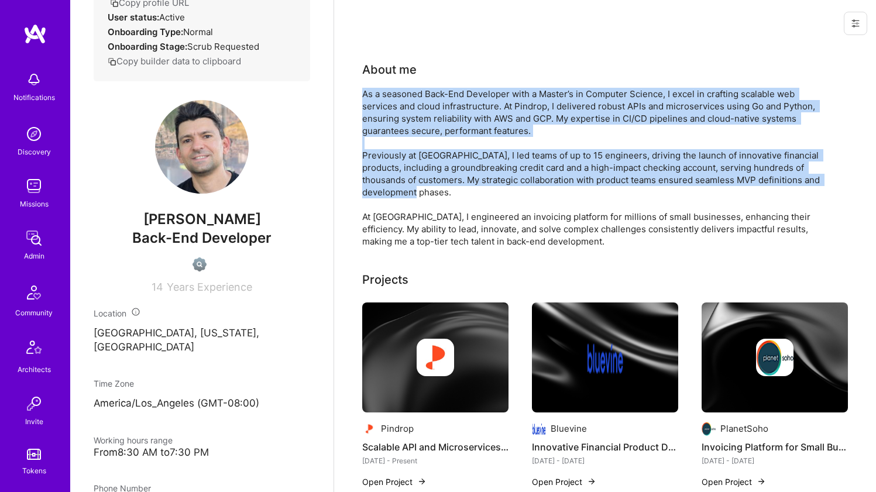
drag, startPoint x: 442, startPoint y: 128, endPoint x: 429, endPoint y: 165, distance: 39.8
click at [429, 165] on div "As a seasoned Back-End Developer with a Master’s in Computer Science, I excel i…" at bounding box center [596, 168] width 468 height 160
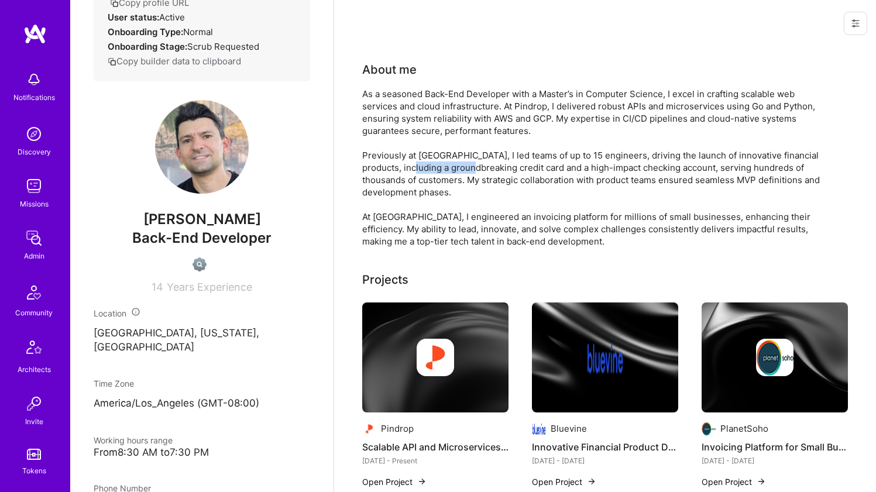
click at [429, 165] on div "As a seasoned Back-End Developer with a Master’s in Computer Science, I excel i…" at bounding box center [596, 168] width 468 height 160
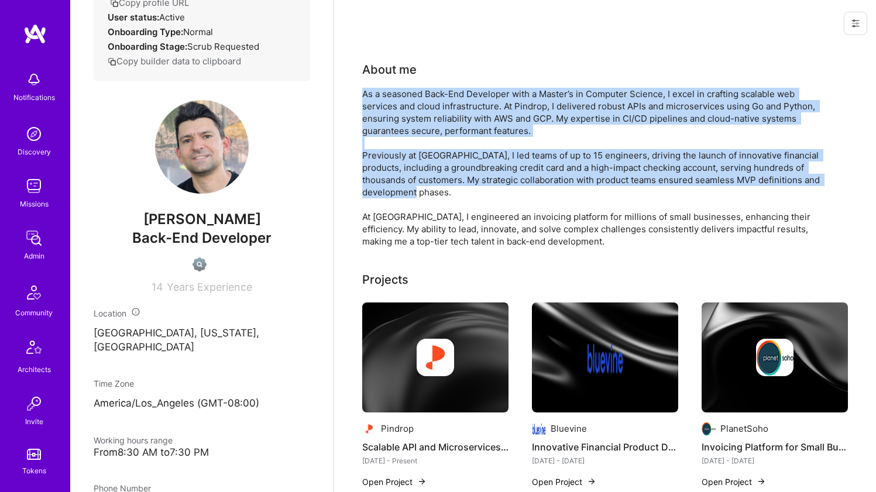
drag, startPoint x: 429, startPoint y: 165, endPoint x: 440, endPoint y: 122, distance: 44.1
click at [440, 122] on div "As a seasoned Back-End Developer with a Master’s in Computer Science, I excel i…" at bounding box center [596, 168] width 468 height 160
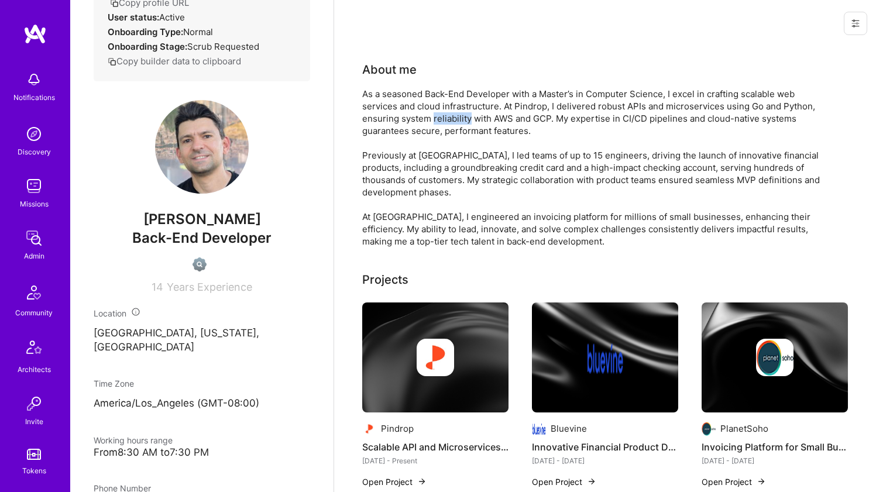
click at [440, 122] on div "As a seasoned Back-End Developer with a Master’s in Computer Science, I excel i…" at bounding box center [596, 168] width 468 height 160
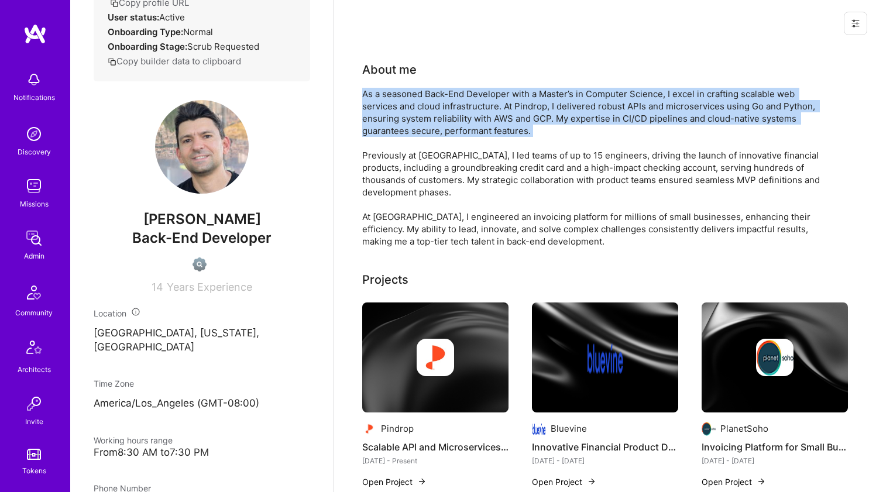
click at [440, 122] on div "As a seasoned Back-End Developer with a Master’s in Computer Science, I excel i…" at bounding box center [596, 168] width 468 height 160
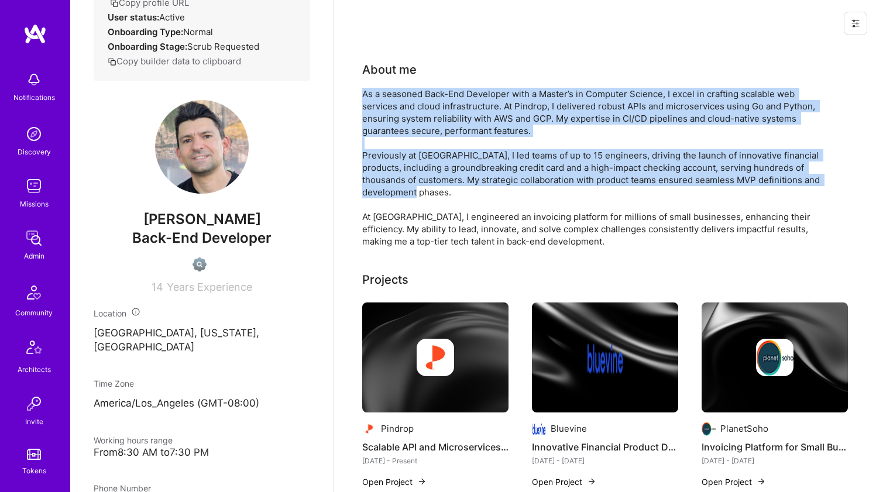
click at [424, 162] on div "As a seasoned Back-End Developer with a Master’s in Computer Science, I excel i…" at bounding box center [596, 168] width 468 height 160
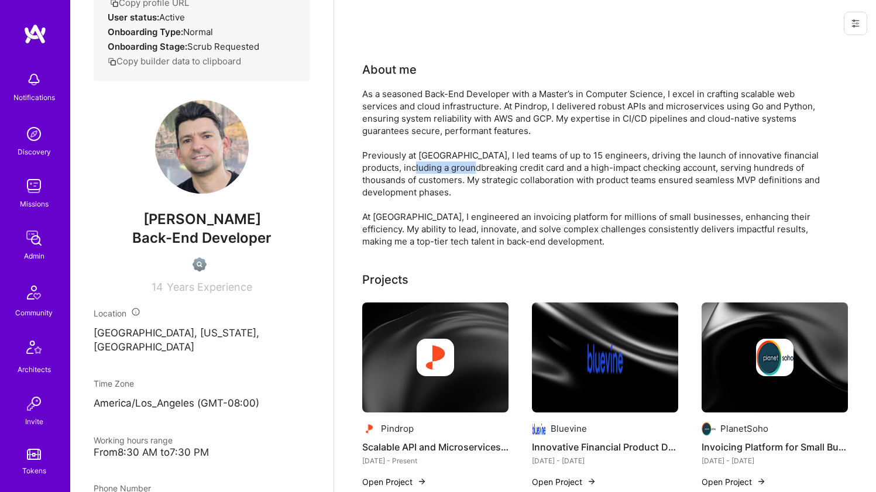
click at [424, 162] on div "As a seasoned Back-End Developer with a Master’s in Computer Science, I excel i…" at bounding box center [596, 168] width 468 height 160
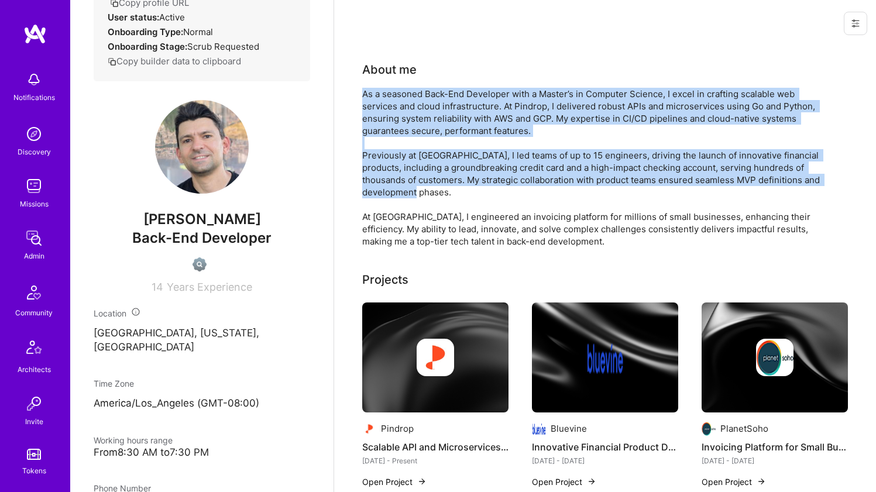
drag, startPoint x: 424, startPoint y: 162, endPoint x: 440, endPoint y: 124, distance: 41.2
click at [440, 124] on div "As a seasoned Back-End Developer with a Master’s in Computer Science, I excel i…" at bounding box center [596, 168] width 468 height 160
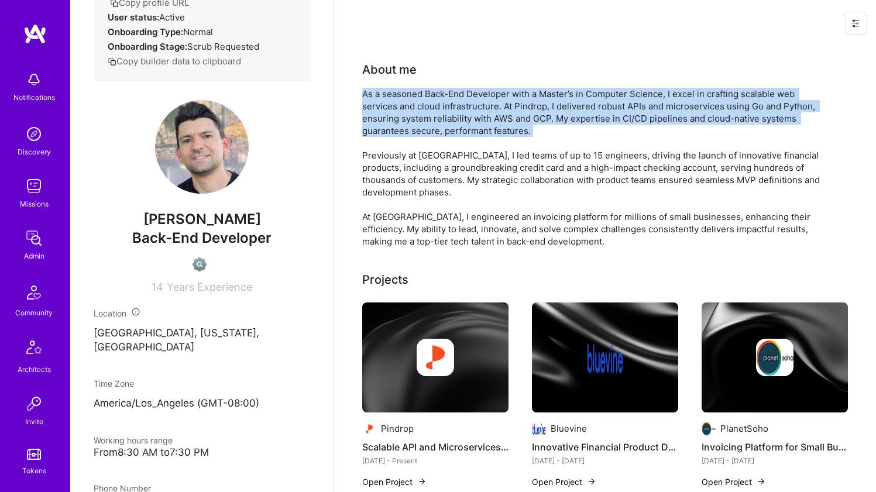
click at [440, 124] on div "As a seasoned Back-End Developer with a Master’s in Computer Science, I excel i…" at bounding box center [596, 168] width 468 height 160
click at [430, 146] on div "As a seasoned Back-End Developer with a Master’s in Computer Science, I excel i…" at bounding box center [596, 168] width 468 height 160
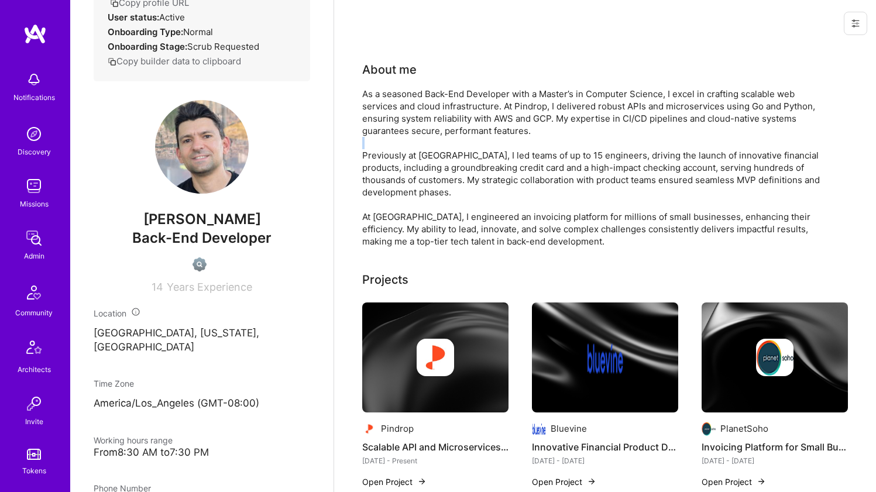
click at [430, 146] on div "As a seasoned Back-End Developer with a Master’s in Computer Science, I excel i…" at bounding box center [596, 168] width 468 height 160
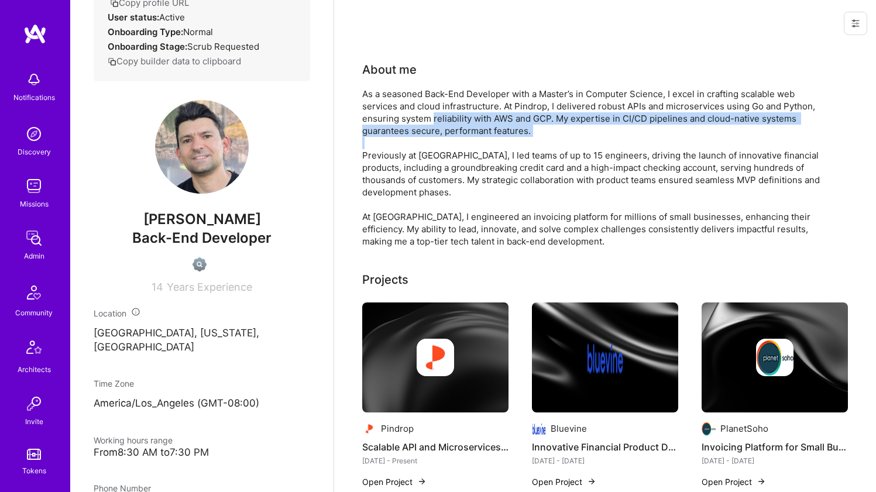
click at [441, 118] on div "As a seasoned Back-End Developer with a Master’s in Computer Science, I excel i…" at bounding box center [596, 168] width 468 height 160
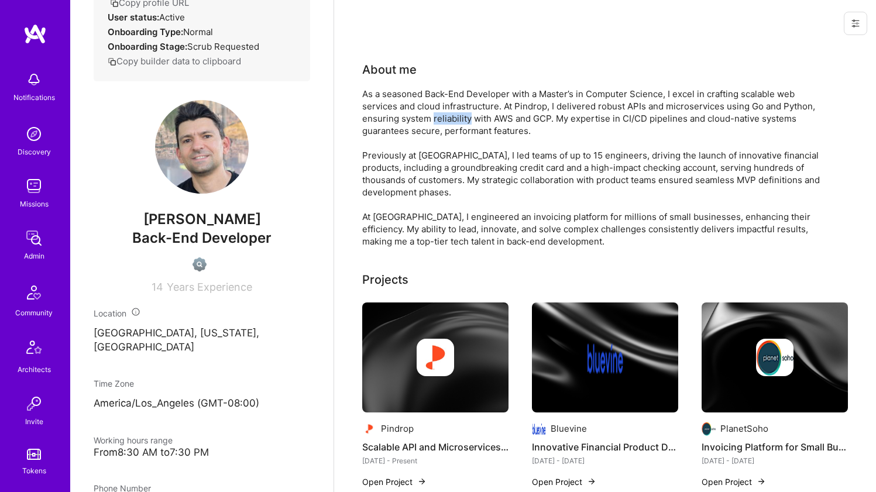
click at [441, 118] on div "As a seasoned Back-End Developer with a Master’s in Computer Science, I excel i…" at bounding box center [596, 168] width 468 height 160
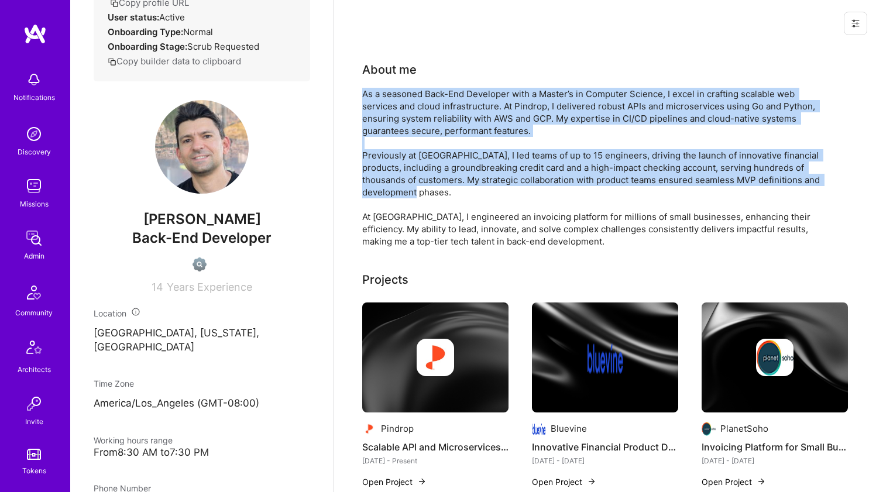
drag, startPoint x: 441, startPoint y: 118, endPoint x: 425, endPoint y: 162, distance: 47.2
click at [425, 162] on div "As a seasoned Back-End Developer with a Master’s in Computer Science, I excel i…" at bounding box center [596, 168] width 468 height 160
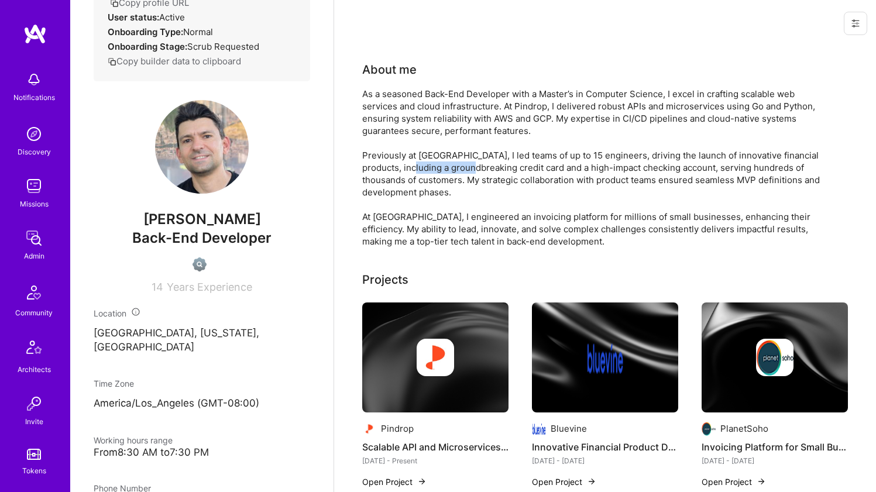
click at [425, 162] on div "As a seasoned Back-End Developer with a Master’s in Computer Science, I excel i…" at bounding box center [596, 168] width 468 height 160
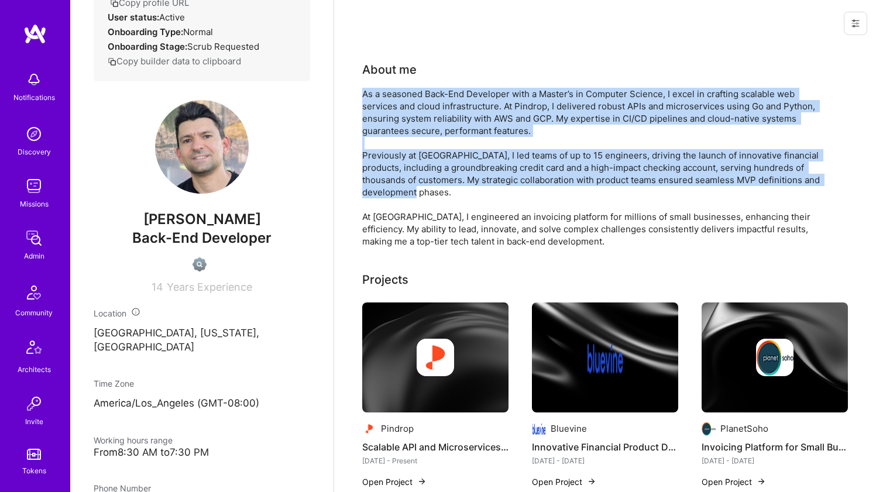
drag, startPoint x: 425, startPoint y: 162, endPoint x: 444, endPoint y: 114, distance: 51.7
click at [444, 114] on div "As a seasoned Back-End Developer with a Master’s in Computer Science, I excel i…" at bounding box center [596, 168] width 468 height 160
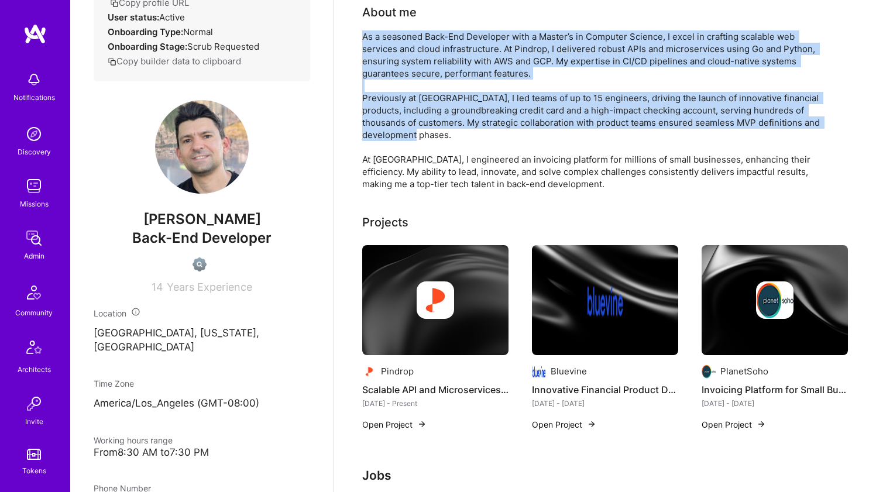
scroll to position [59, 0]
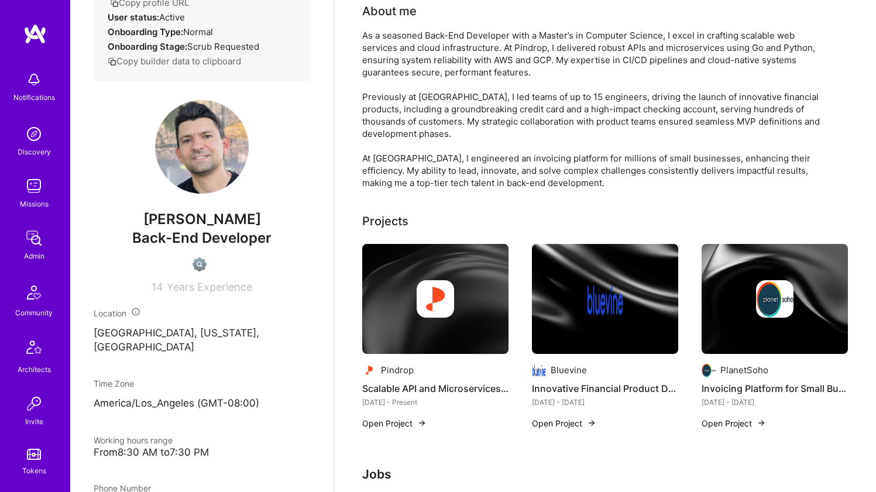
click at [438, 172] on div "As a seasoned Back-End Developer with a Master’s in Computer Science, I excel i…" at bounding box center [596, 109] width 468 height 160
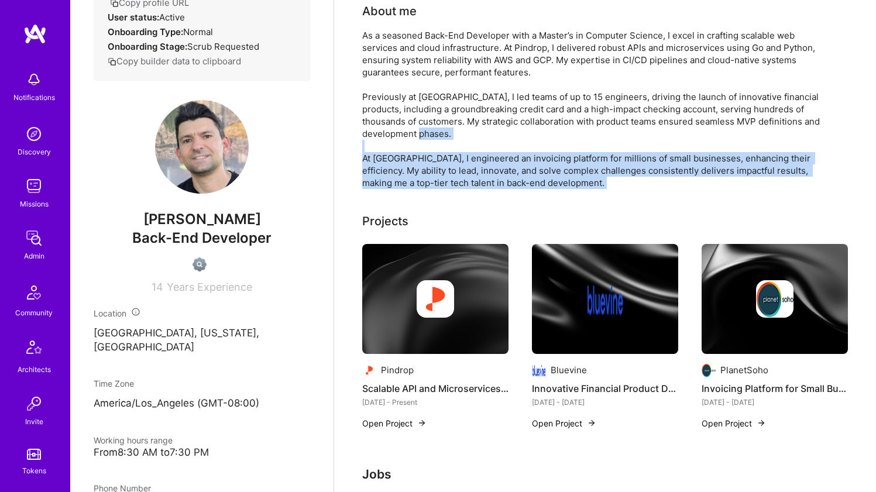
click at [438, 172] on div "As a seasoned Back-End Developer with a Master’s in Computer Science, I excel i…" at bounding box center [596, 109] width 468 height 160
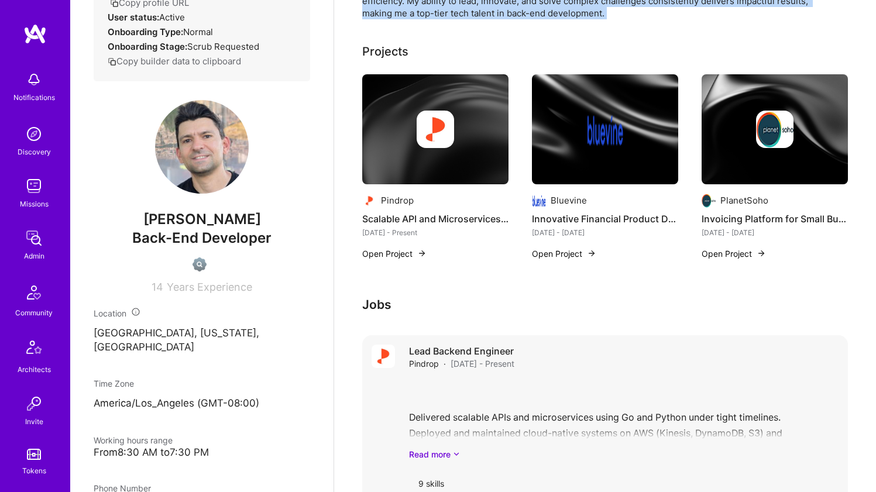
scroll to position [403, 0]
